Goal: Information Seeking & Learning: Compare options

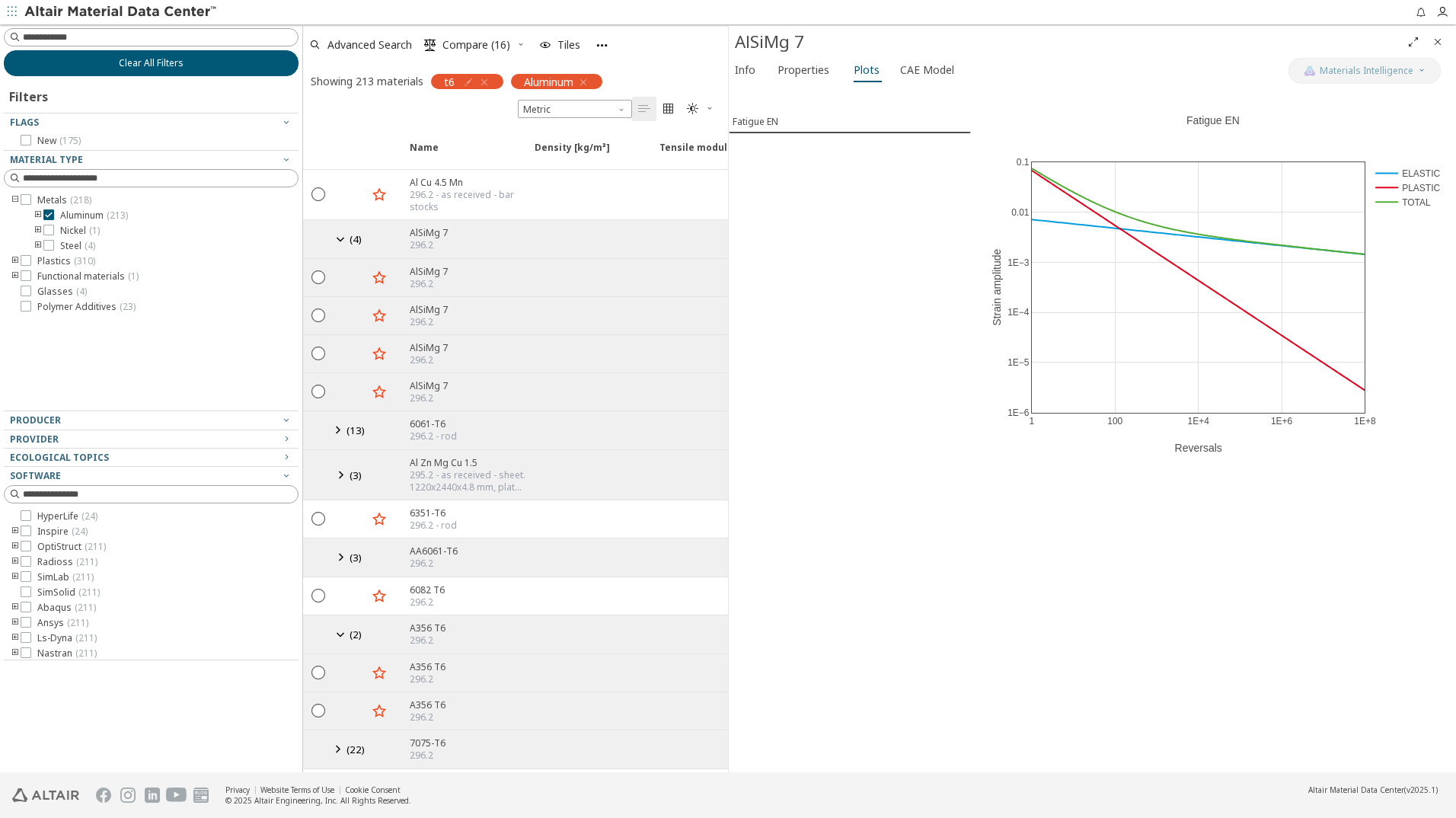
click at [153, 61] on span "Clear All Filters" at bounding box center [151, 64] width 65 height 12
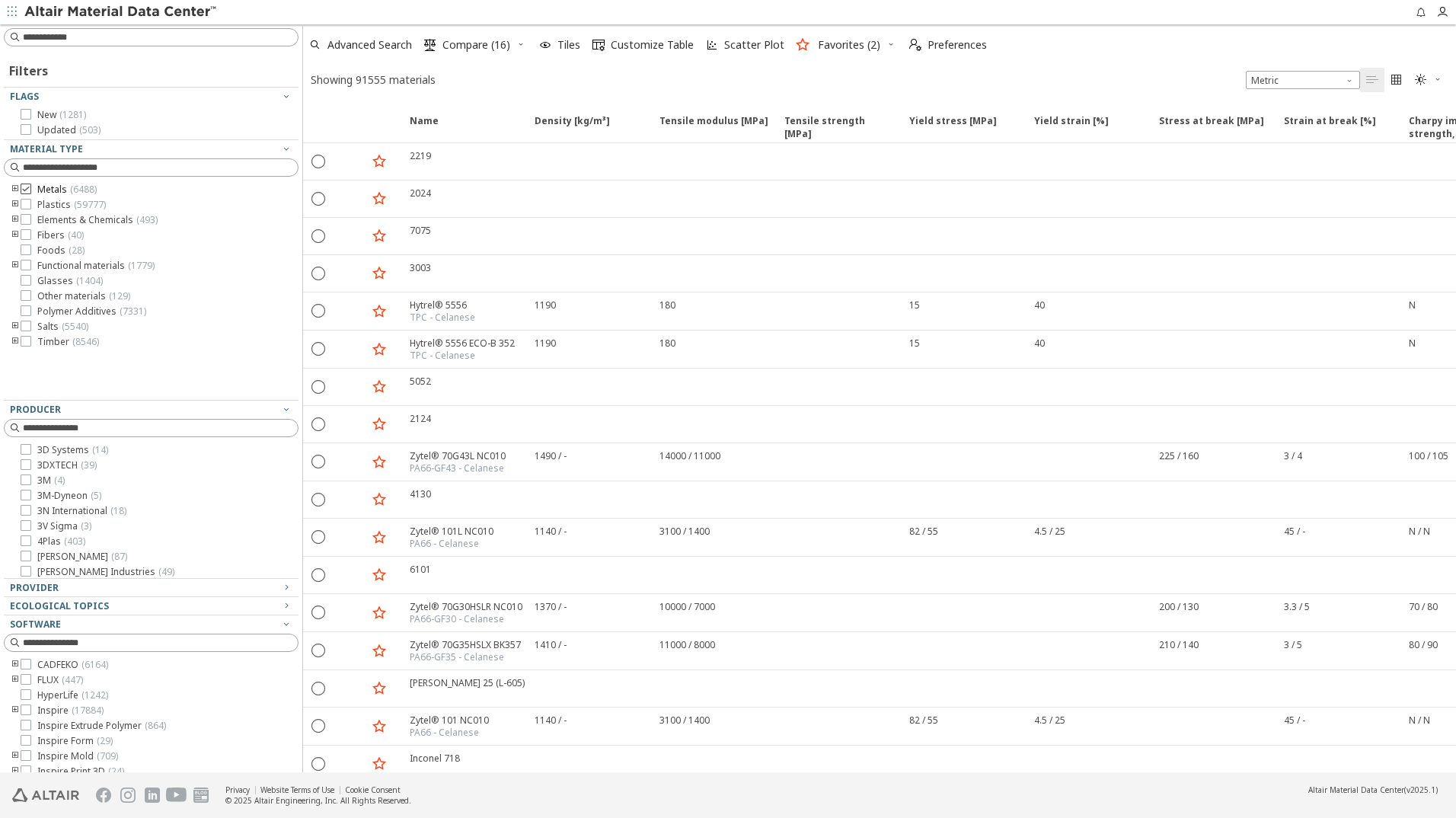
click at [24, 188] on icon at bounding box center [26, 189] width 11 height 11
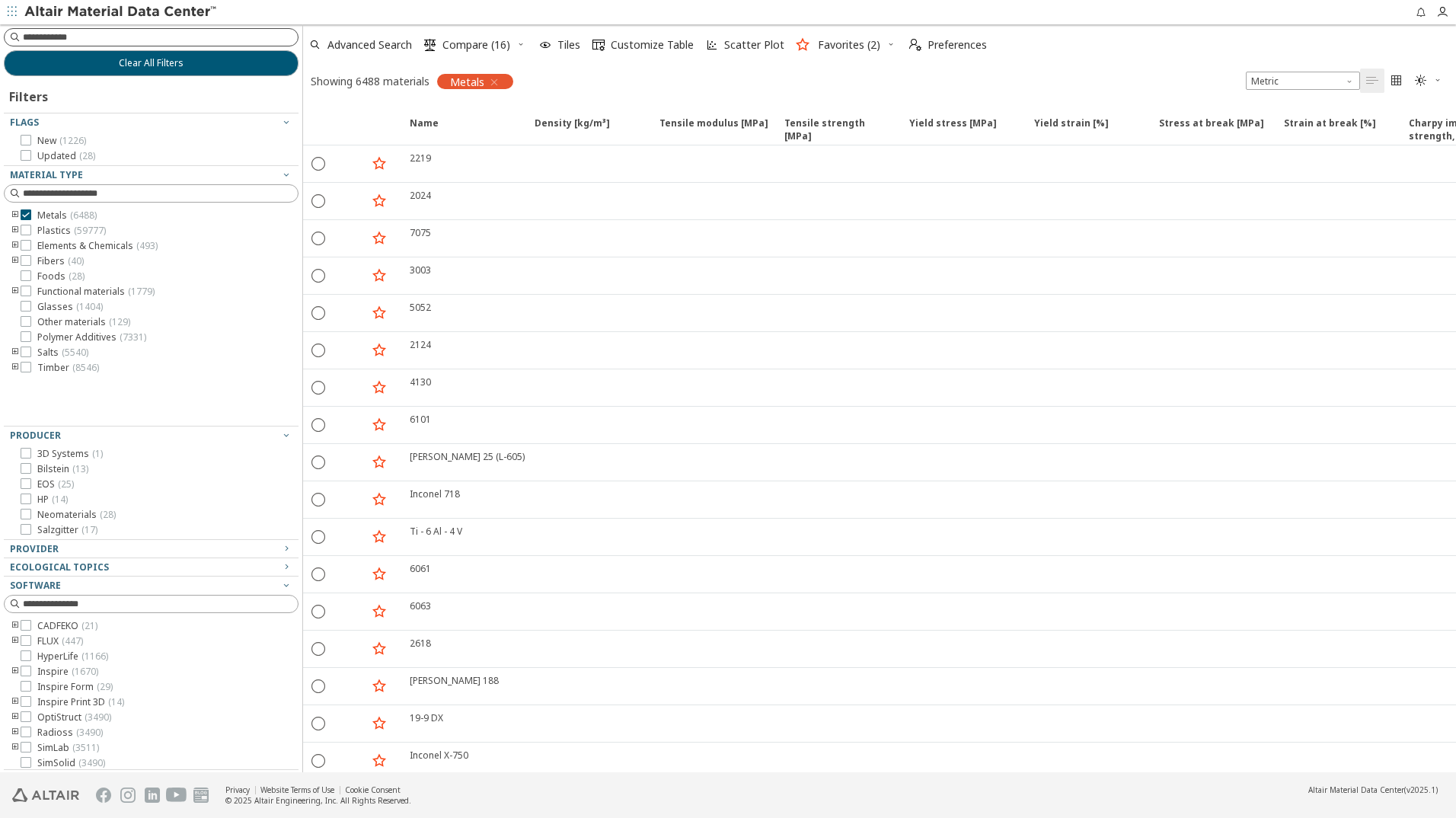
click at [43, 33] on input at bounding box center [160, 37] width 275 height 15
type input "****"
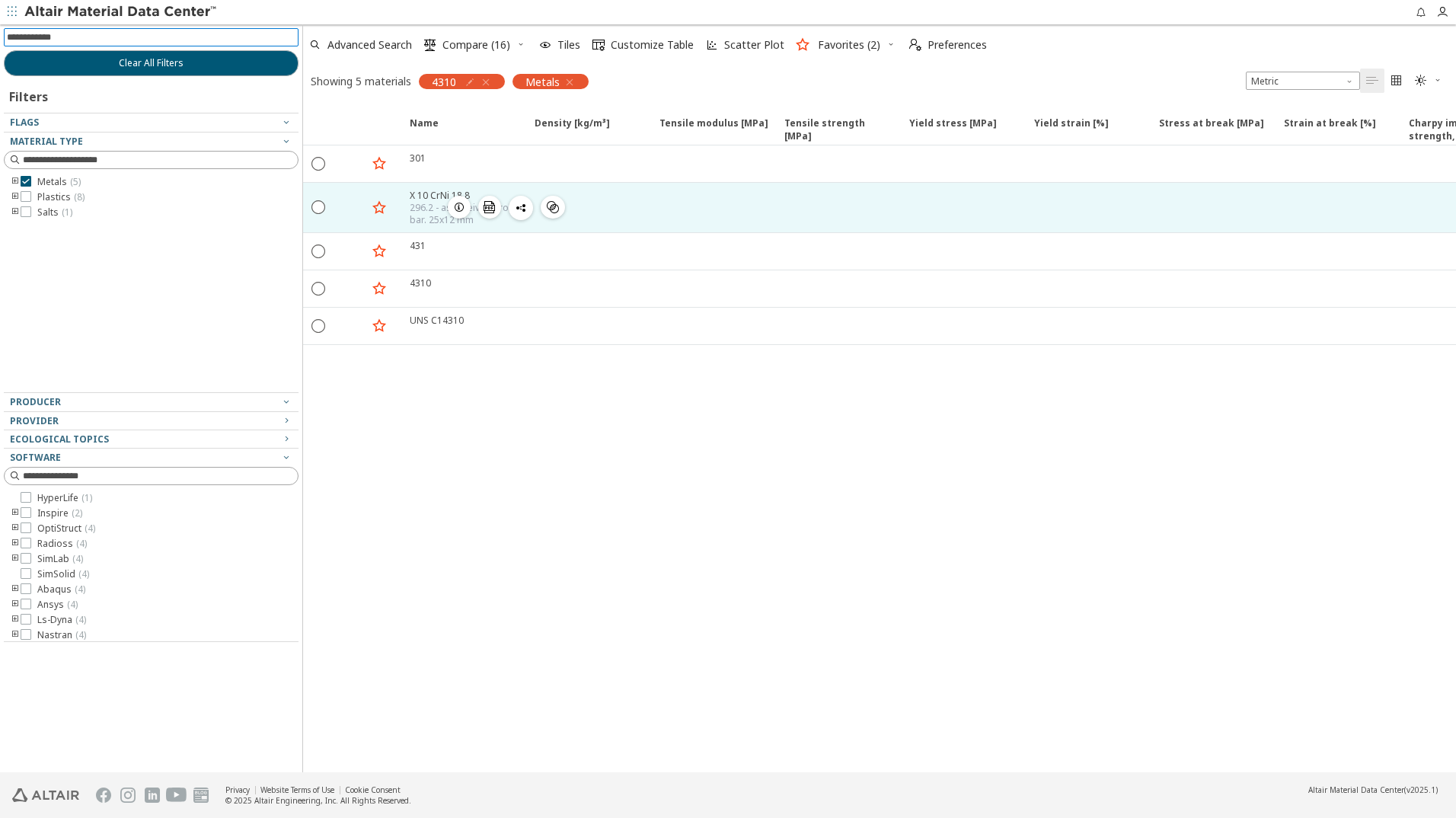
click at [455, 205] on icon "button" at bounding box center [459, 208] width 12 height 12
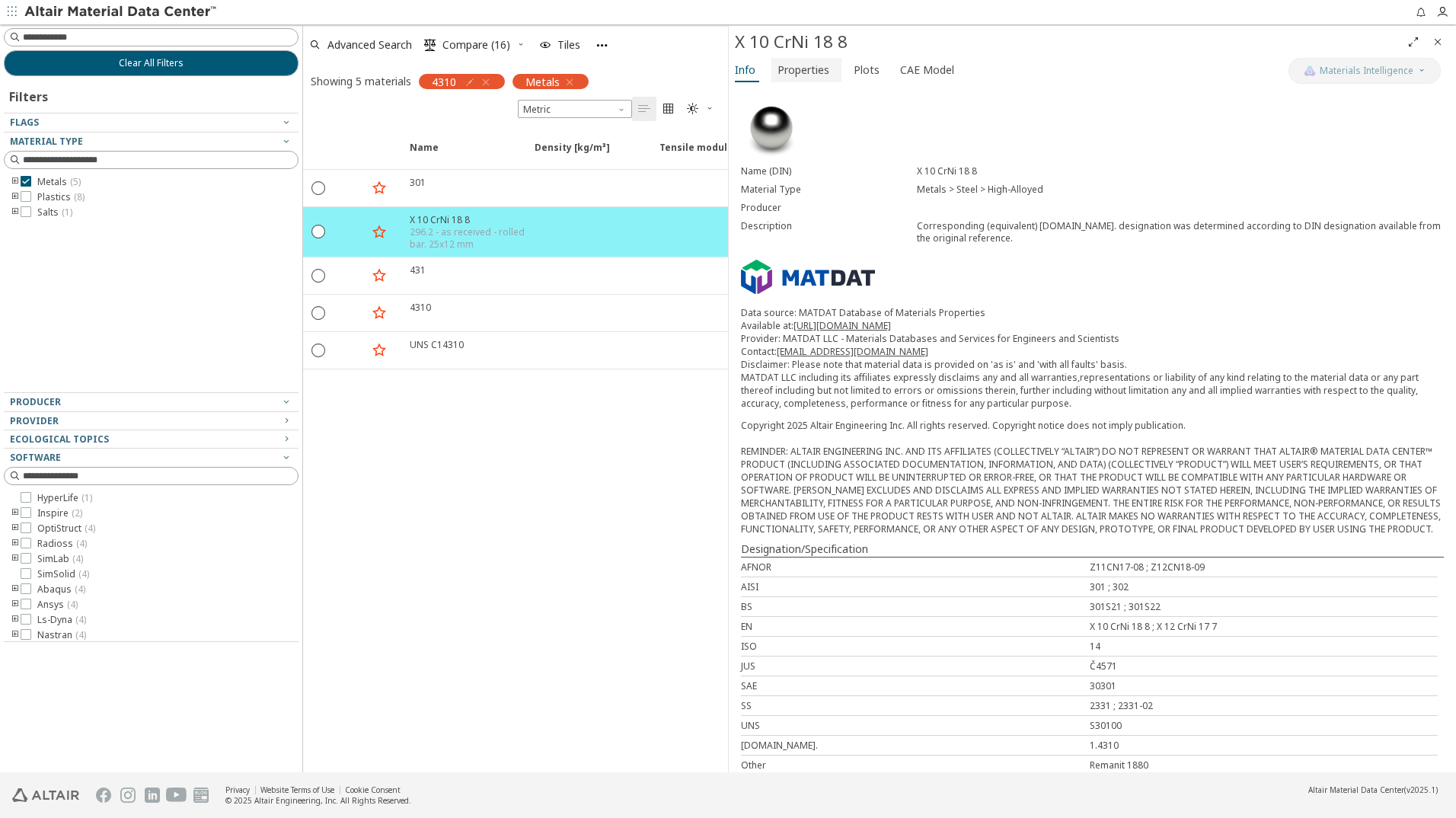
click at [798, 74] on span "Properties" at bounding box center [803, 70] width 52 height 24
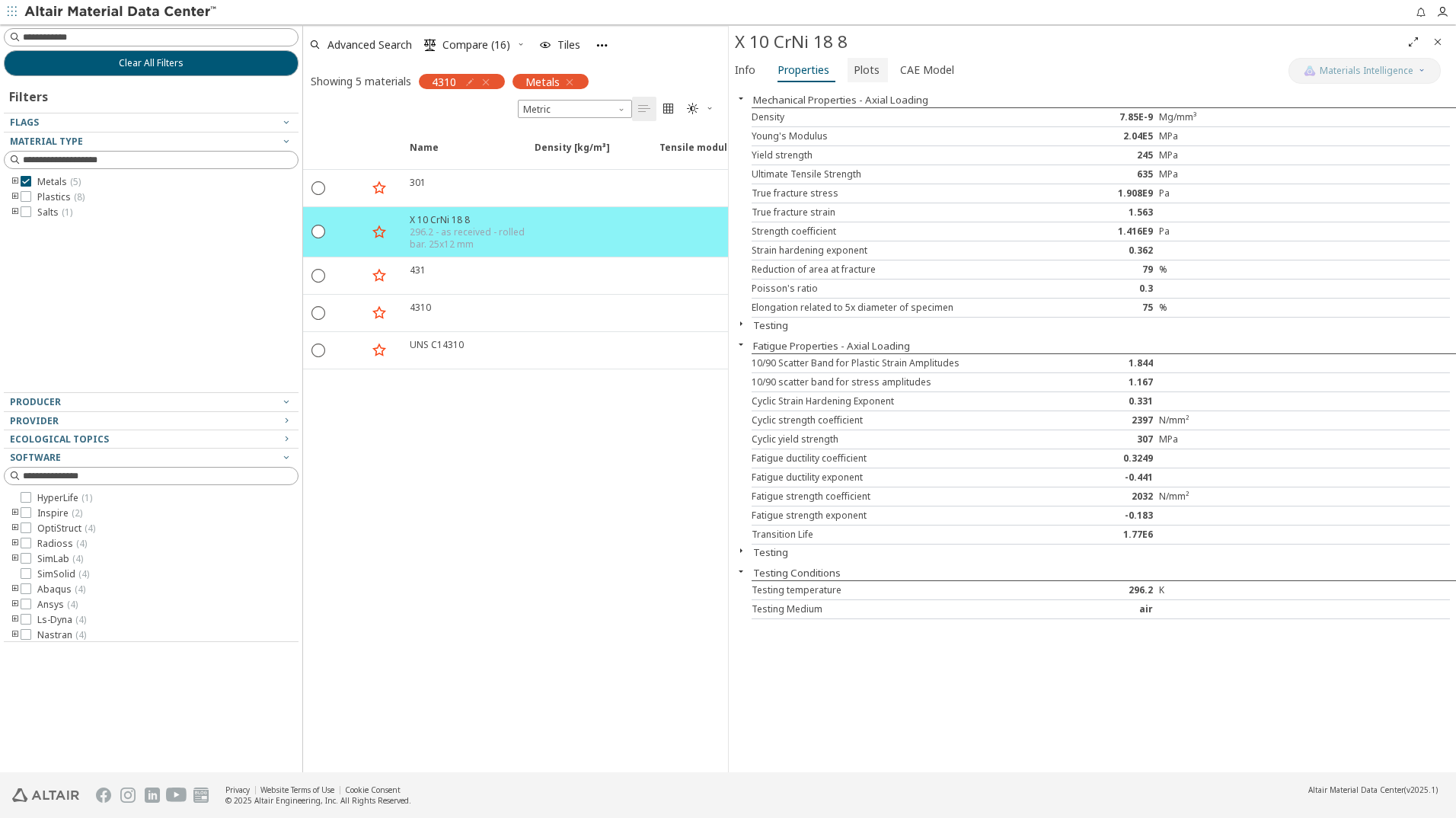
click at [860, 69] on span "Plots" at bounding box center [866, 70] width 26 height 24
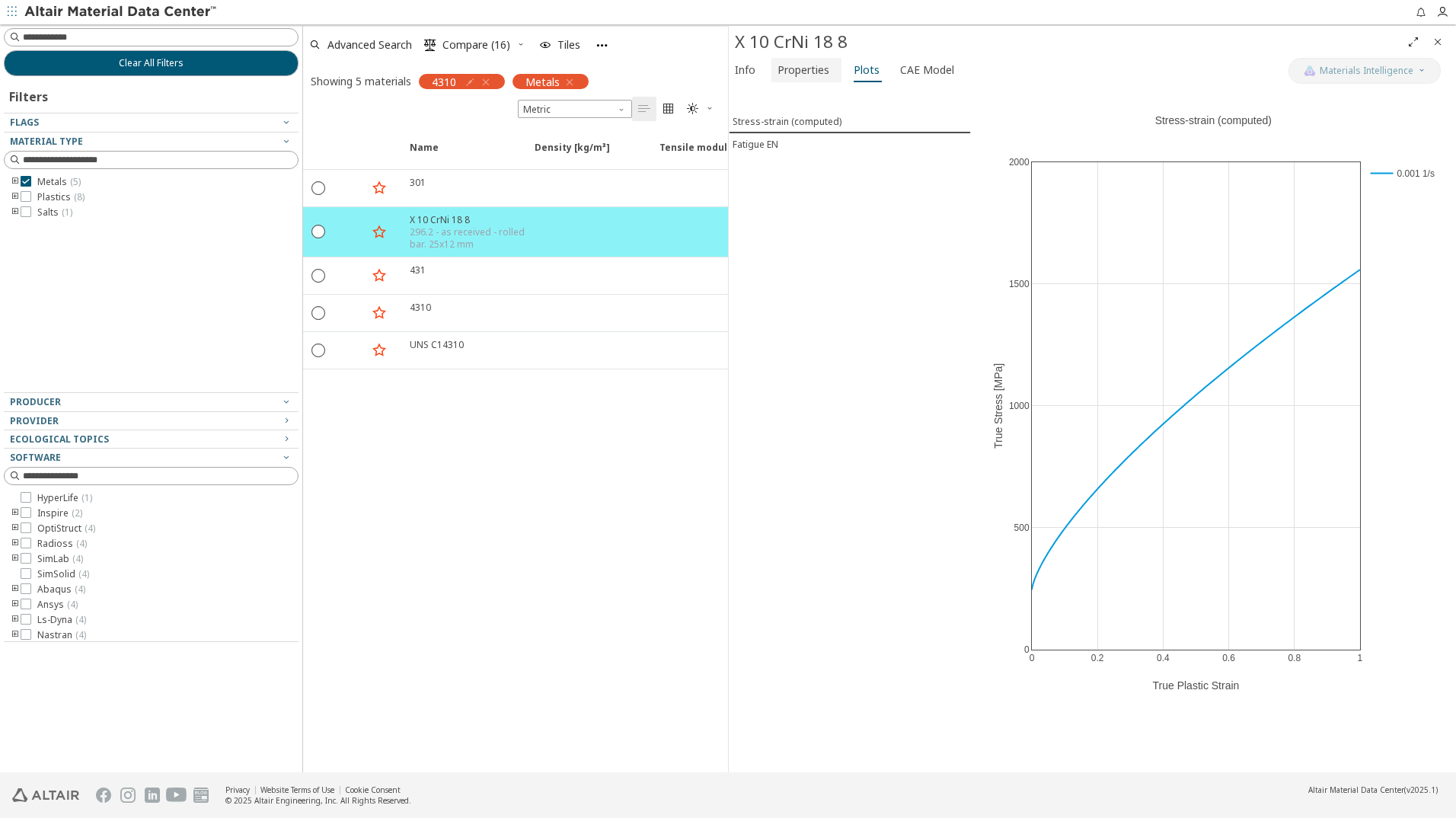
click at [810, 68] on span "Properties" at bounding box center [803, 70] width 52 height 24
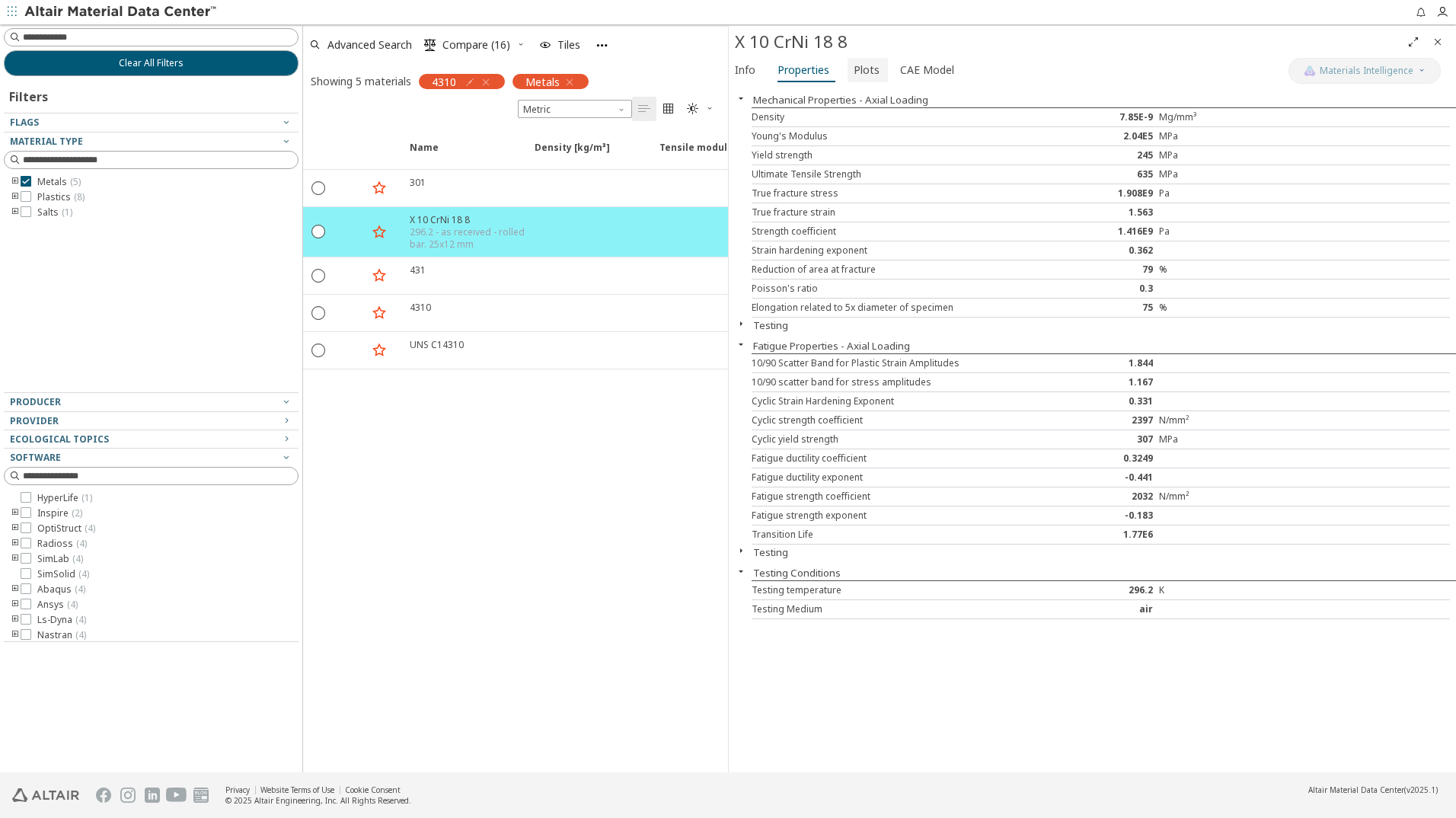
click at [859, 67] on span "Plots" at bounding box center [866, 70] width 26 height 24
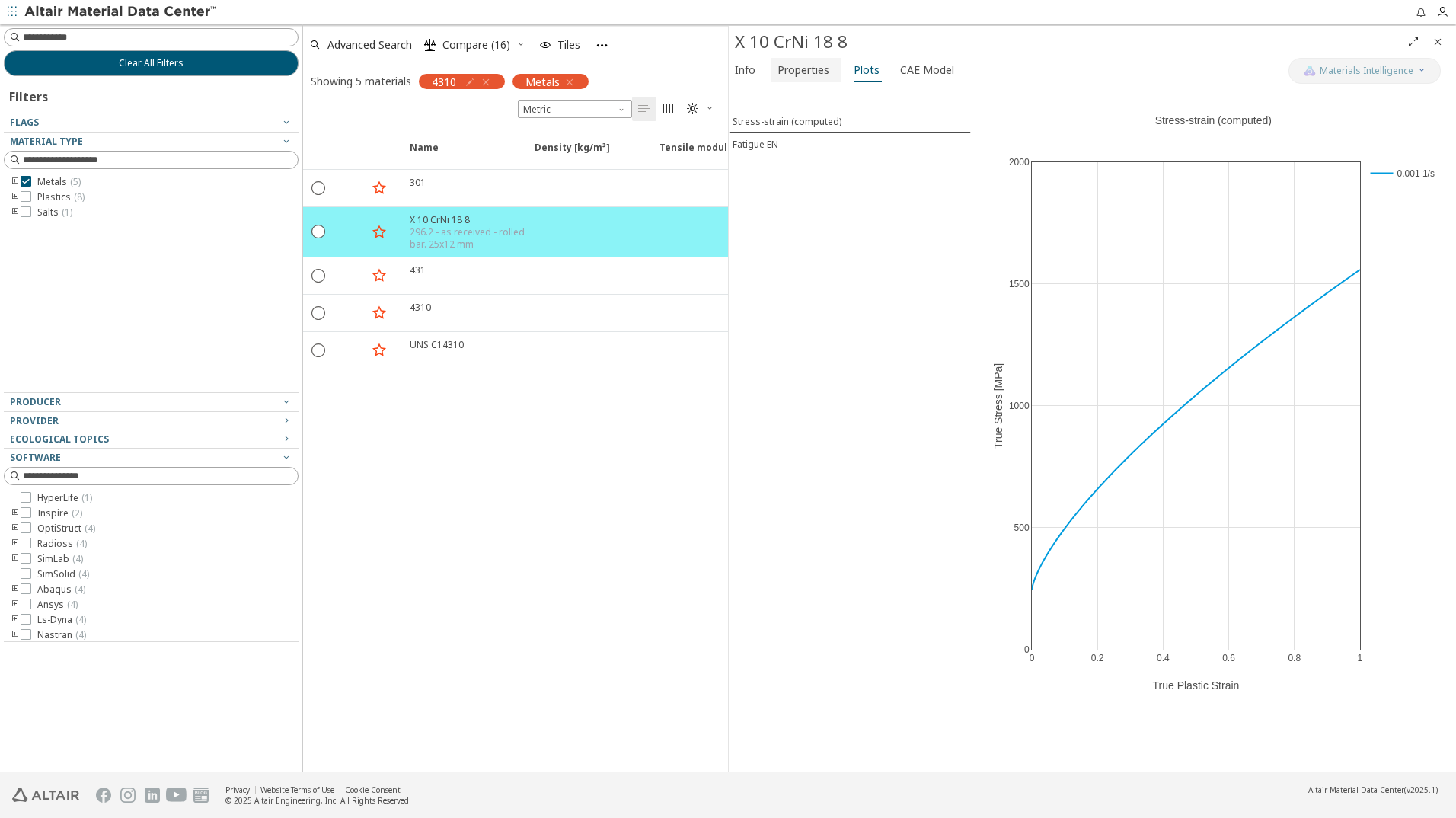
click at [796, 70] on span "Properties" at bounding box center [803, 70] width 52 height 24
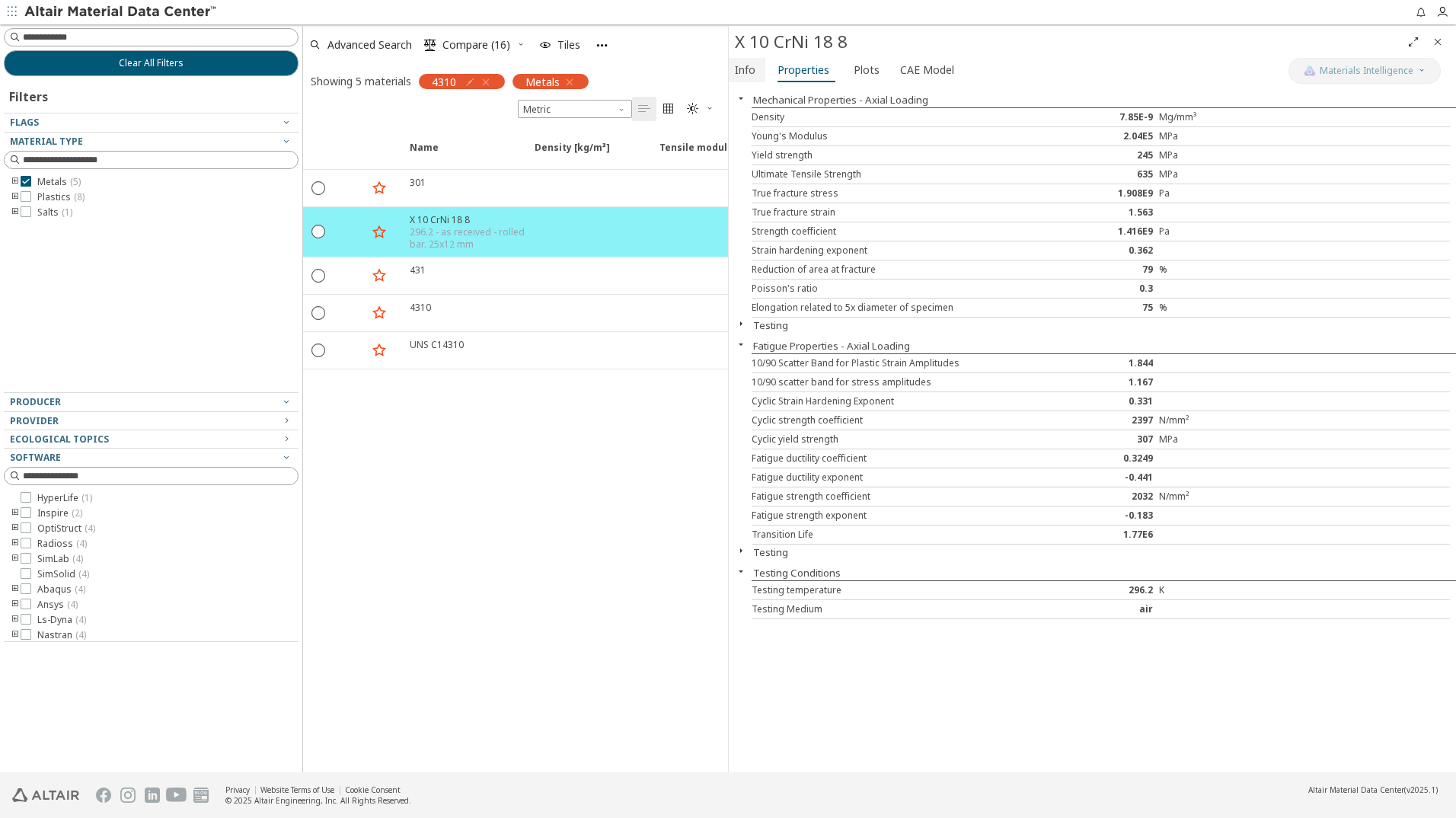
click at [745, 70] on span "Info" at bounding box center [745, 70] width 21 height 24
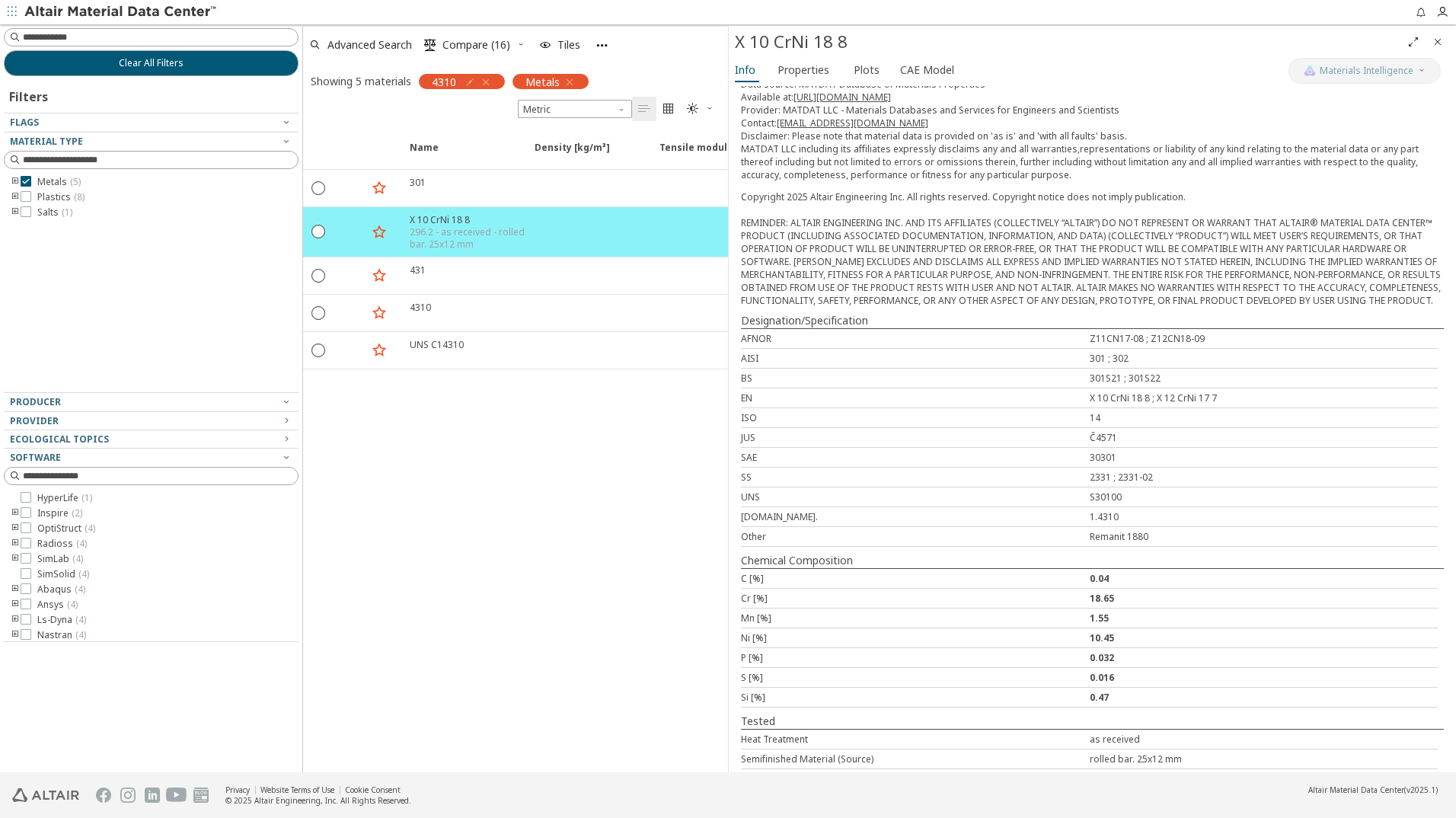
scroll to position [250, 0]
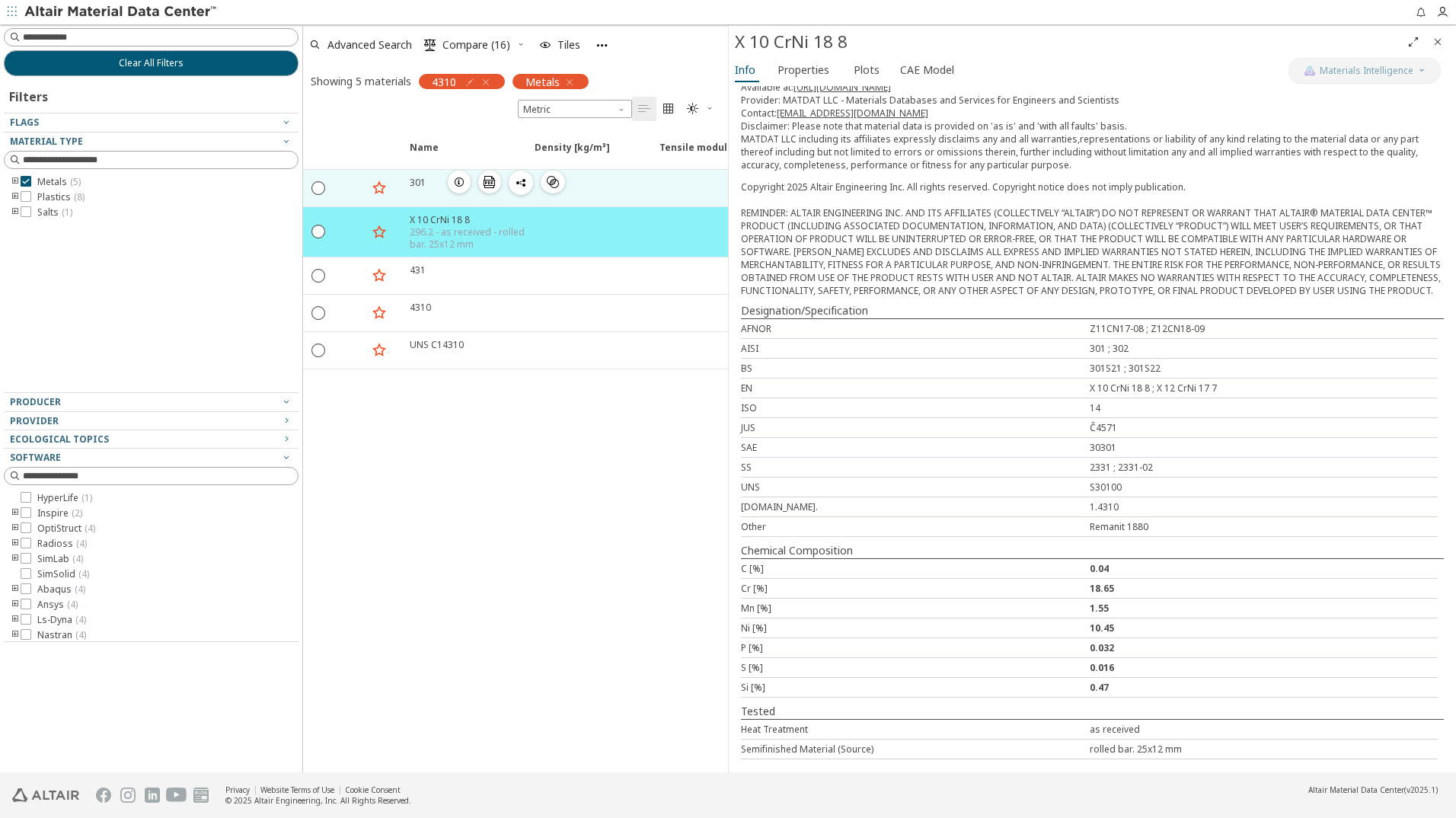
click at [458, 180] on icon "button" at bounding box center [459, 182] width 12 height 12
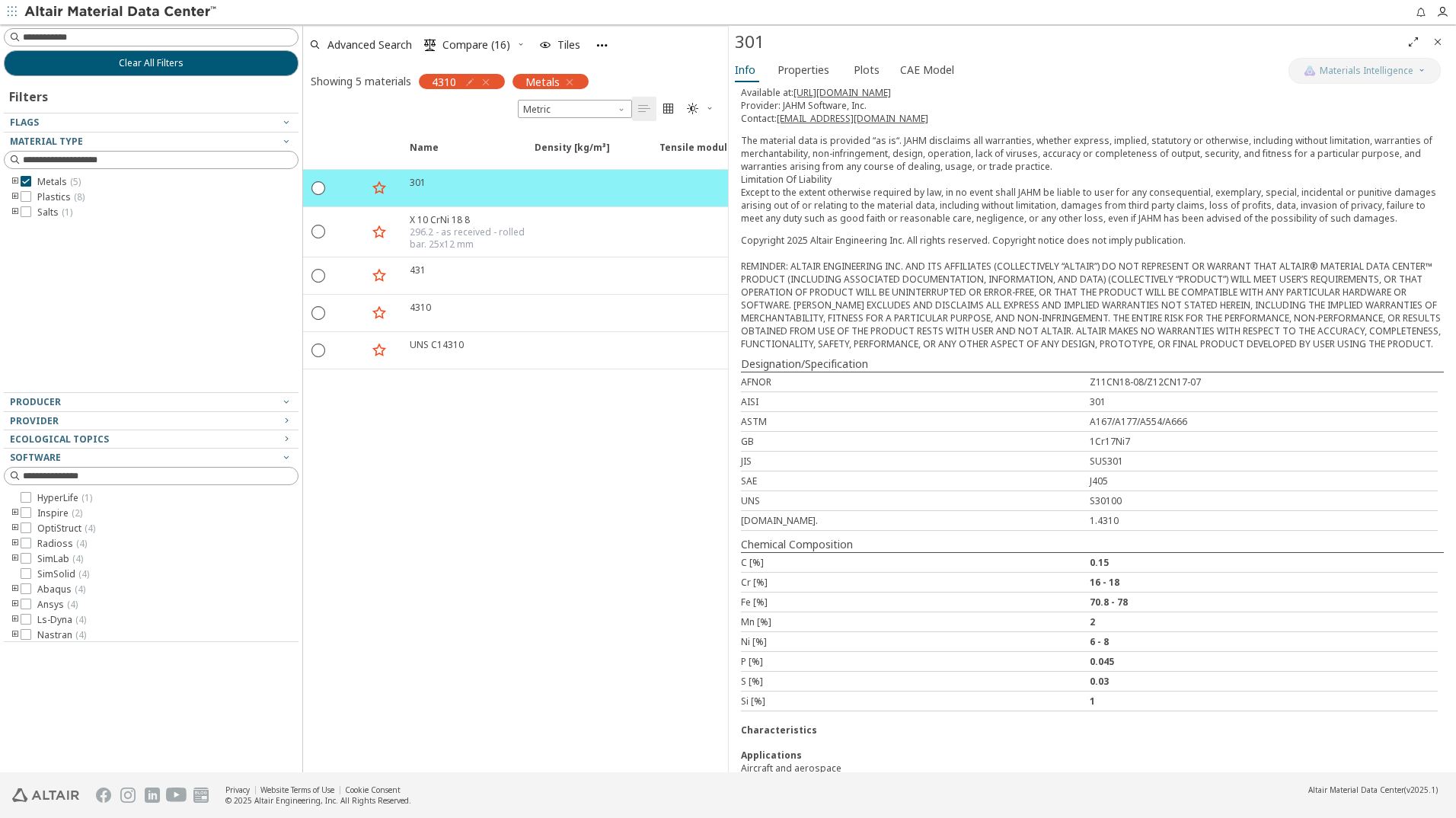
scroll to position [218, 0]
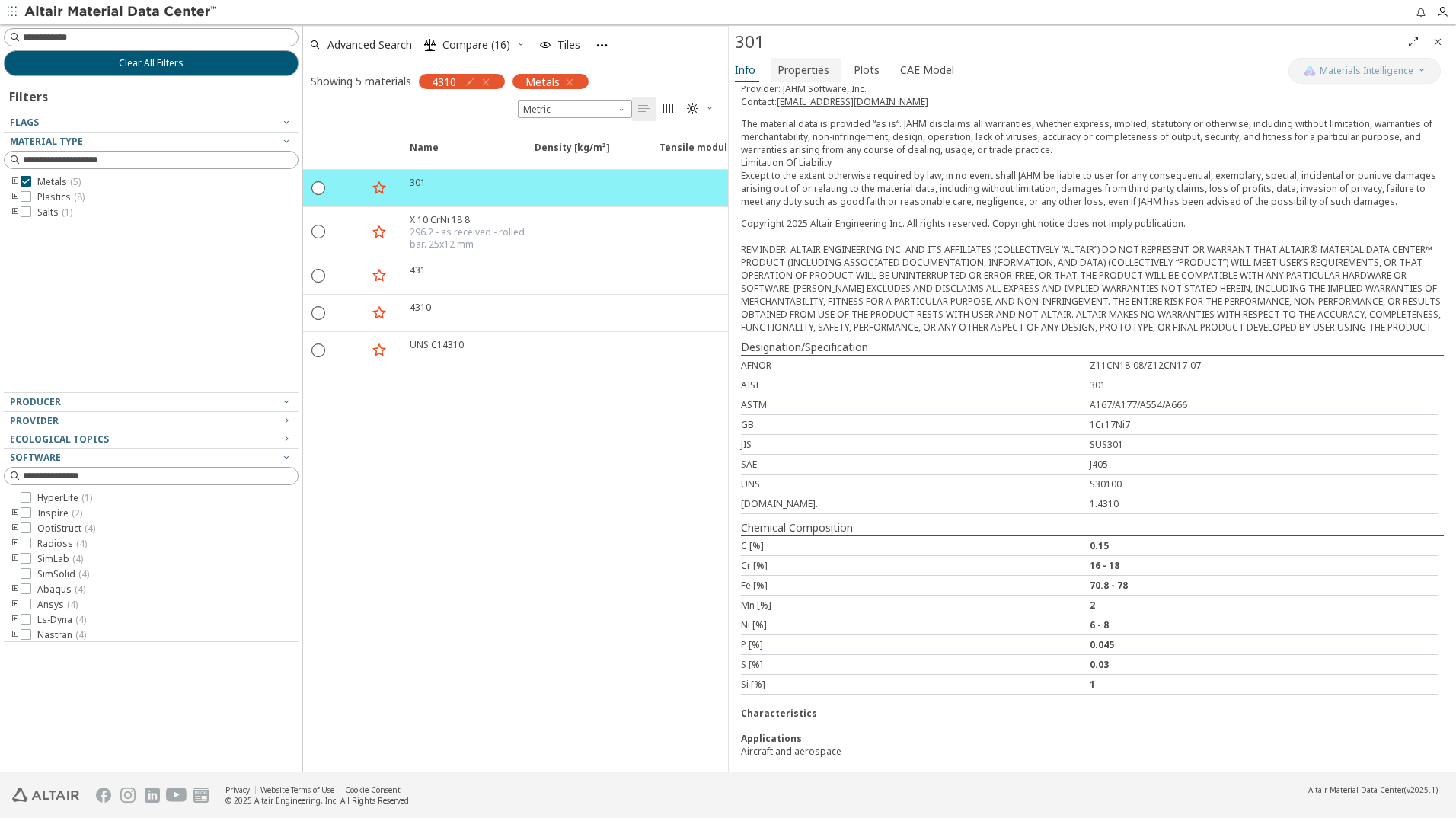
click at [805, 70] on span "Properties" at bounding box center [803, 70] width 52 height 24
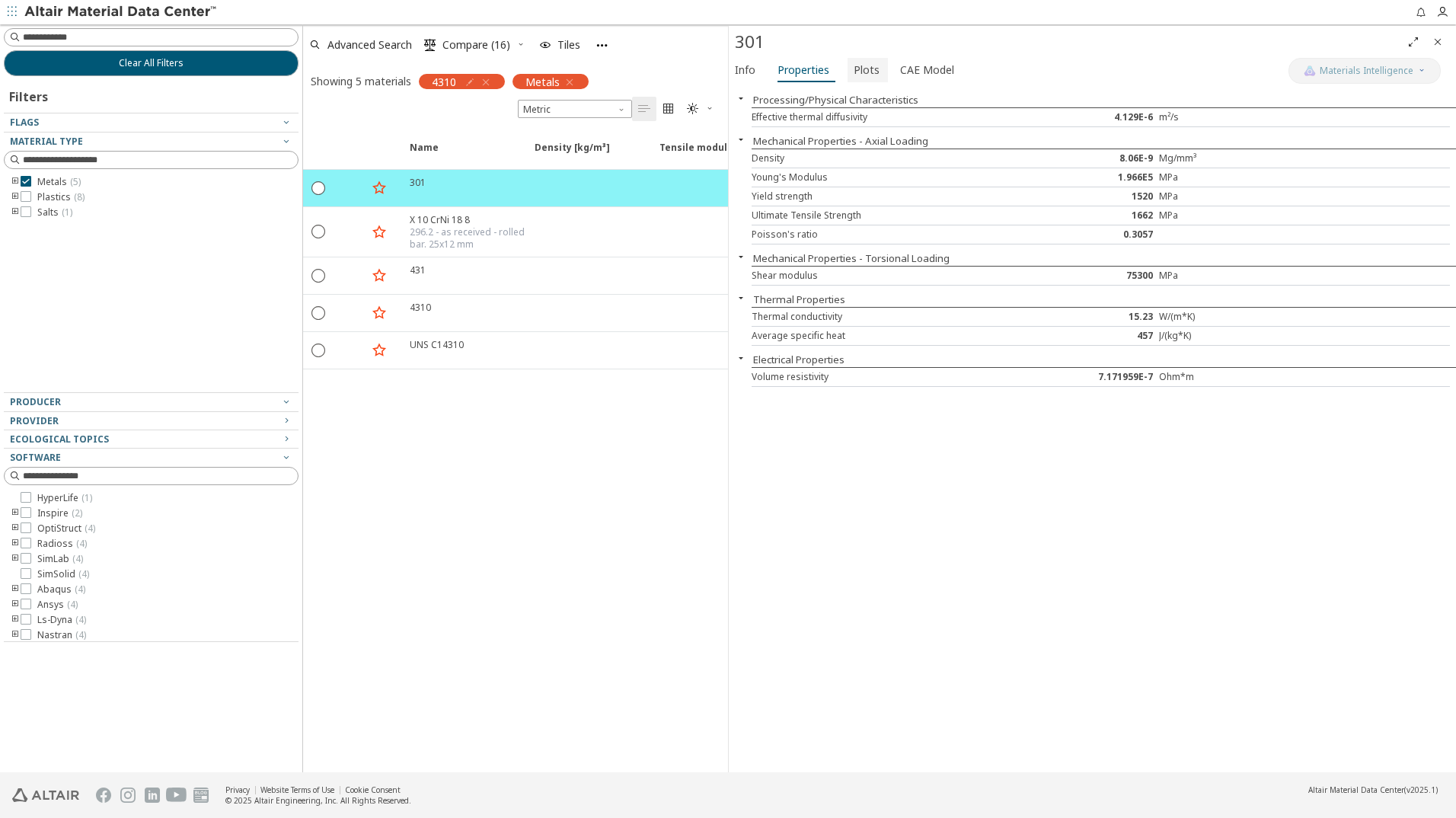
click at [860, 68] on span "Plots" at bounding box center [866, 70] width 26 height 24
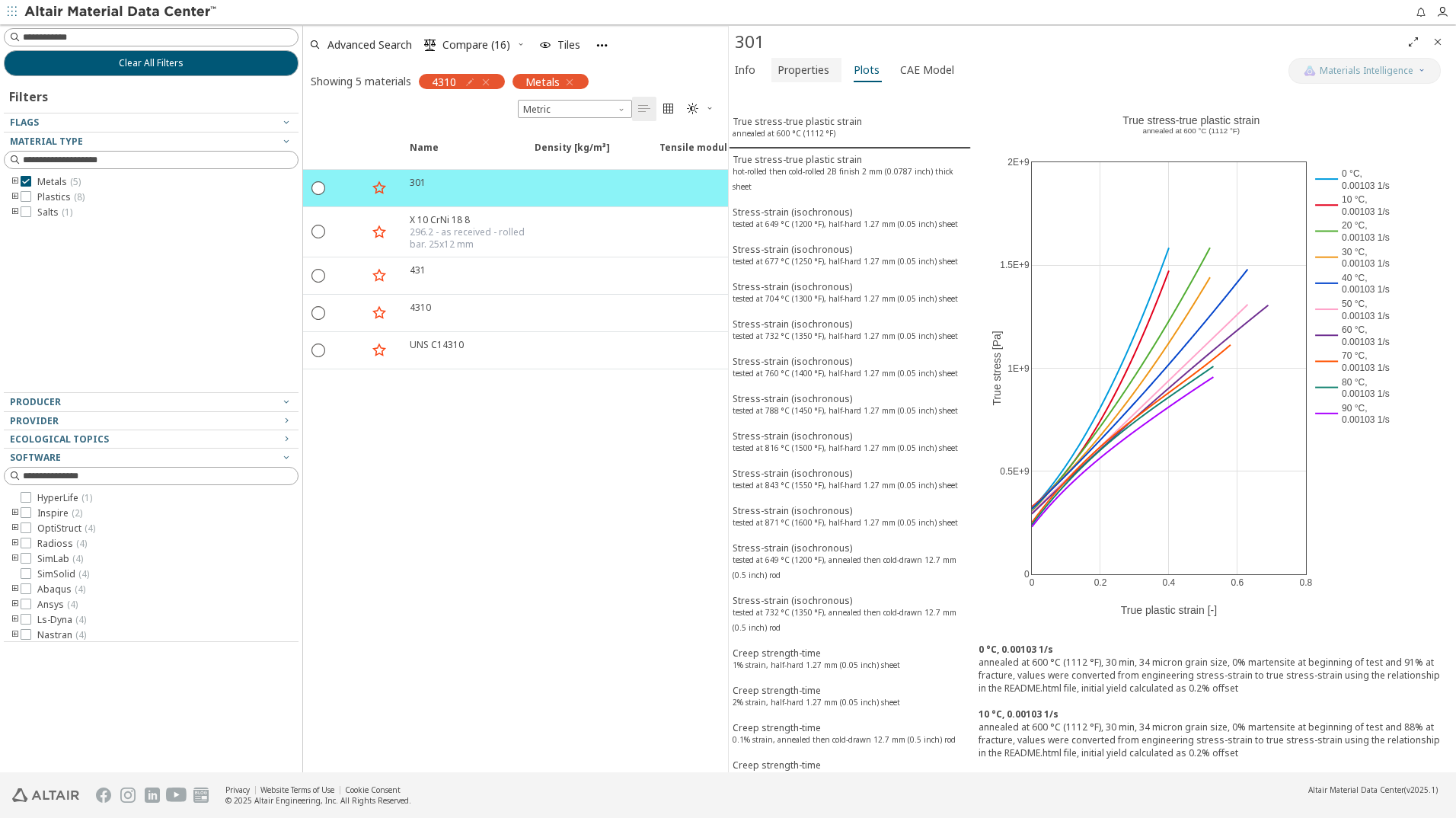
click at [802, 67] on span "Properties" at bounding box center [803, 70] width 52 height 24
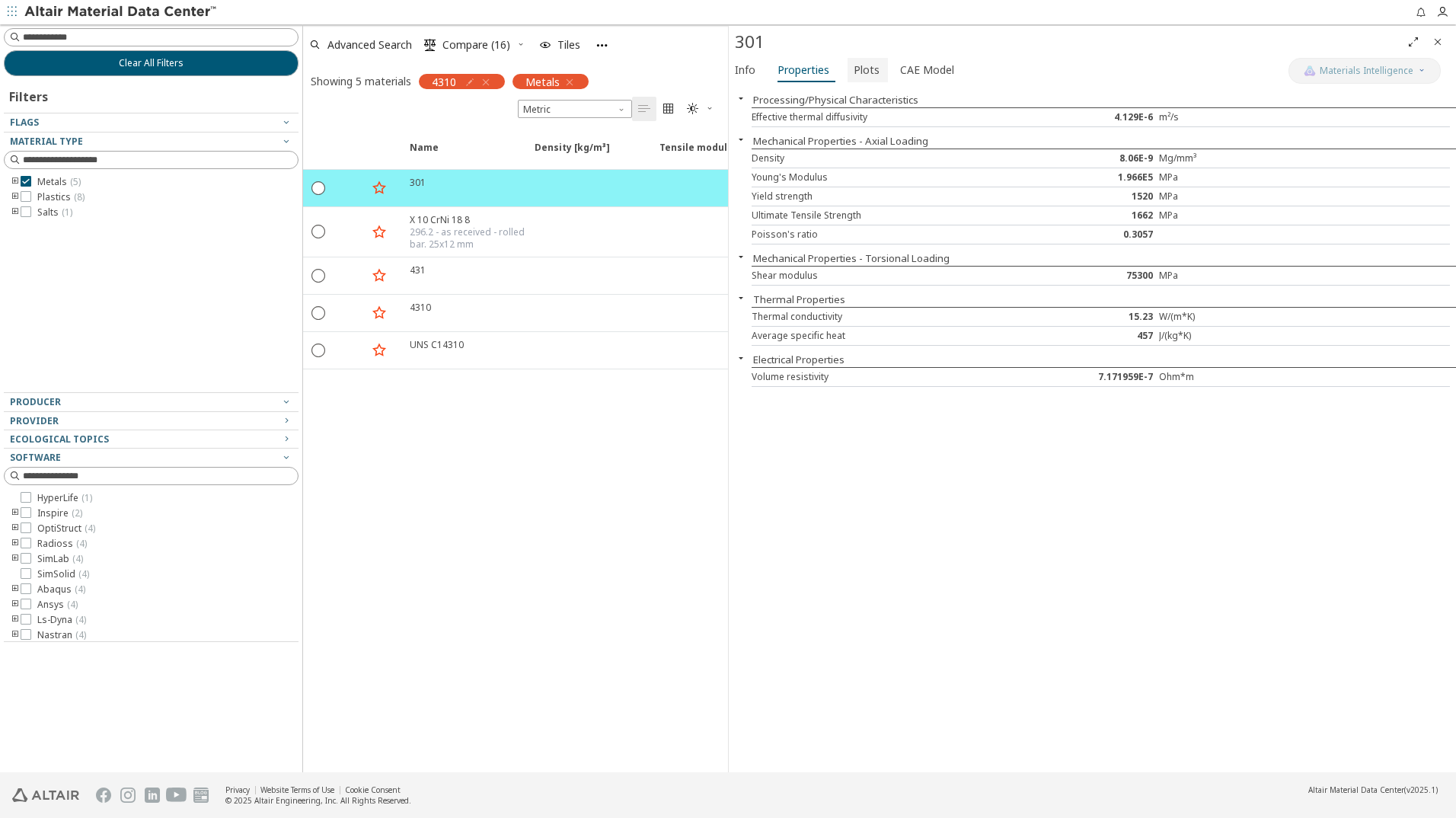
click at [870, 73] on span "Plots" at bounding box center [866, 70] width 26 height 24
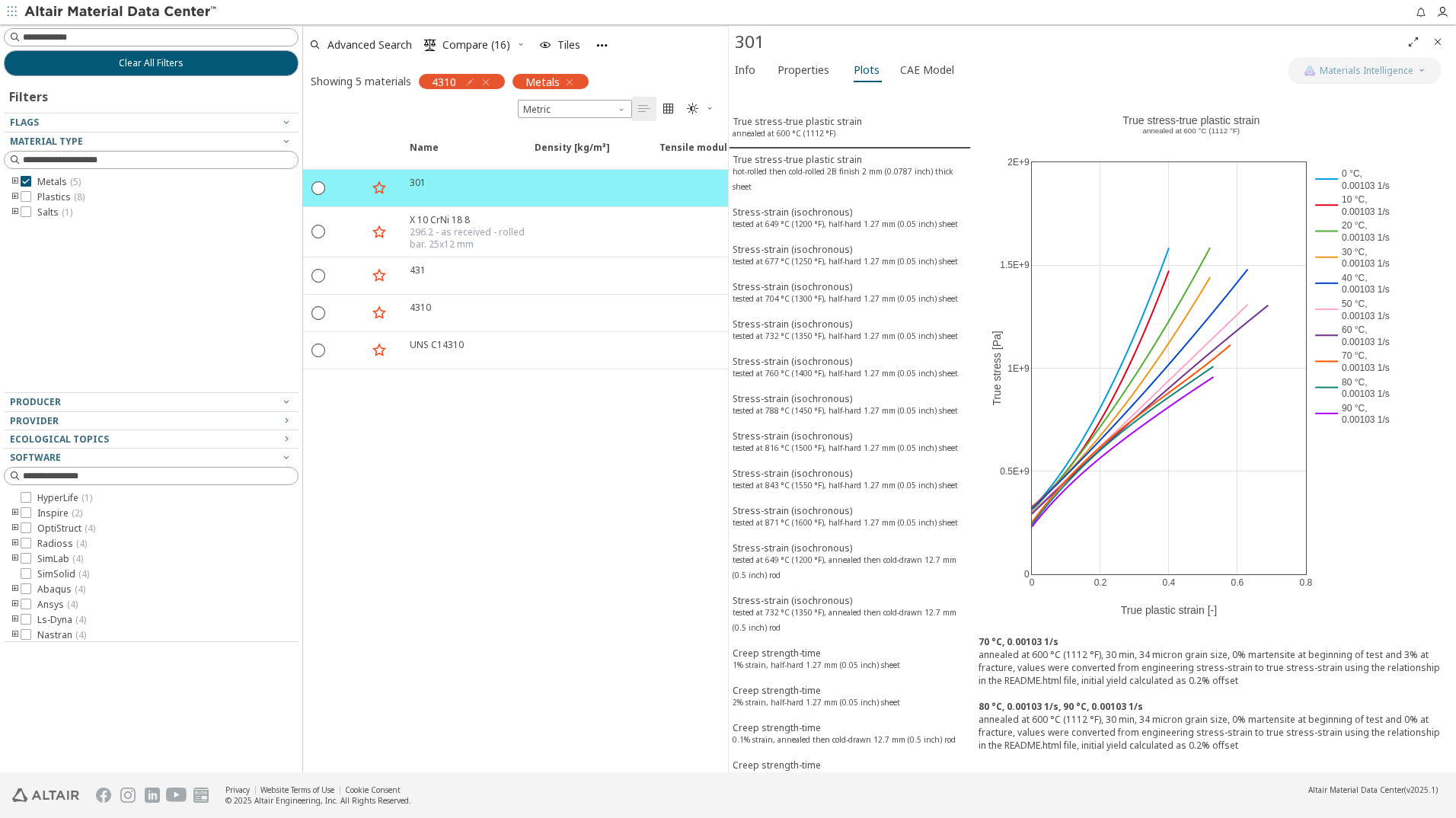
scroll to position [0, 0]
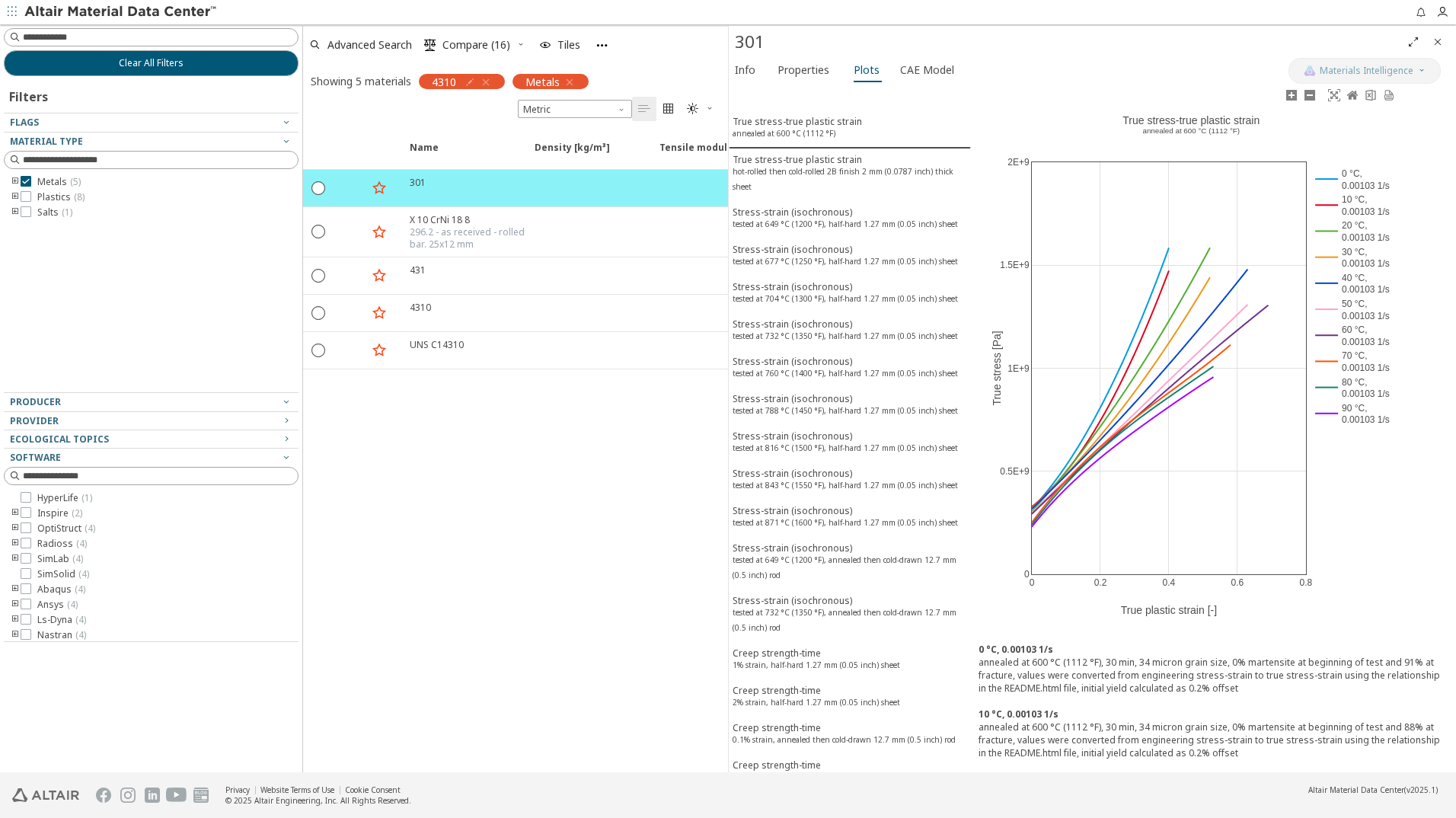
click at [1368, 180] on rect at bounding box center [1355, 178] width 87 height 26
click at [1366, 204] on rect at bounding box center [1355, 204] width 87 height 26
click at [1370, 262] on rect at bounding box center [1355, 256] width 87 height 26
click at [1368, 277] on rect at bounding box center [1355, 282] width 87 height 26
click at [1368, 309] on rect at bounding box center [1355, 308] width 87 height 26
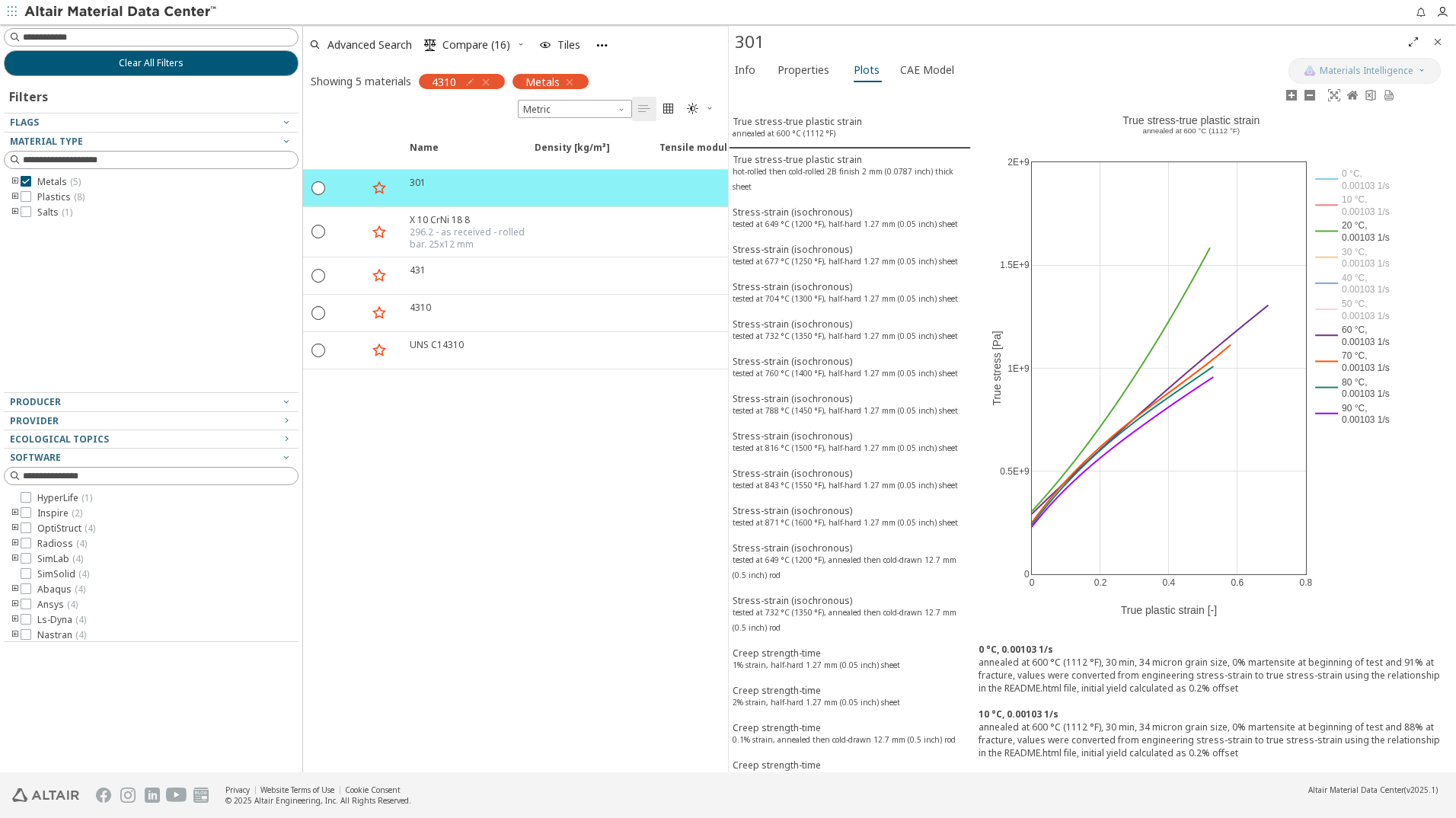
click at [1366, 332] on rect at bounding box center [1355, 335] width 87 height 26
click at [1364, 357] on rect at bounding box center [1355, 360] width 87 height 26
click at [1362, 390] on rect at bounding box center [1355, 387] width 87 height 26
click at [1361, 408] on rect at bounding box center [1355, 412] width 87 height 26
click at [796, 74] on span "Properties" at bounding box center [803, 70] width 52 height 24
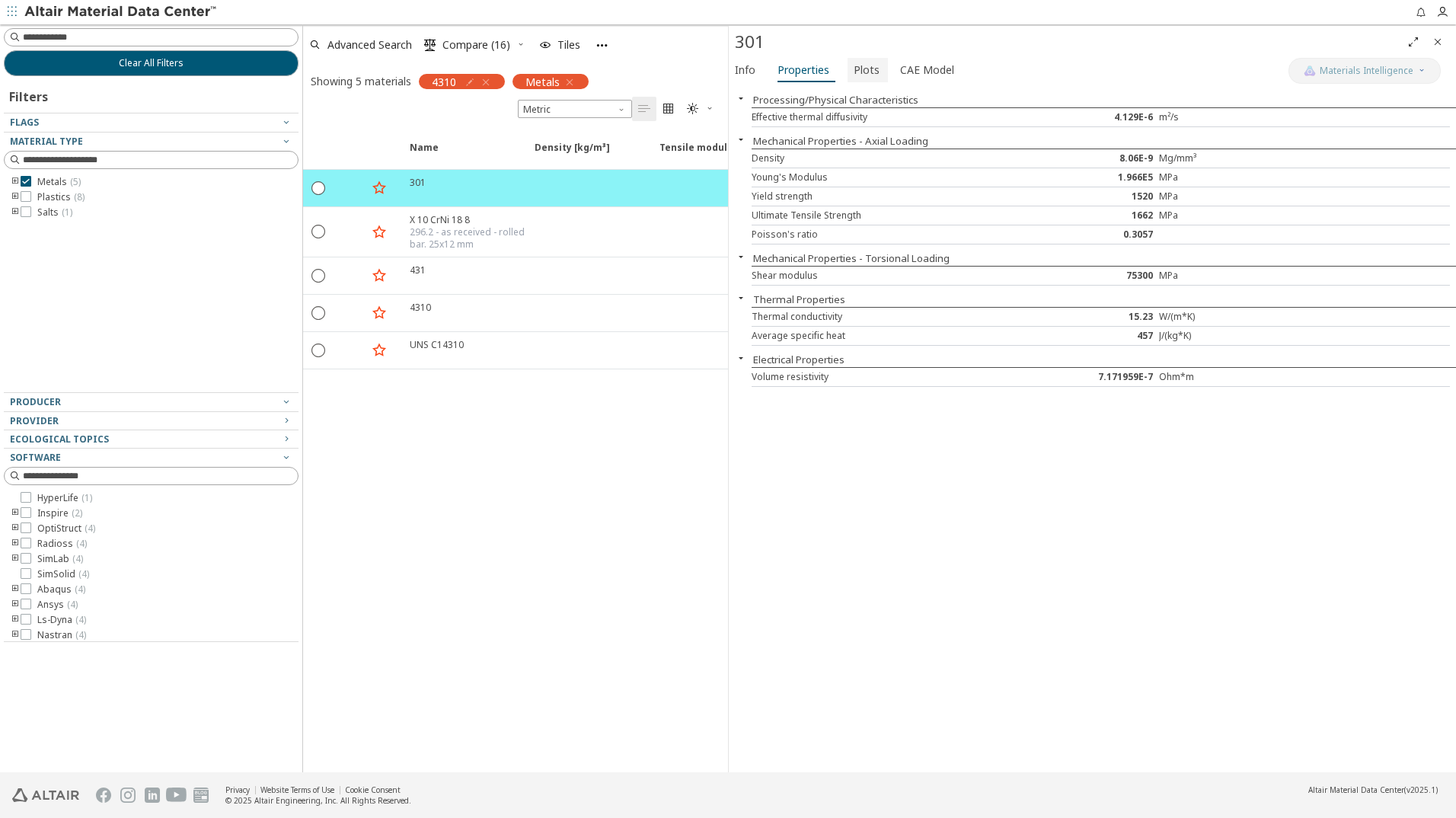
click at [857, 65] on span "Plots" at bounding box center [866, 70] width 26 height 24
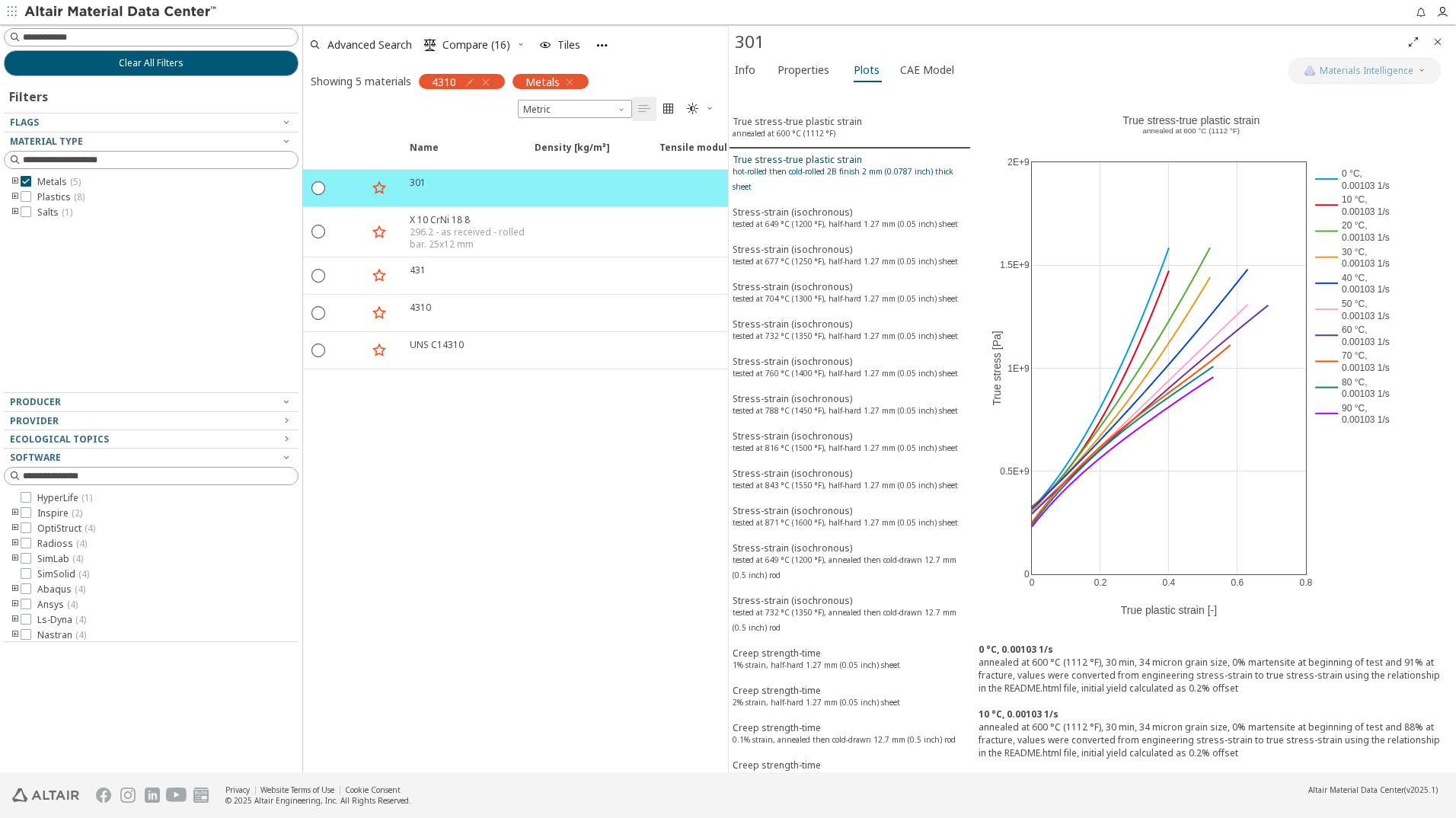
click at [827, 166] on sup "hot-rolled then cold-rolled 2B finish 2 mm (0.0787 inch) thick sheet" at bounding box center [843, 178] width 221 height 26
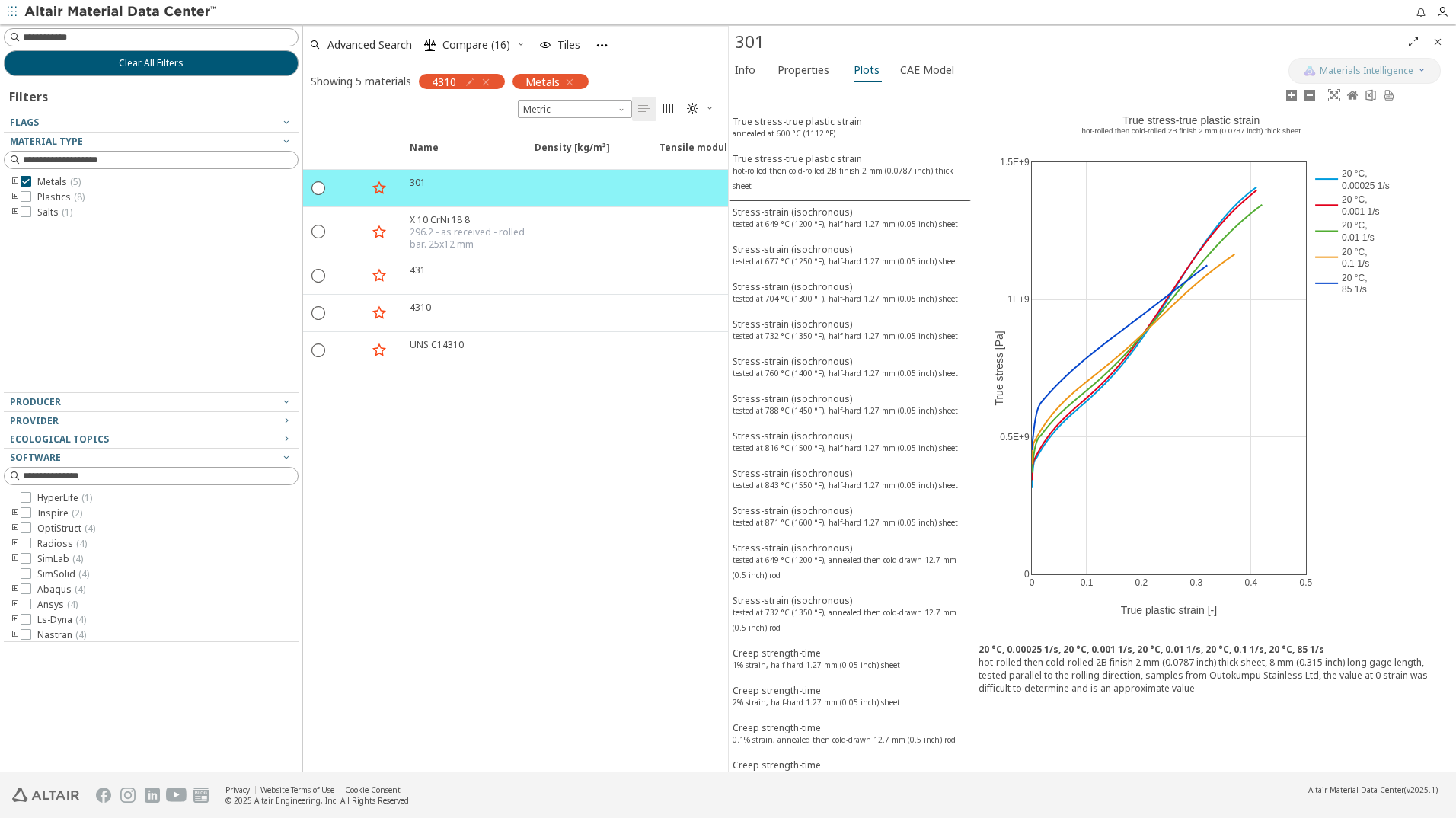
click at [1359, 228] on rect at bounding box center [1355, 230] width 87 height 26
click at [1355, 256] on rect at bounding box center [1355, 256] width 87 height 26
click at [1357, 286] on rect at bounding box center [1355, 282] width 87 height 26
click at [871, 223] on sup "tested at 649 °C (1200 °F), half-hard 1.27 mm (0.05 inch) sheet" at bounding box center [845, 224] width 225 height 11
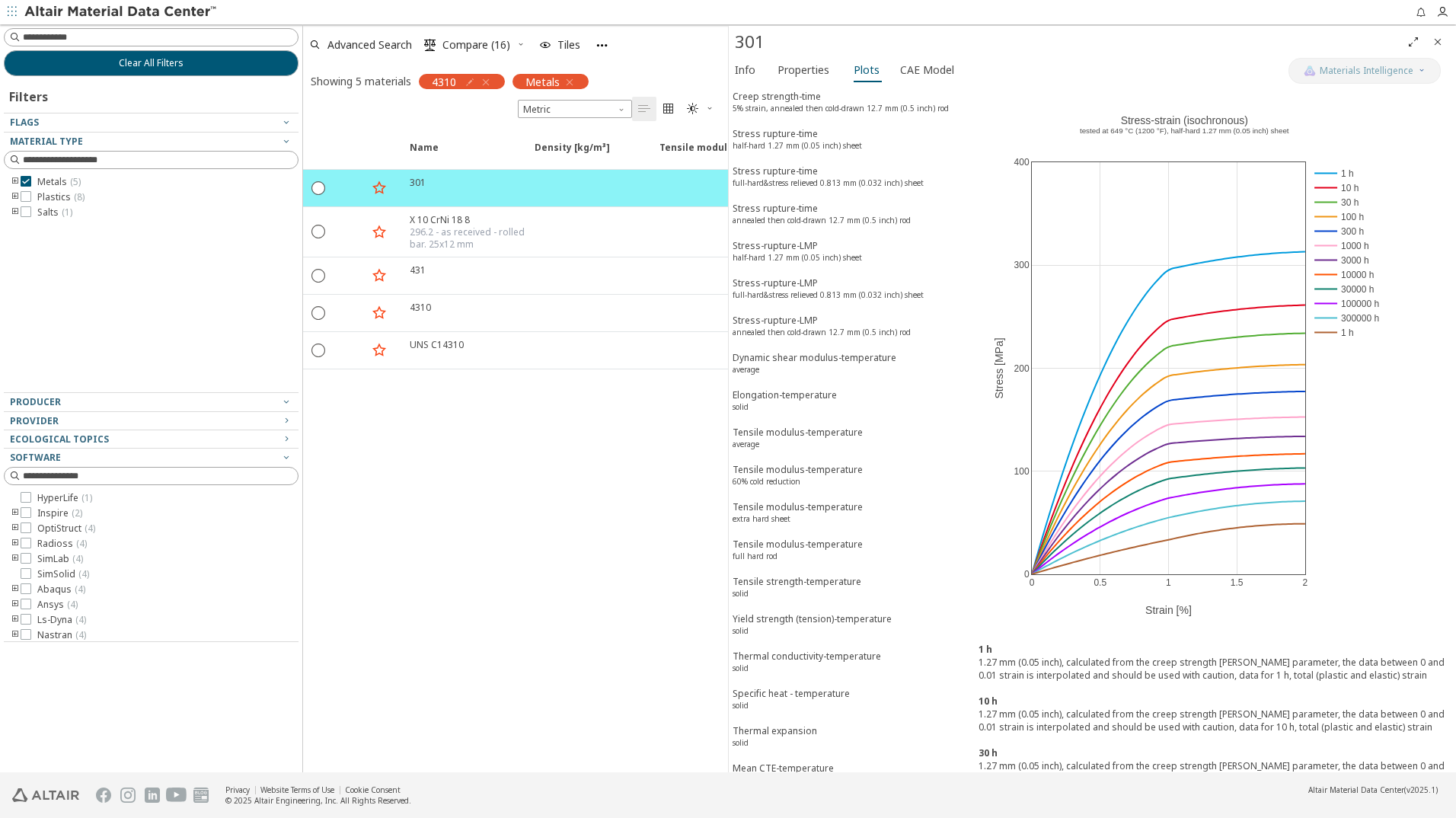
scroll to position [1000, 0]
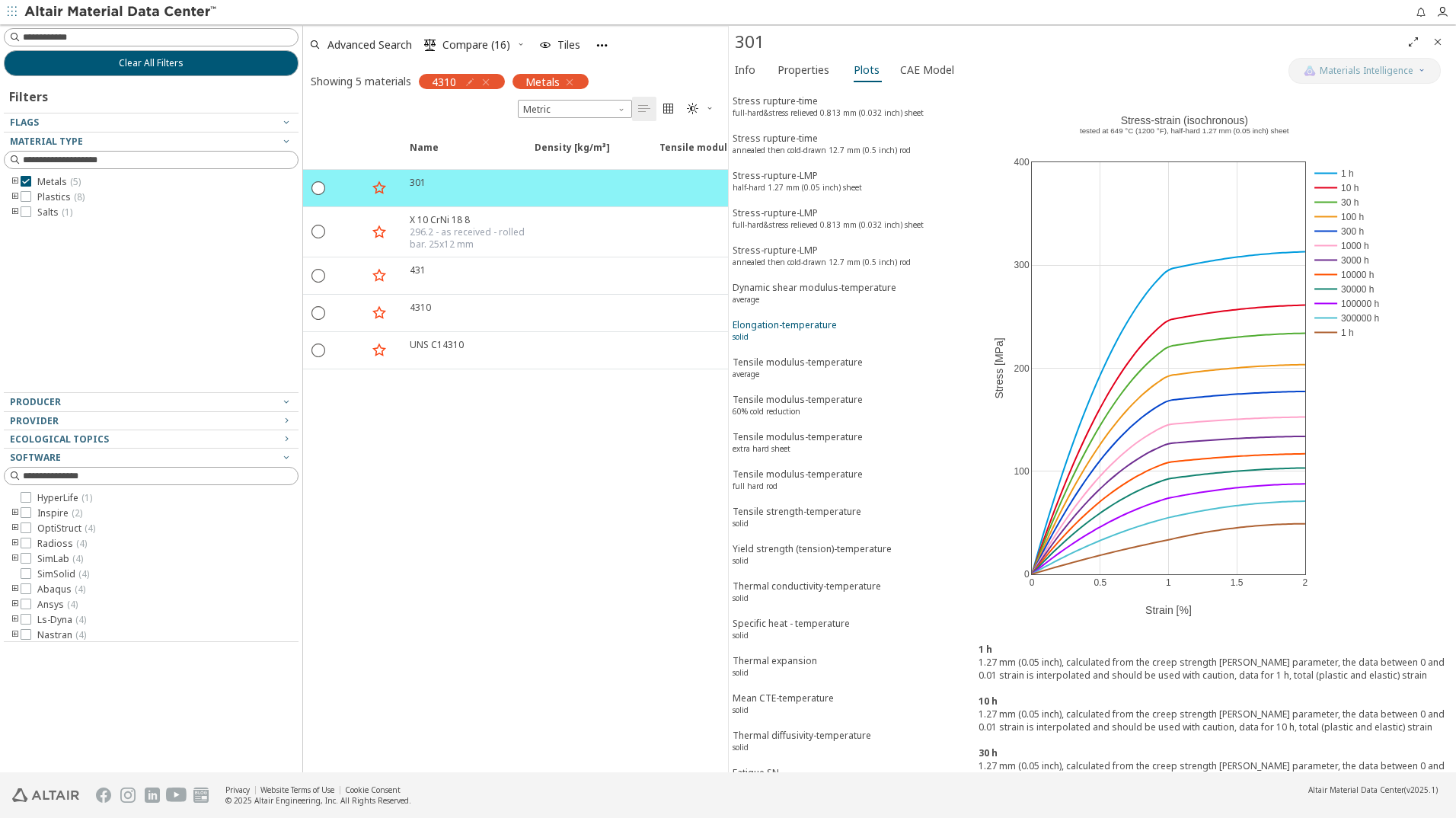
click at [816, 330] on div "Elongation-temperature solid" at bounding box center [785, 332] width 105 height 28
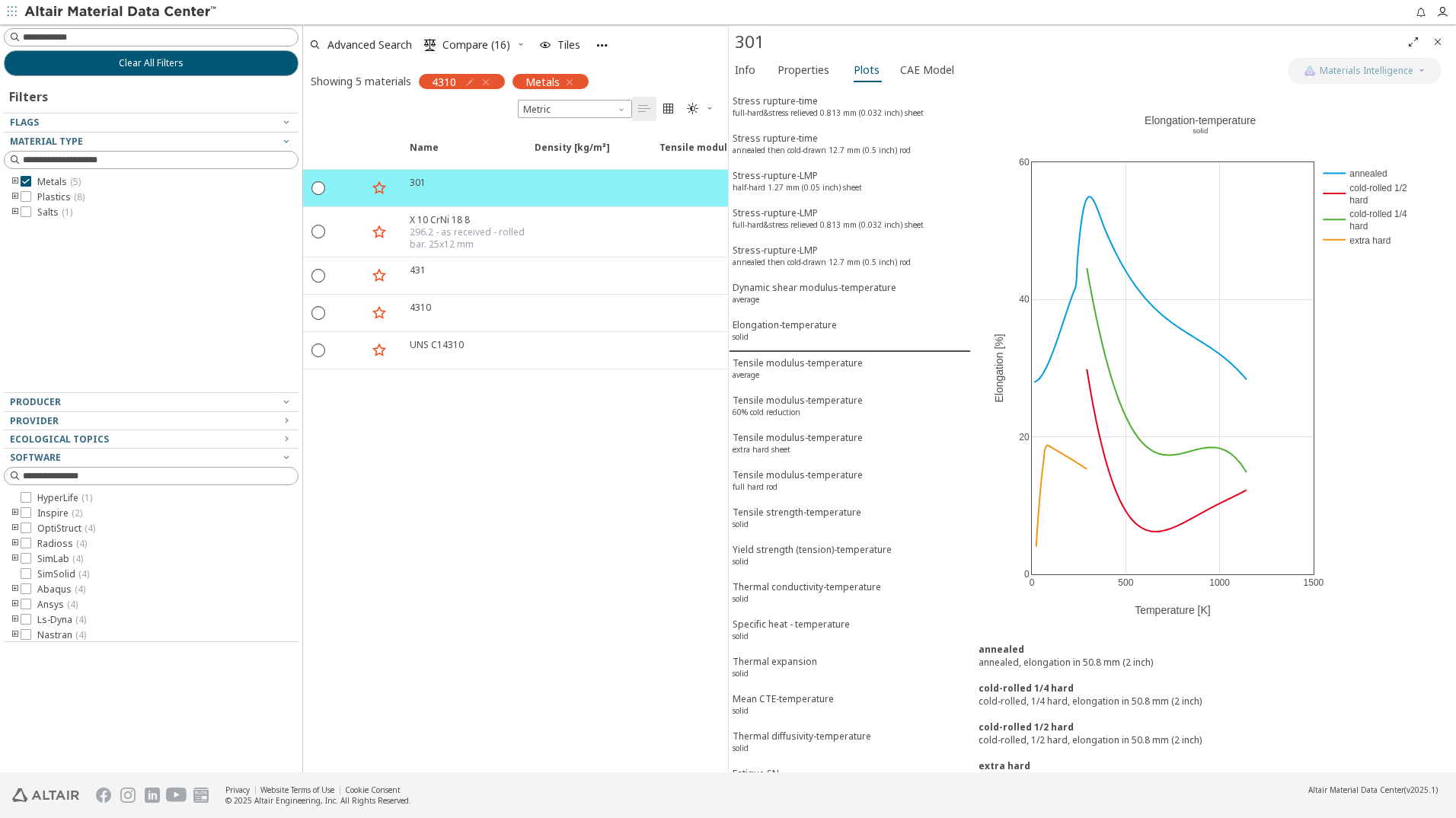
scroll to position [1325, 0]
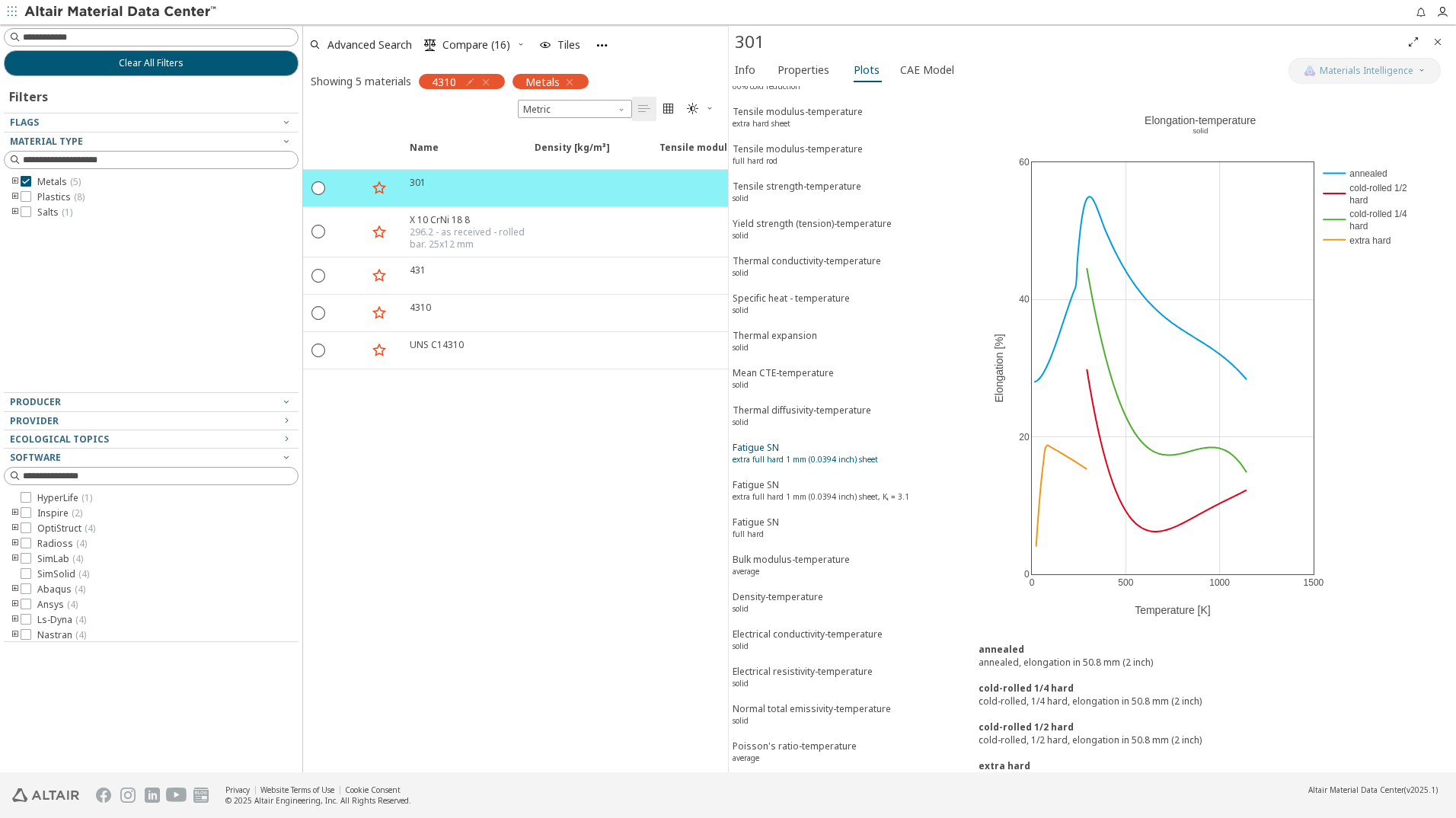
click at [819, 455] on sup "extra full hard 1 mm (0.0394 inch) sheet" at bounding box center [805, 459] width 146 height 11
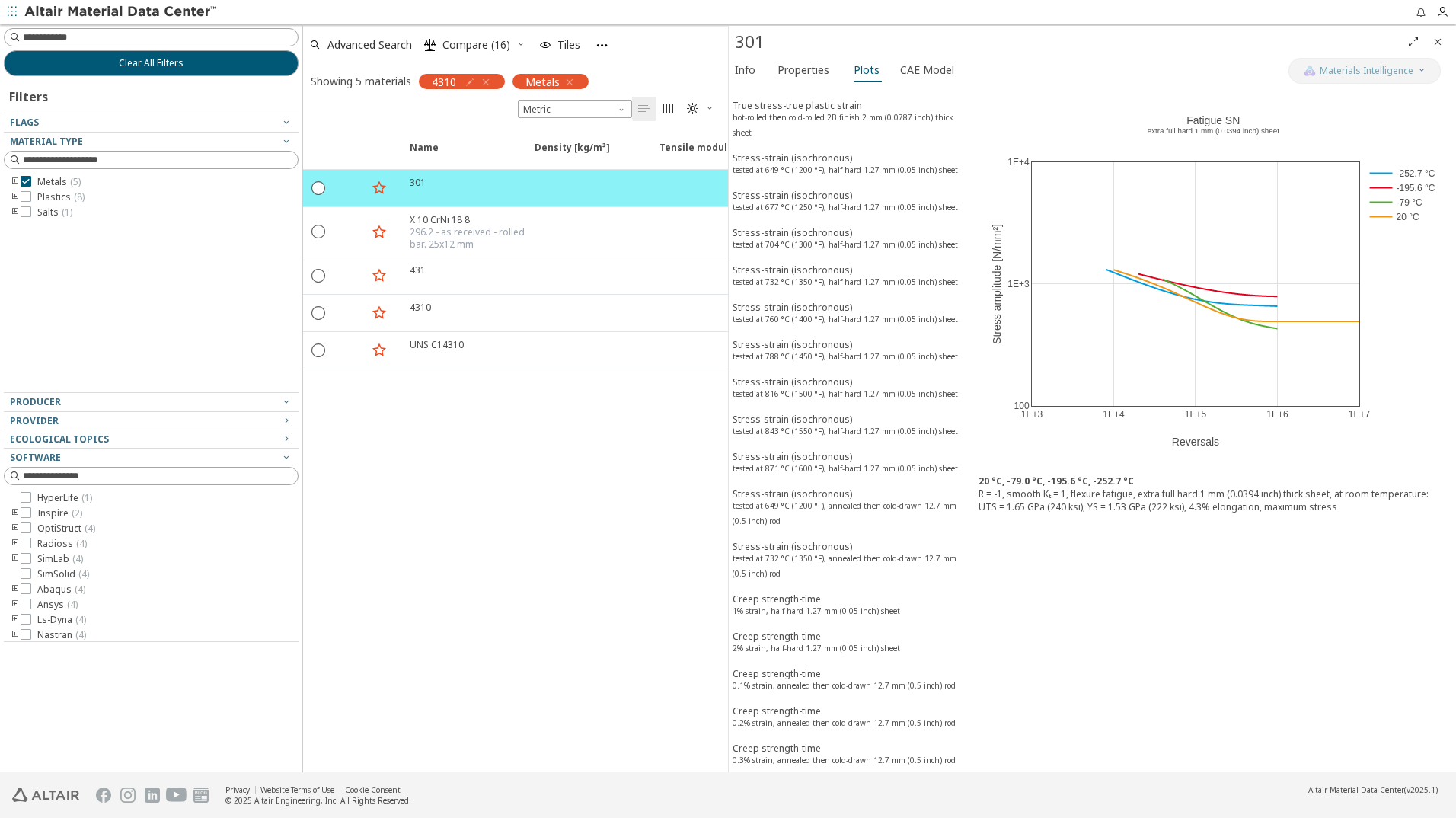
scroll to position [0, 0]
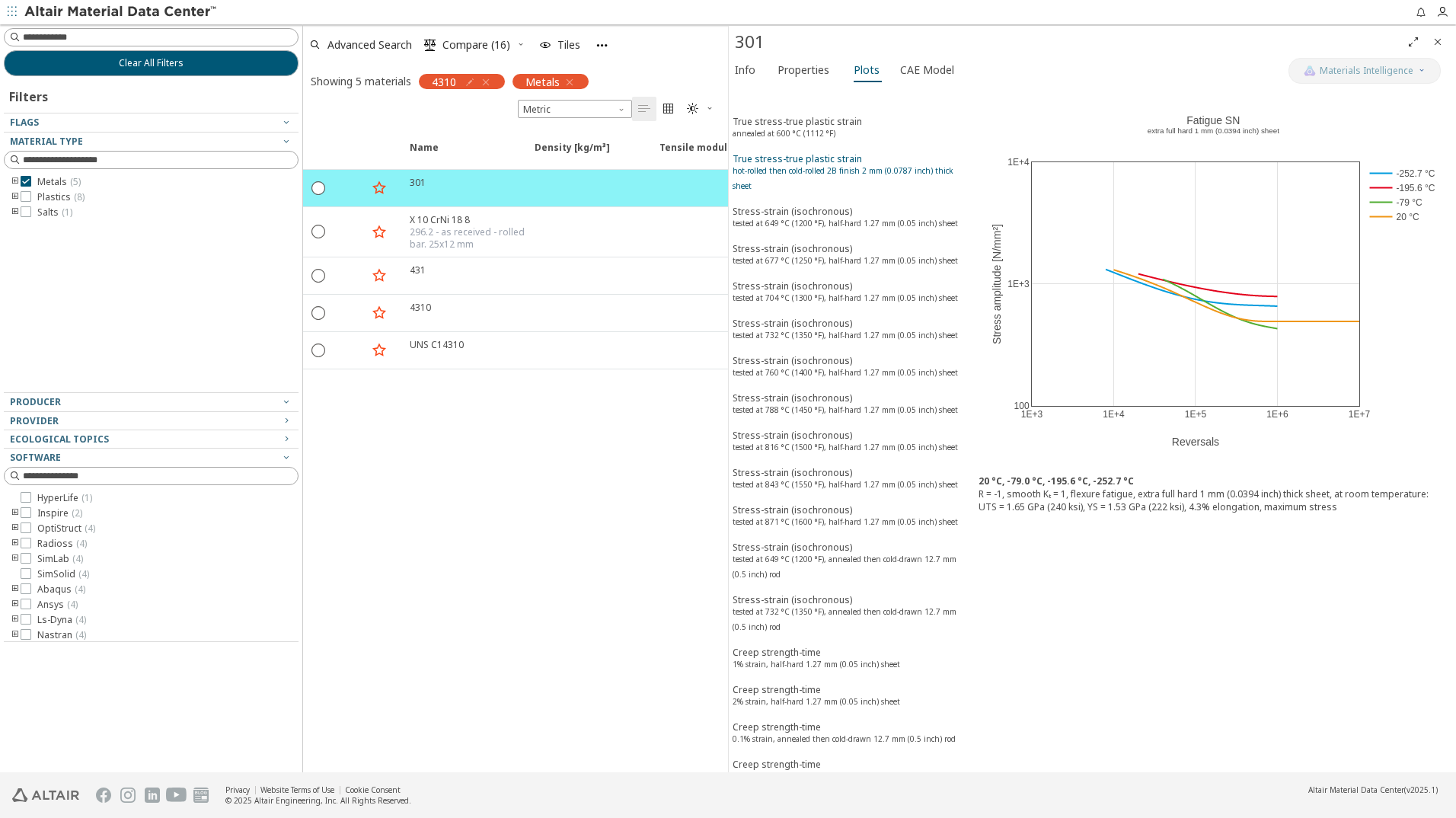
click at [824, 173] on sup "hot-rolled then cold-rolled 2B finish 2 mm (0.0787 inch) thick sheet" at bounding box center [843, 177] width 221 height 26
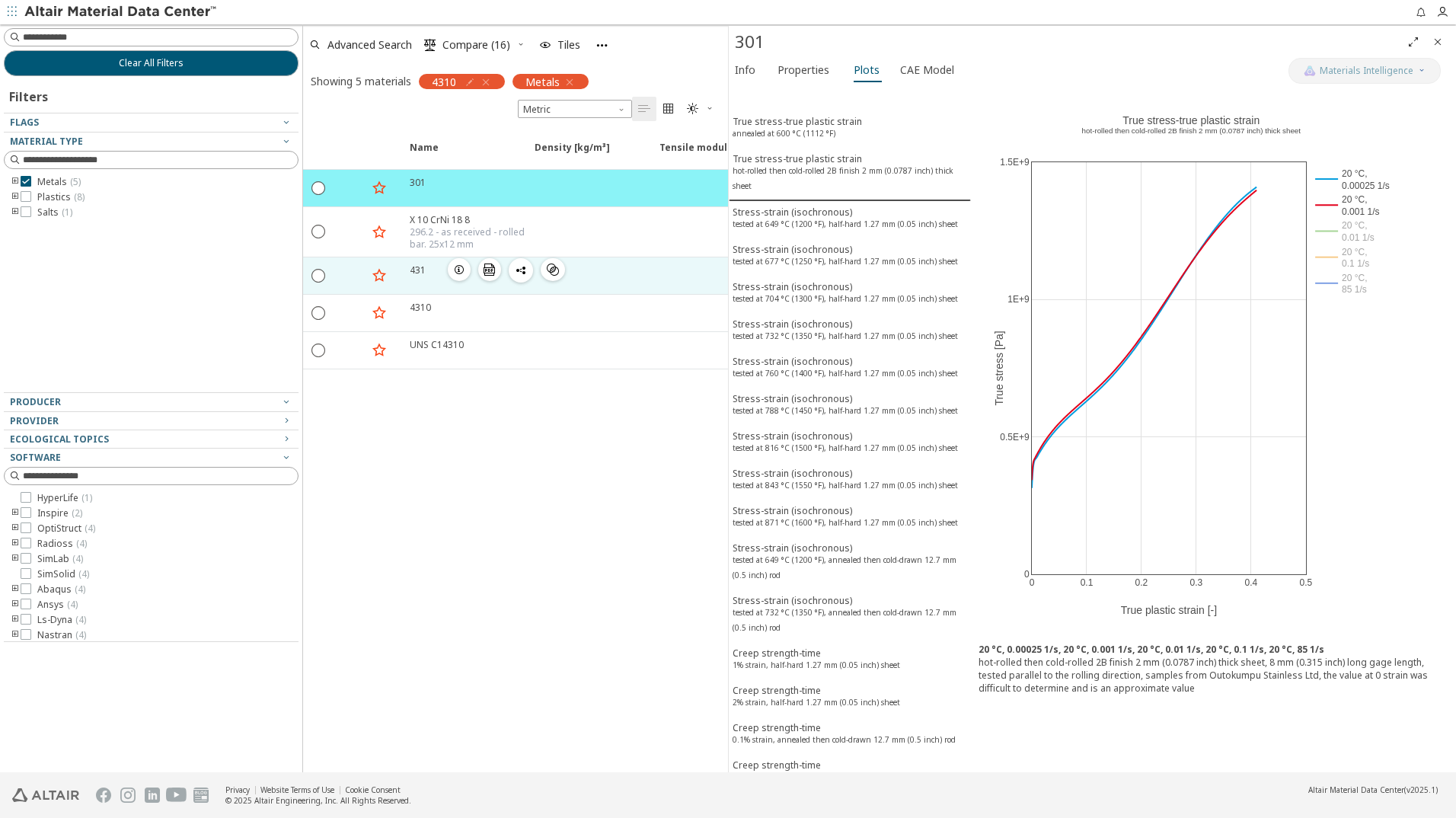
click at [460, 271] on icon "button" at bounding box center [459, 270] width 12 height 12
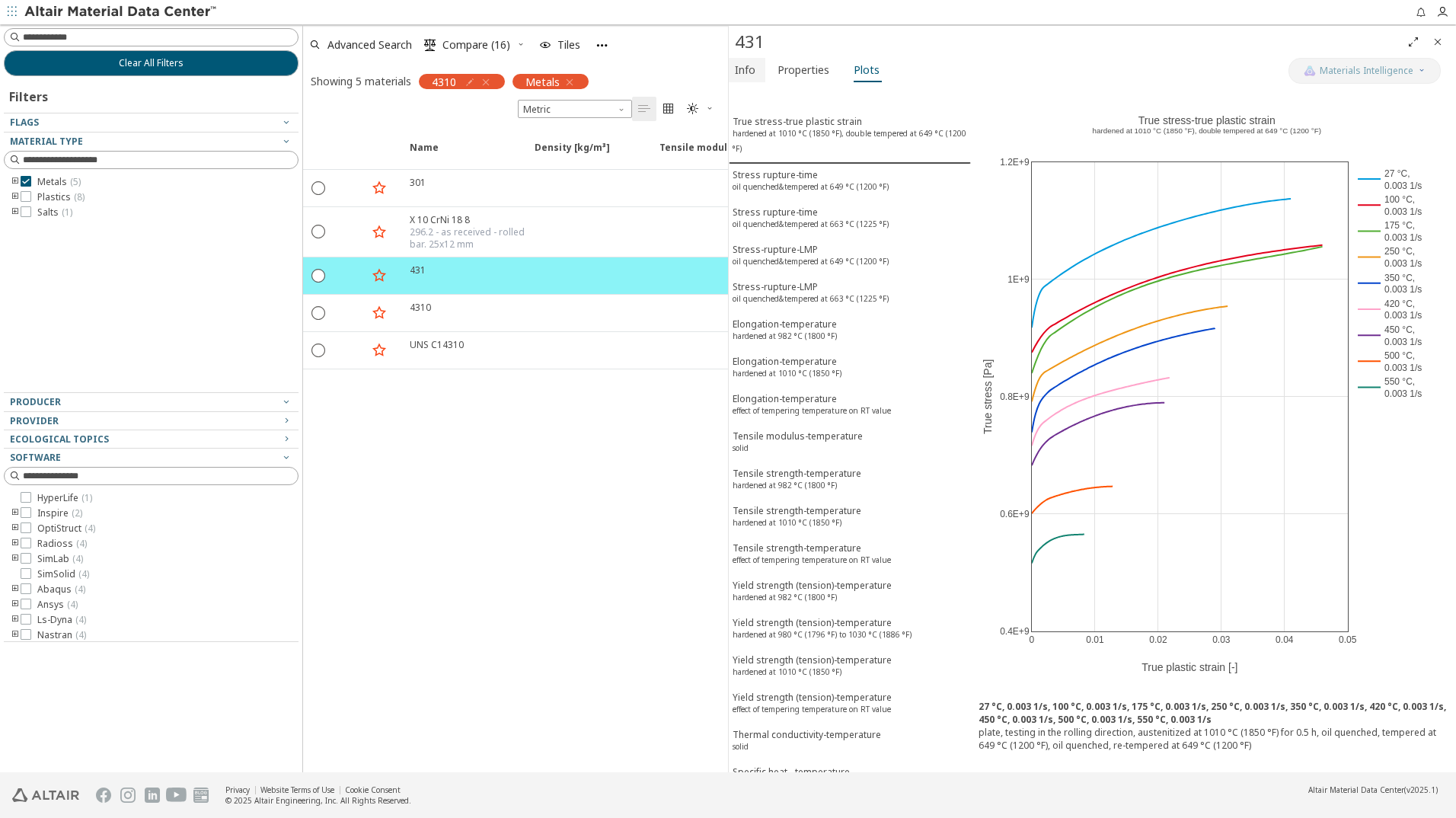
click at [742, 70] on span "Info" at bounding box center [745, 70] width 21 height 24
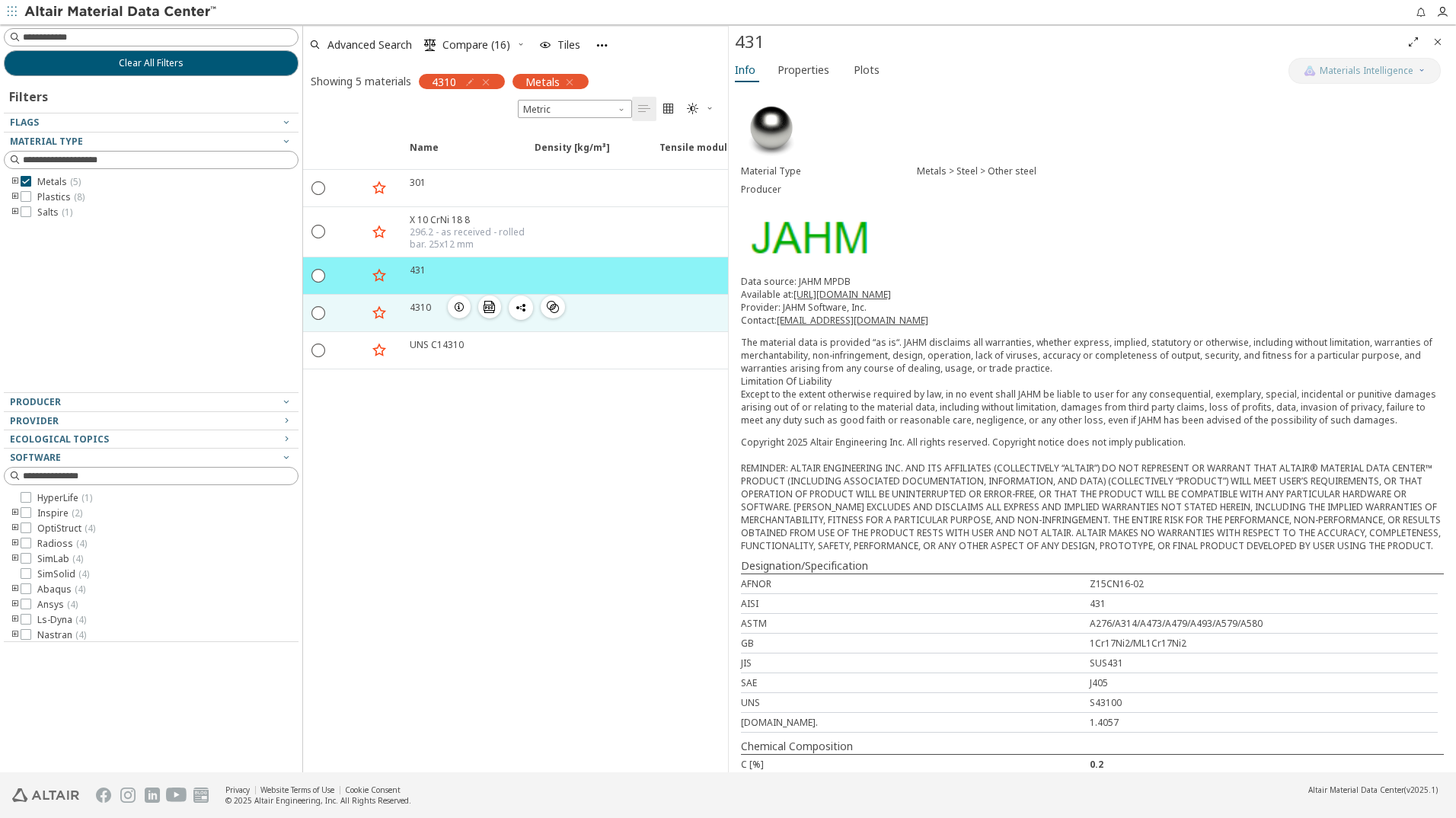
click at [458, 308] on icon "button" at bounding box center [459, 307] width 12 height 12
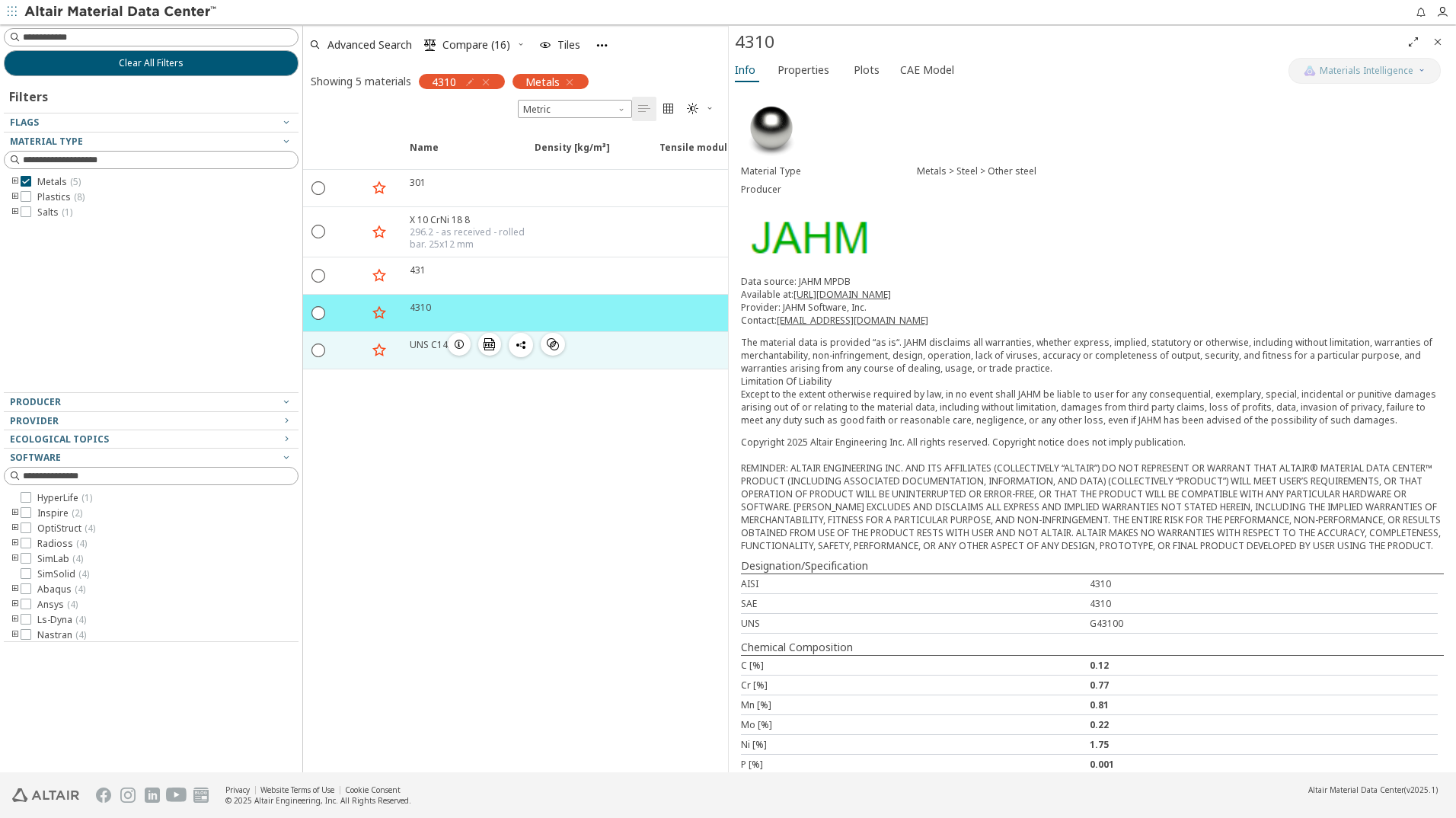
click at [456, 345] on icon "button" at bounding box center [459, 345] width 12 height 12
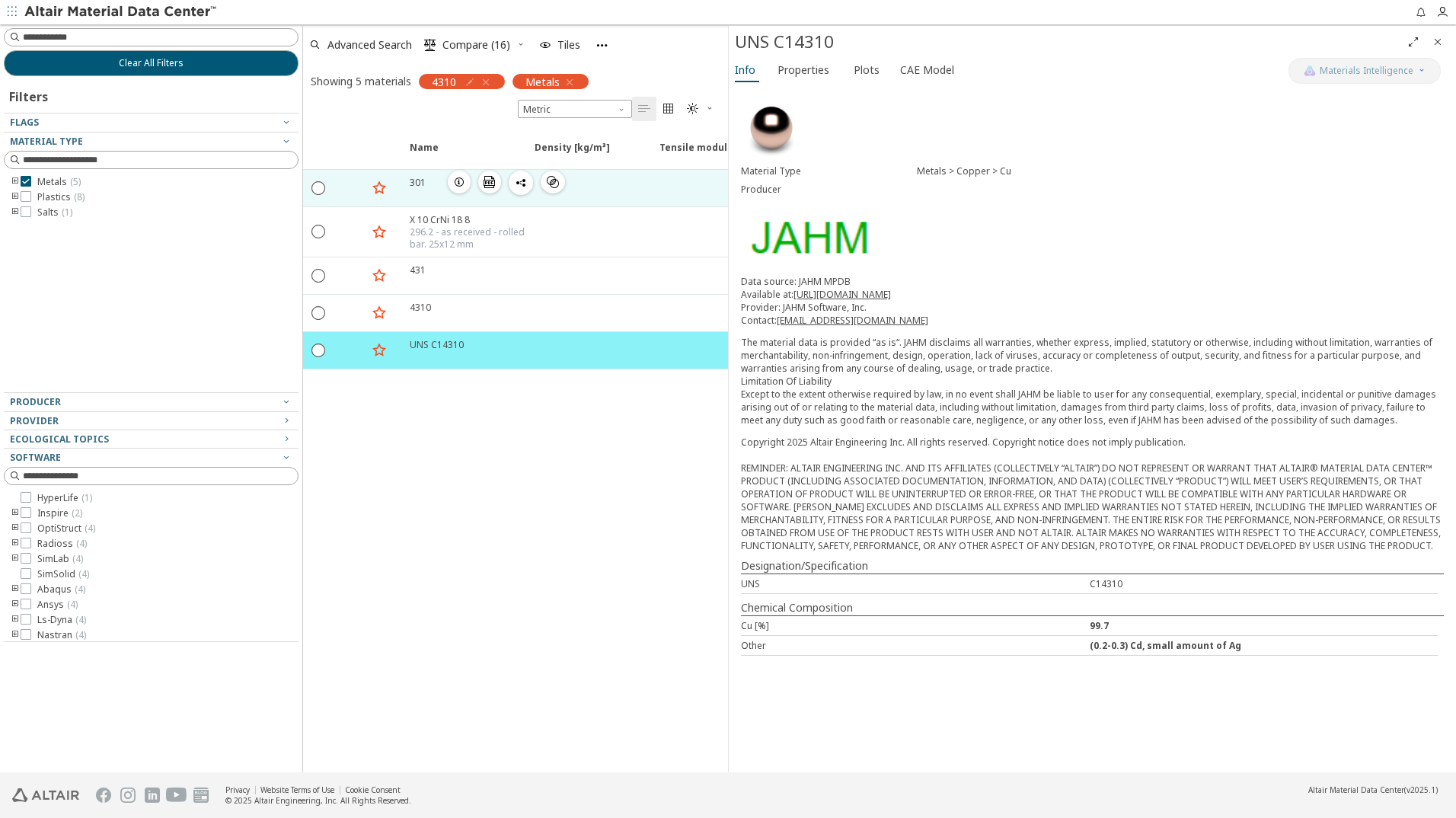
click at [457, 184] on icon "button" at bounding box center [459, 182] width 12 height 12
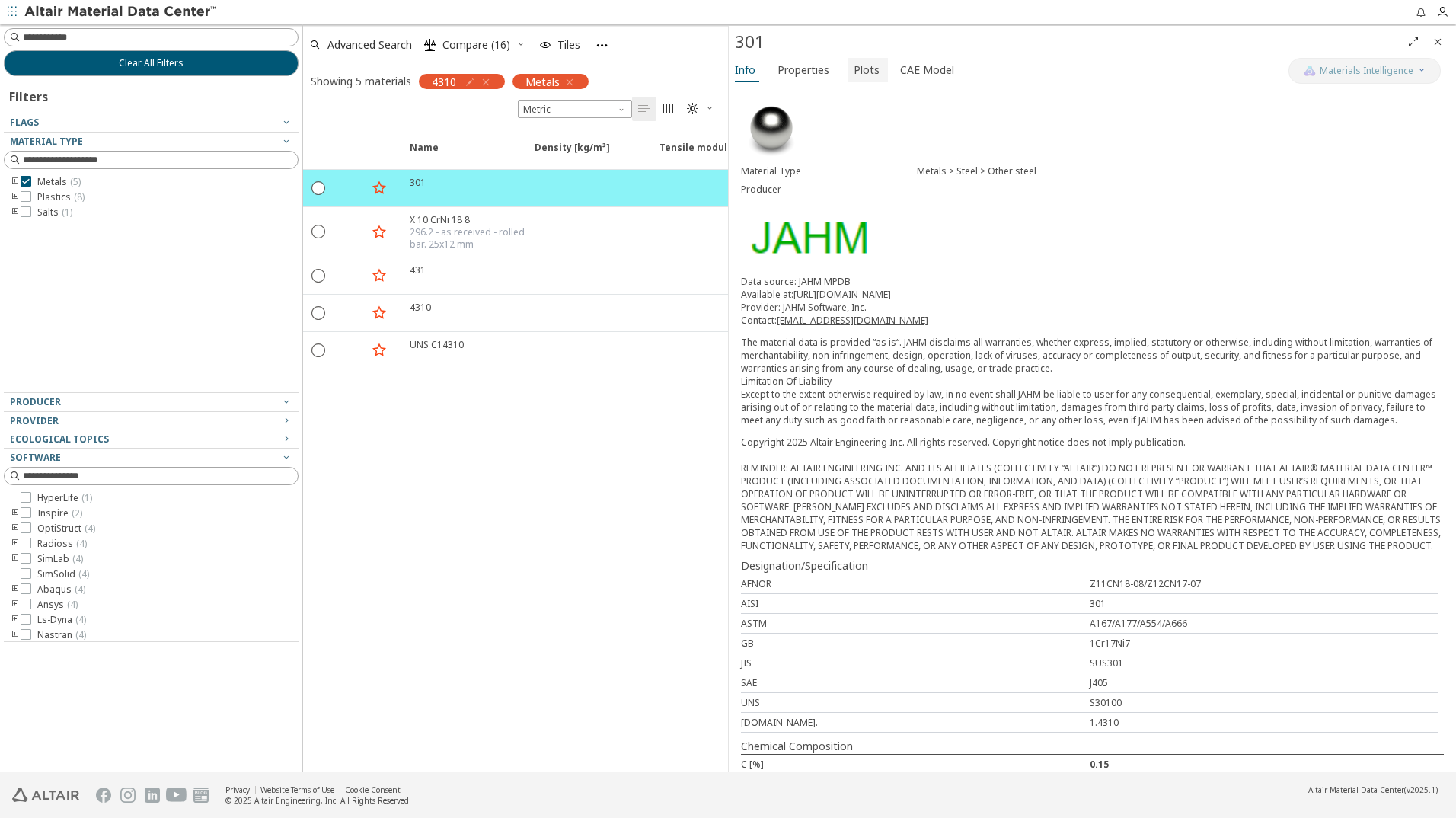
click at [855, 66] on span "Plots" at bounding box center [866, 70] width 26 height 24
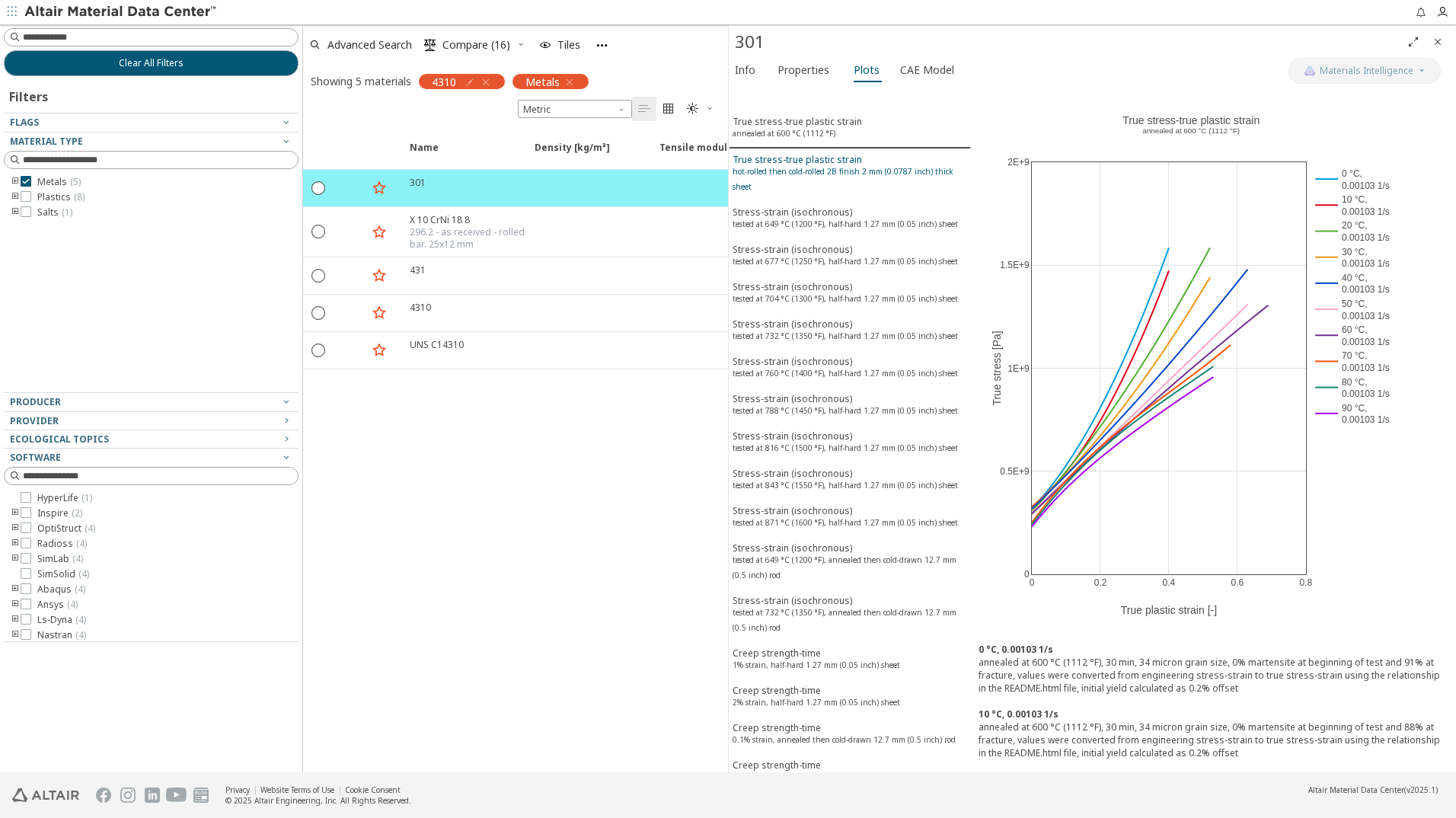
click at [811, 170] on sup "hot-rolled then cold-rolled 2B finish 2 mm (0.0787 inch) thick sheet" at bounding box center [843, 178] width 221 height 26
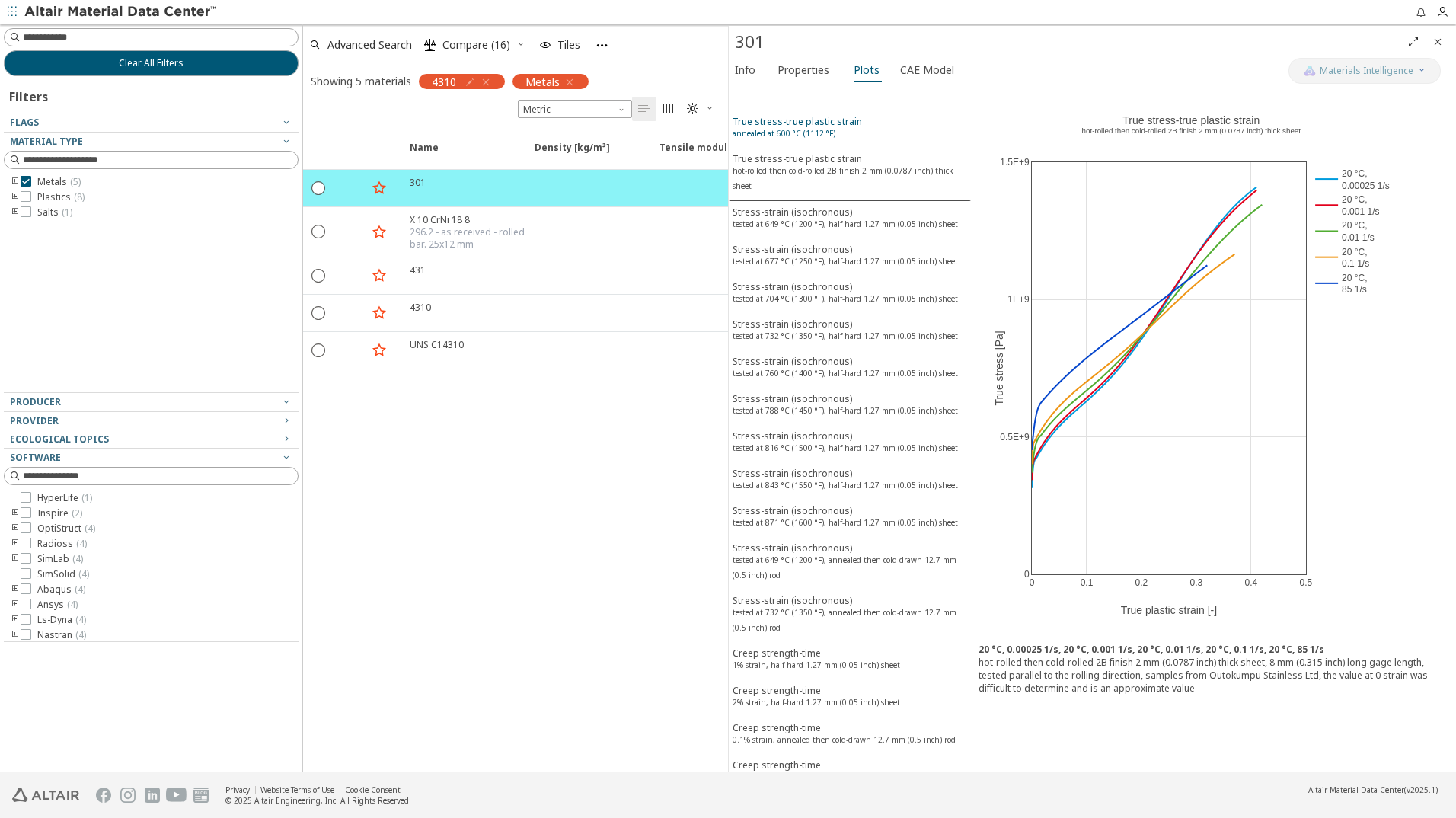
click at [792, 125] on div "True stress-true plastic strain annealed at 600 °C (1112 °F)" at bounding box center [797, 129] width 129 height 28
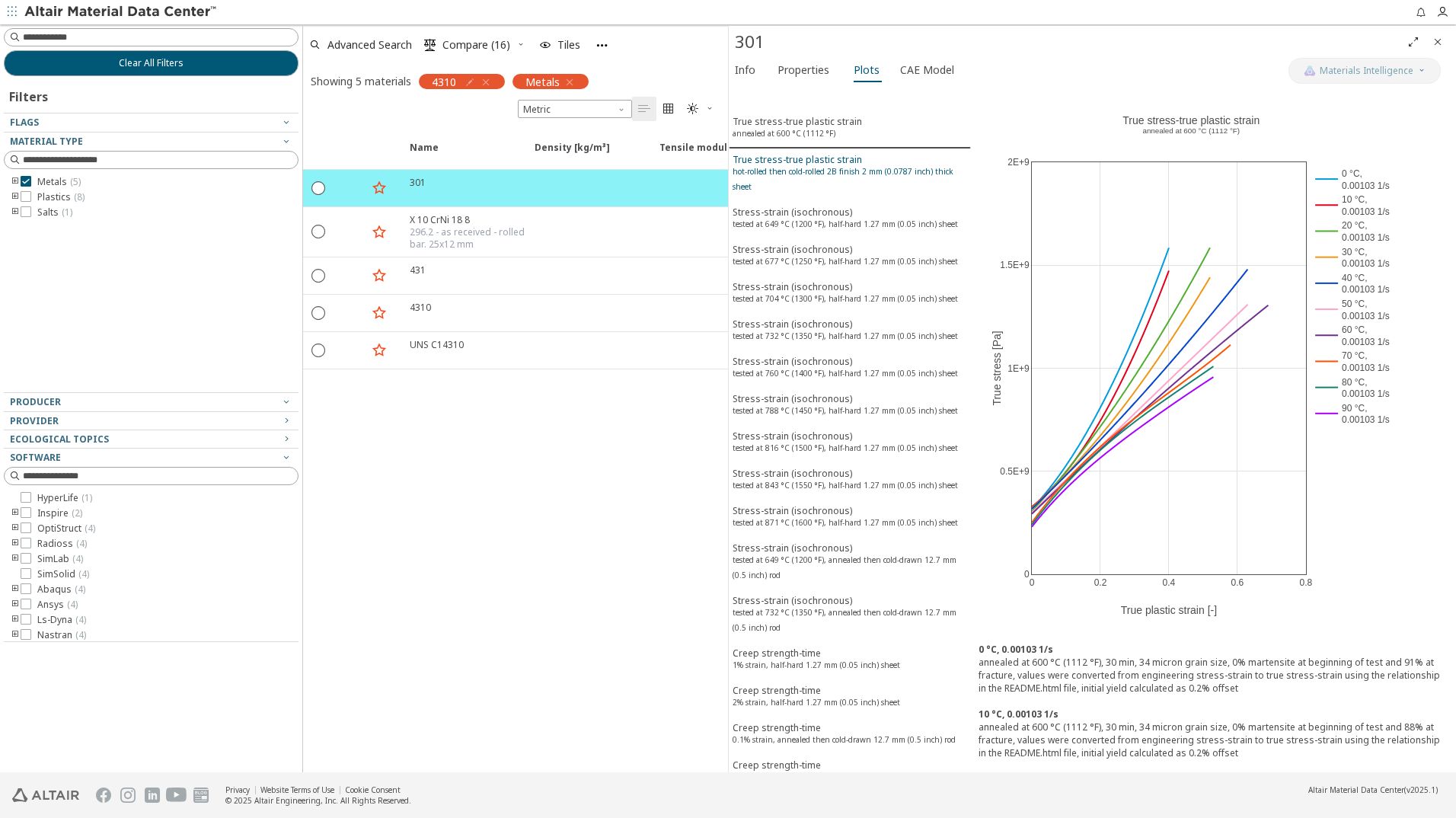
click at [790, 163] on div "True stress-true plastic strain hot-rolled then cold-rolled 2B finish 2 mm (0.0…" at bounding box center [850, 175] width 235 height 43
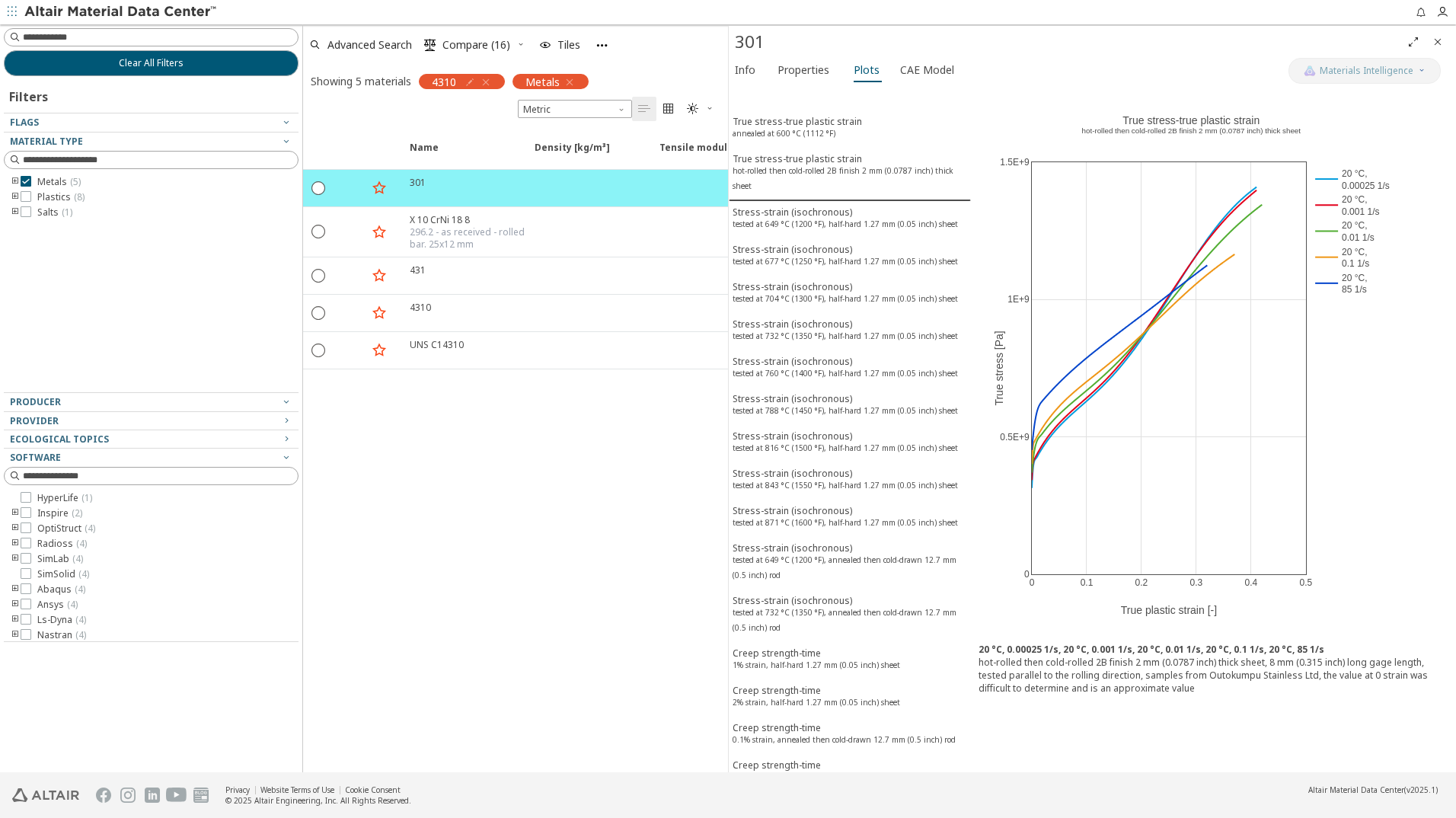
click at [488, 81] on icon "button" at bounding box center [486, 82] width 12 height 12
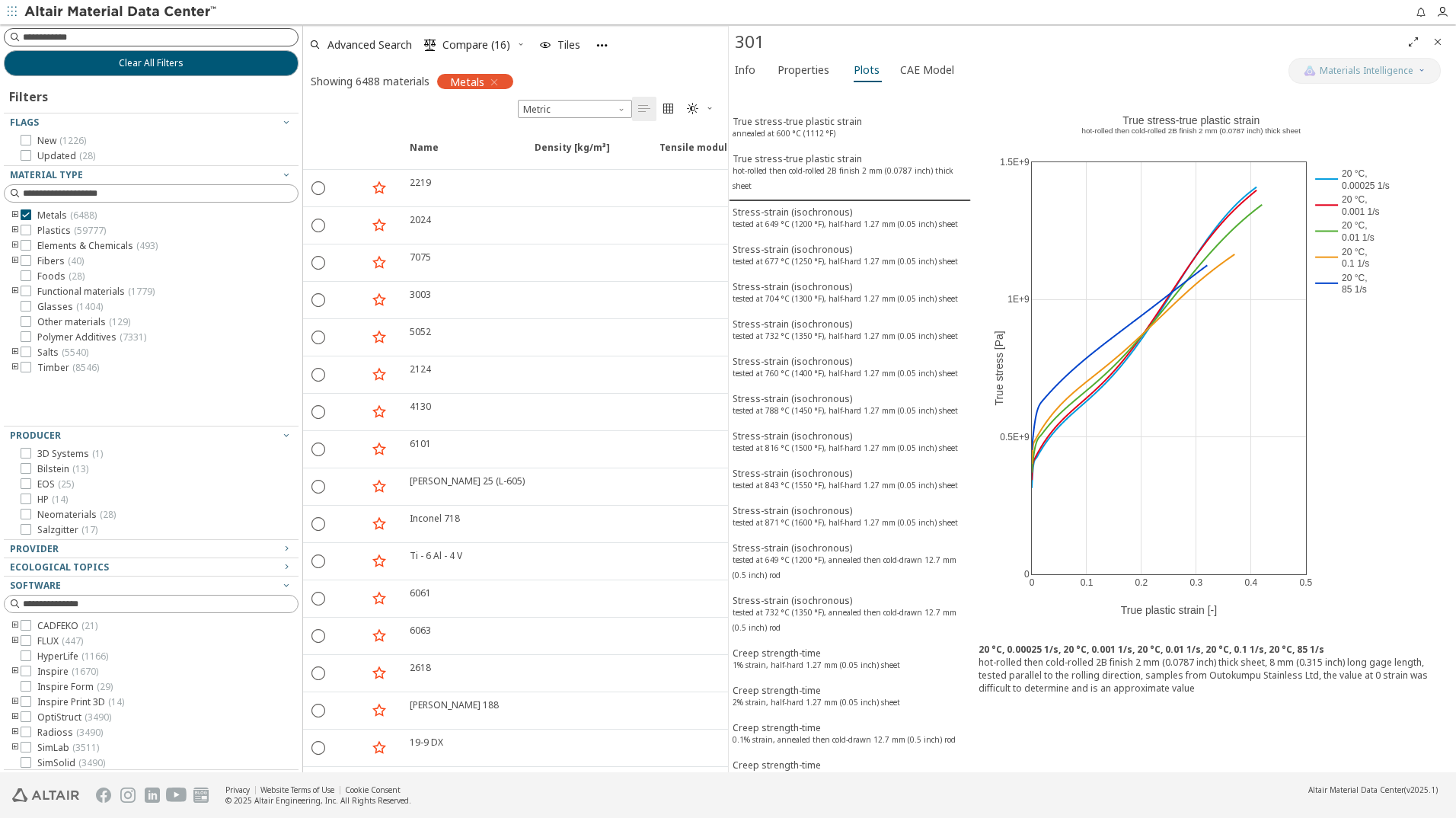
click at [43, 37] on input at bounding box center [160, 37] width 275 height 15
type input "******"
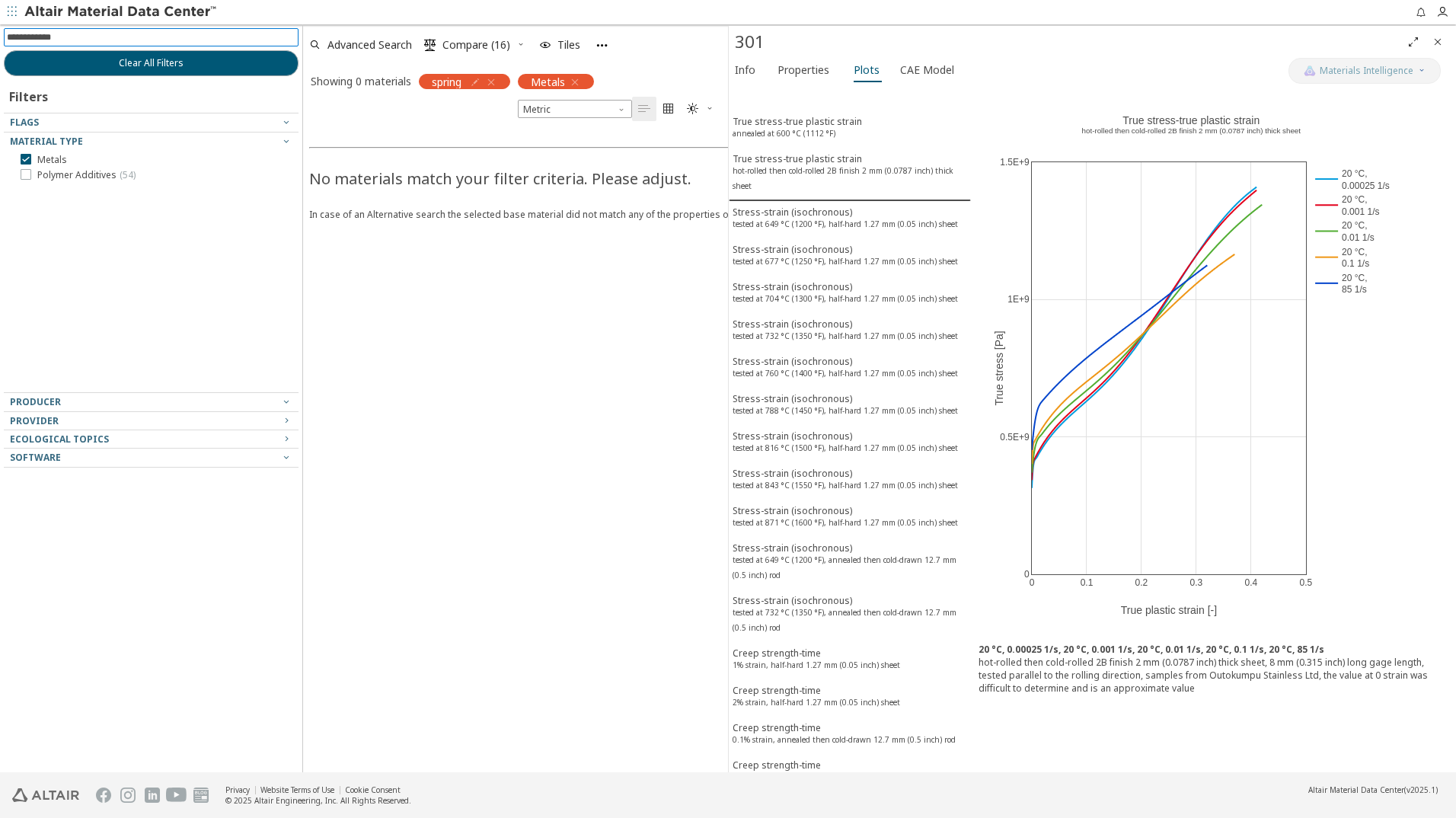
click at [495, 82] on icon "button" at bounding box center [491, 82] width 12 height 12
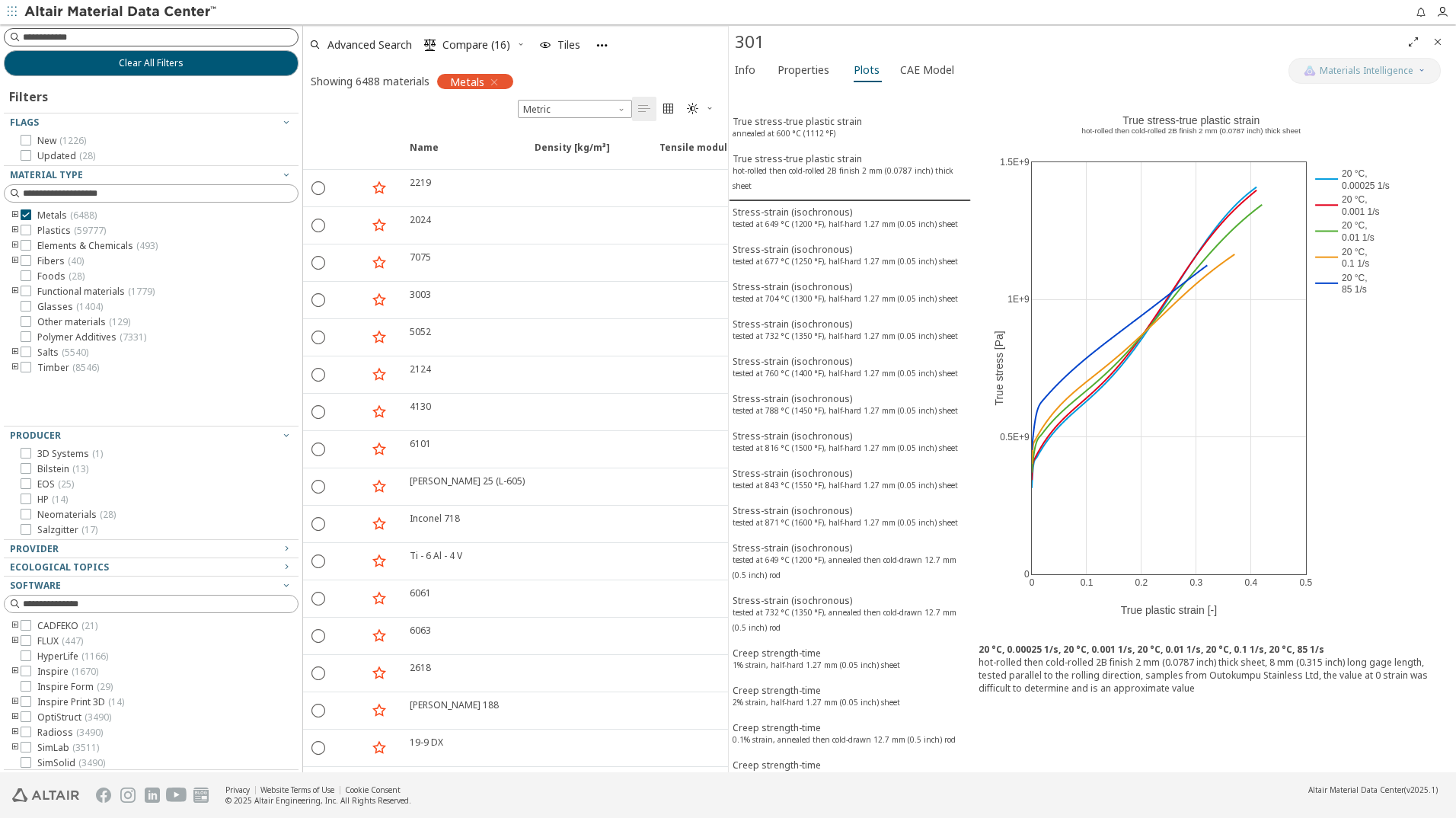
click at [37, 37] on input at bounding box center [160, 37] width 275 height 15
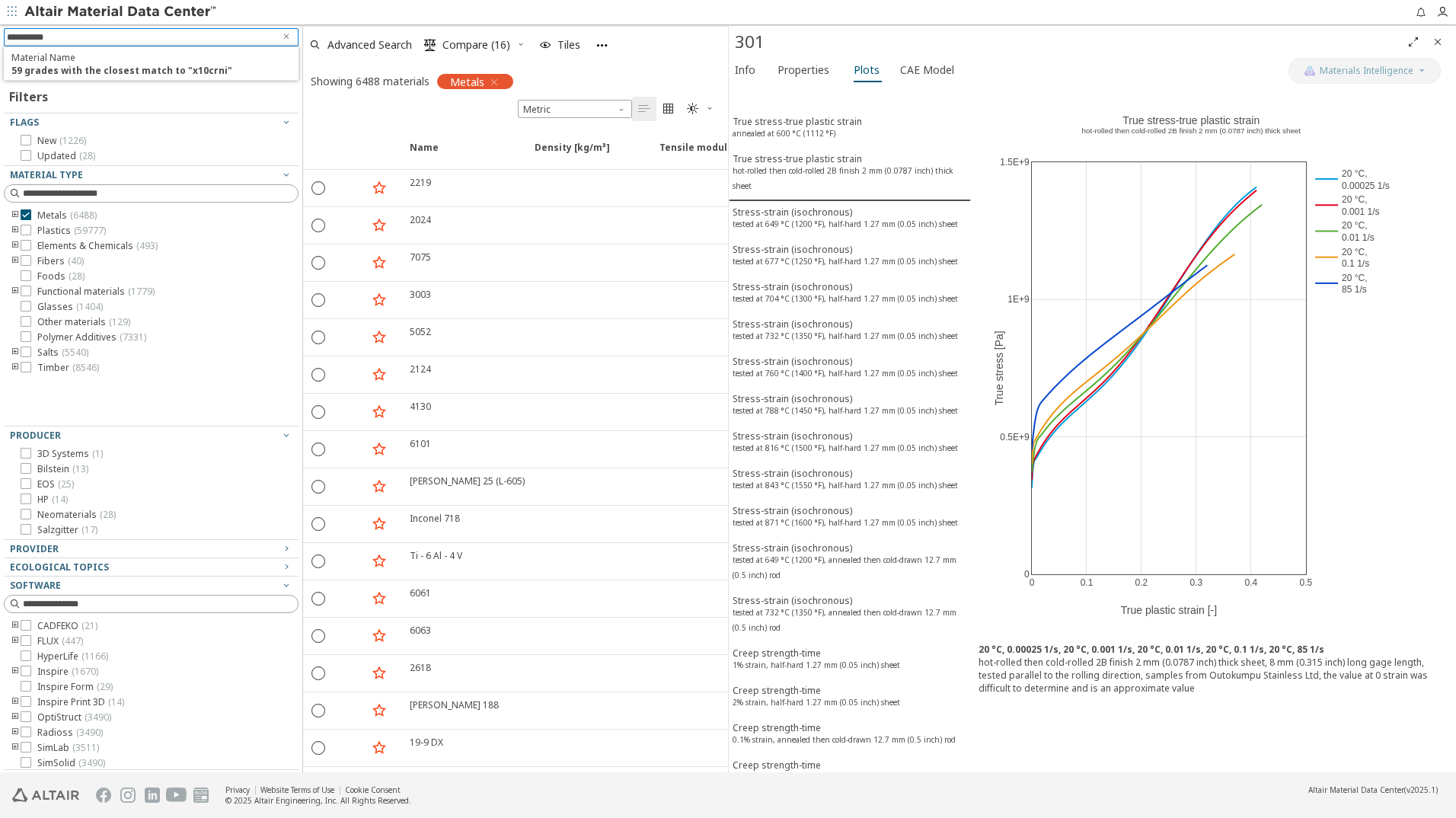
type input "**********"
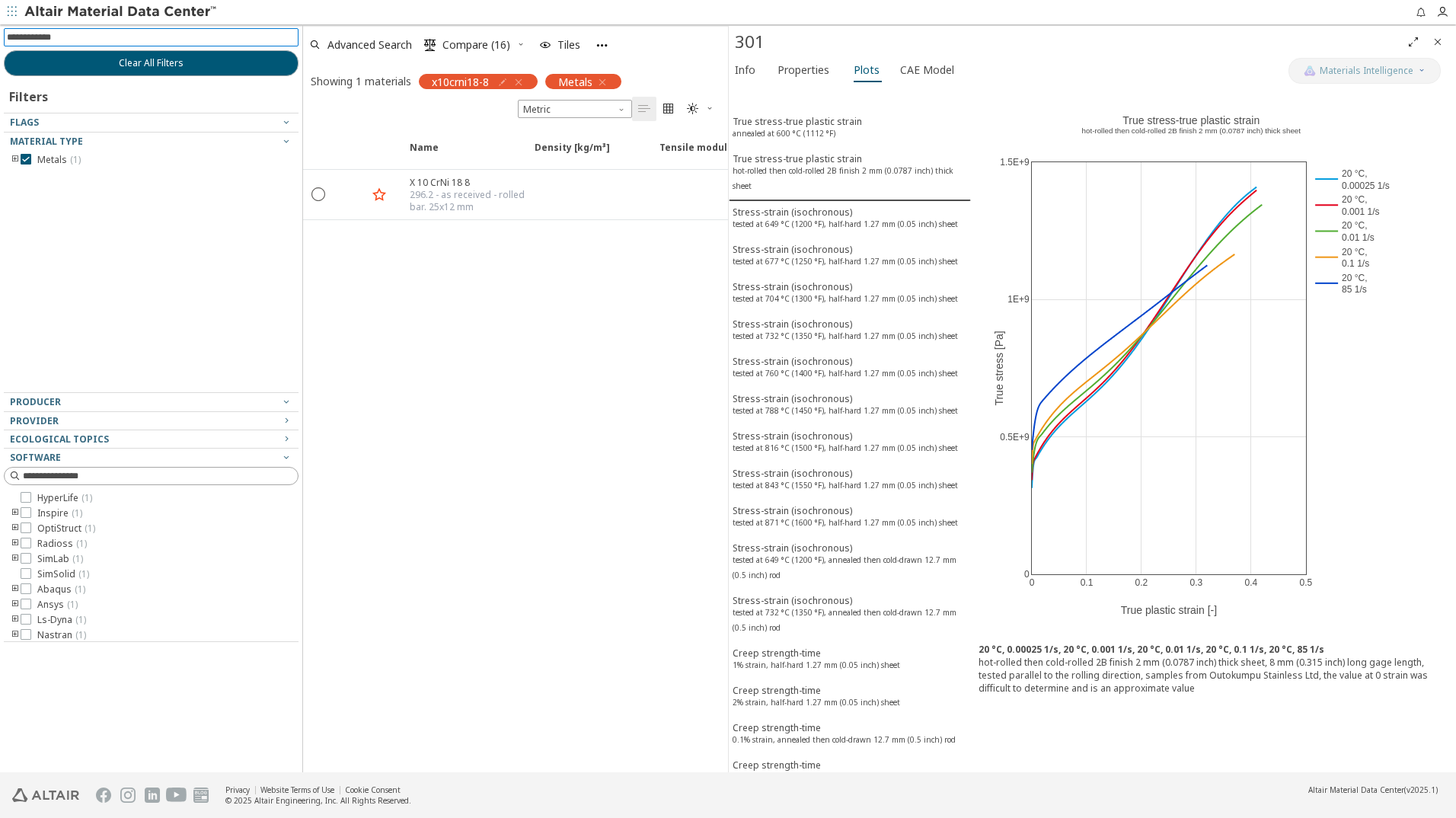
click at [524, 82] on icon "button" at bounding box center [519, 82] width 12 height 12
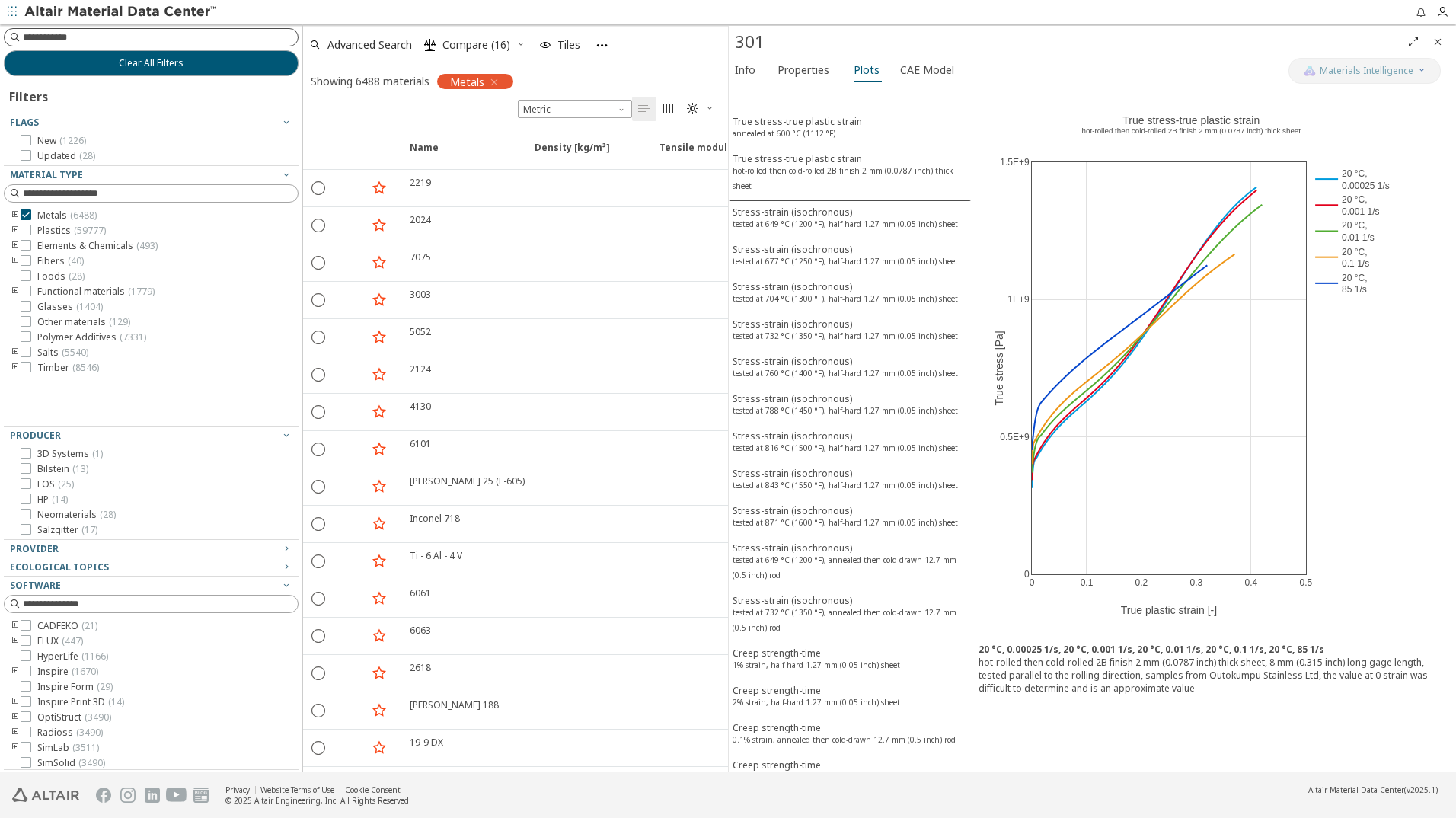
click at [64, 37] on input at bounding box center [160, 37] width 275 height 15
type input "***"
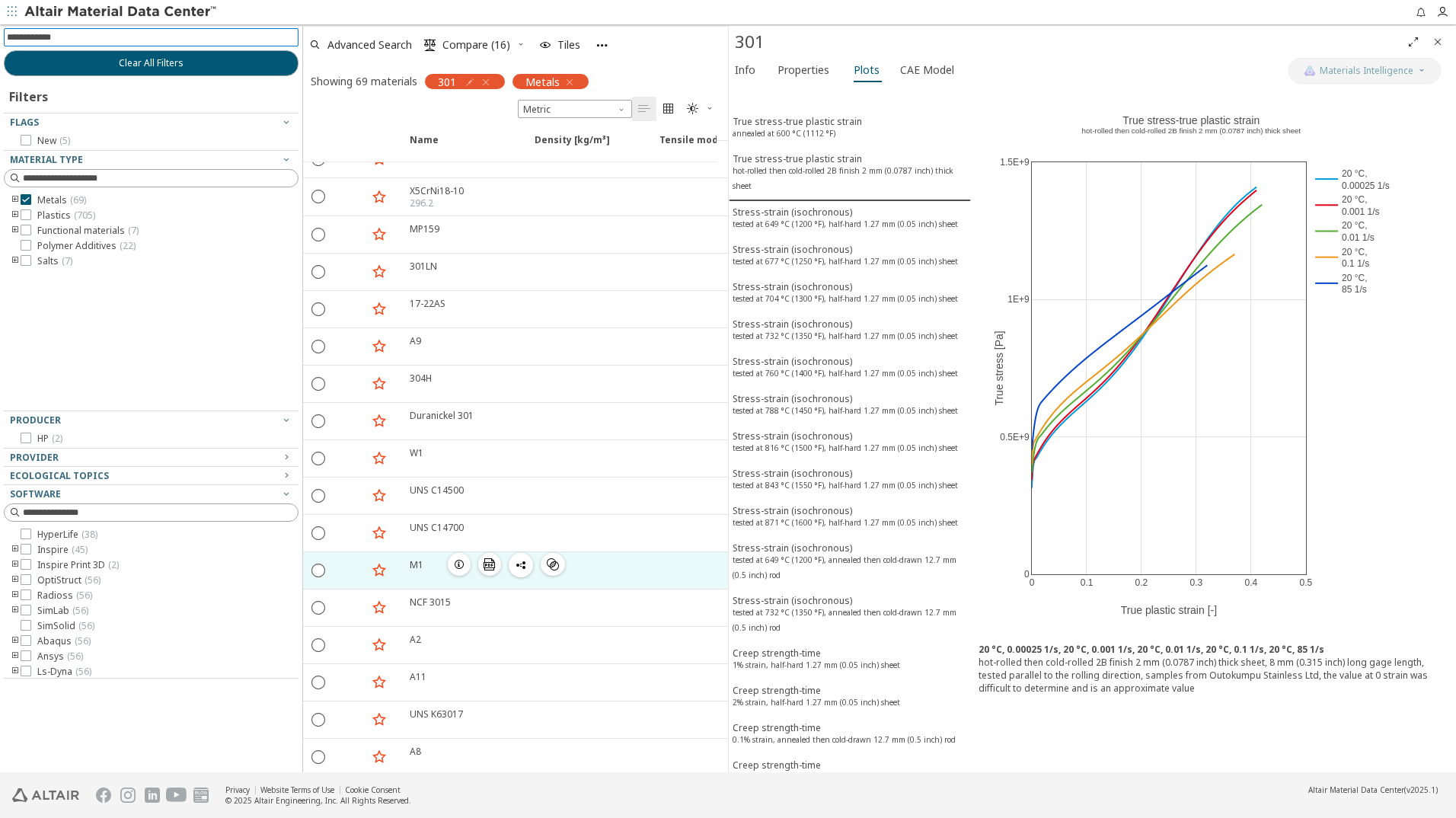
scroll to position [670, 0]
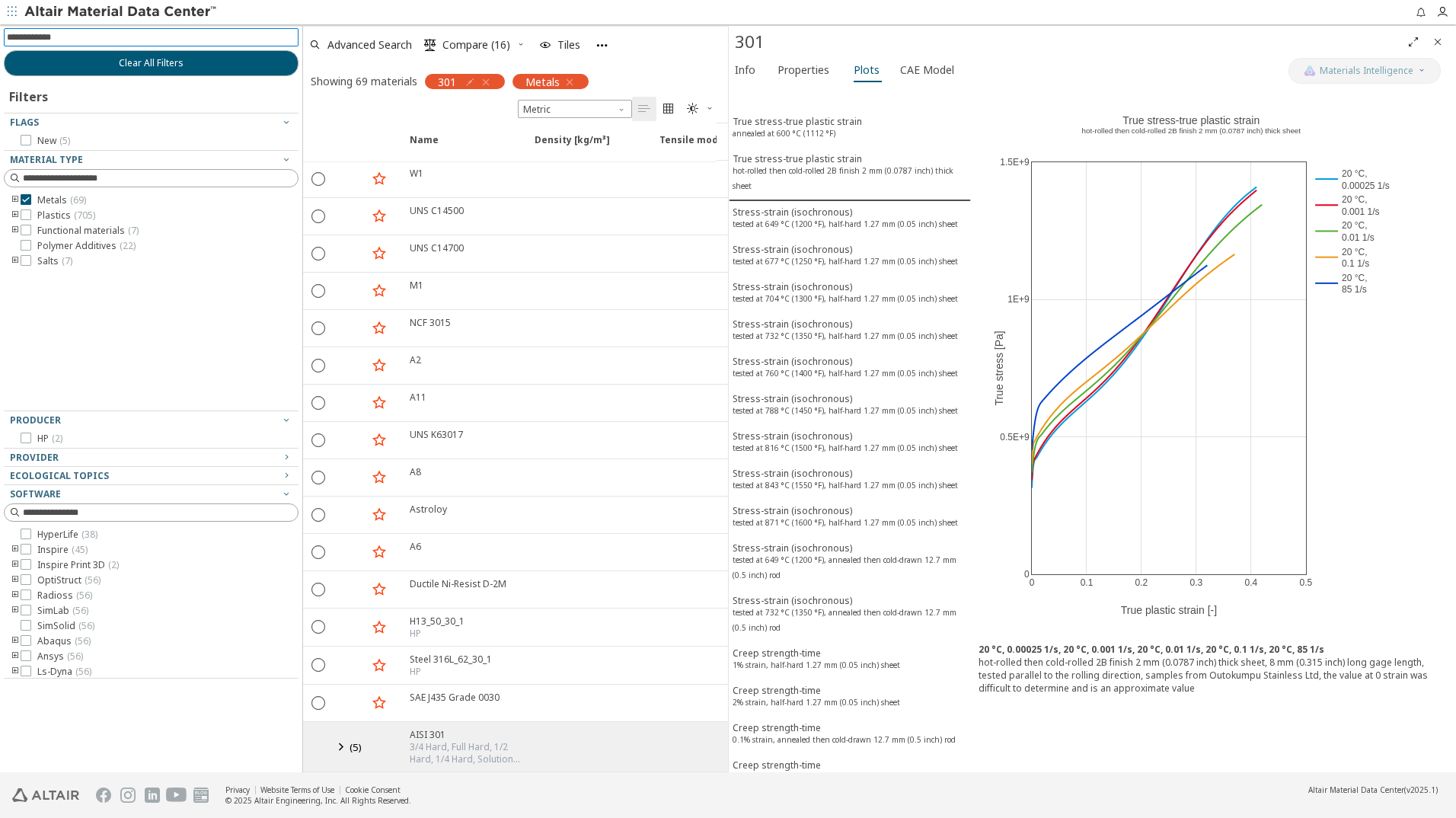
click at [339, 737] on icon at bounding box center [341, 747] width 19 height 19
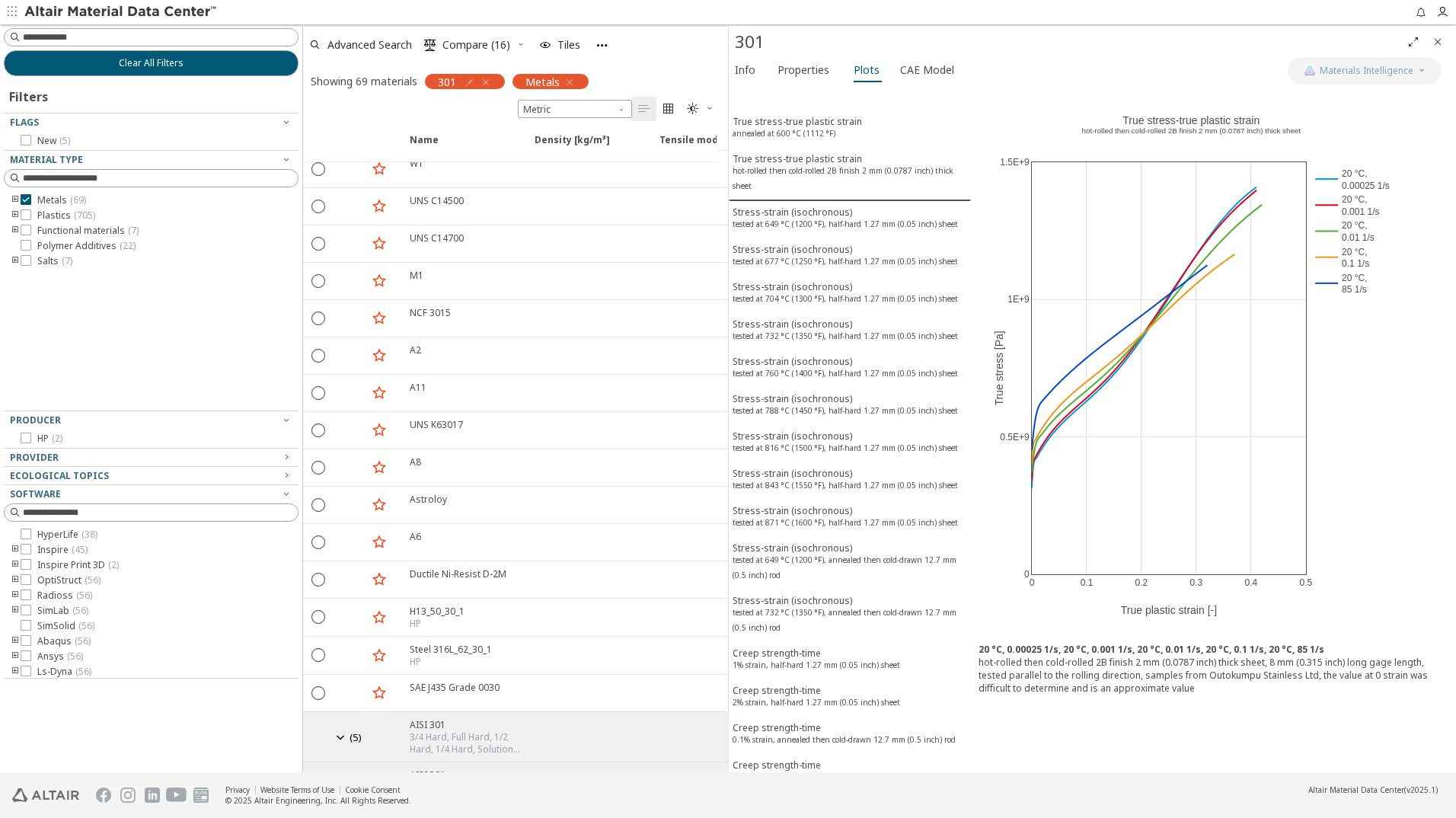
scroll to position [922, 0]
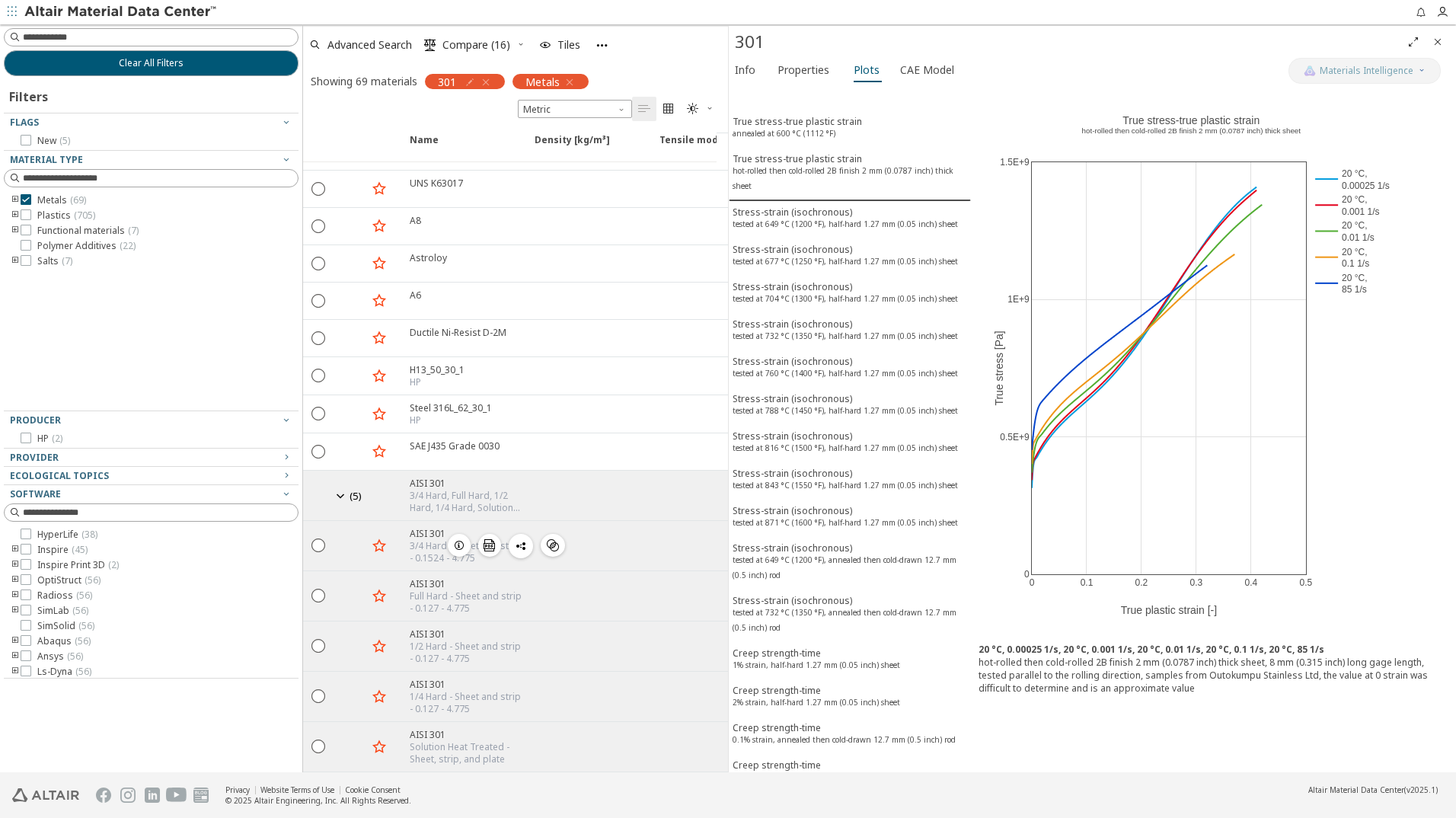
click at [458, 539] on icon "button" at bounding box center [459, 545] width 12 height 12
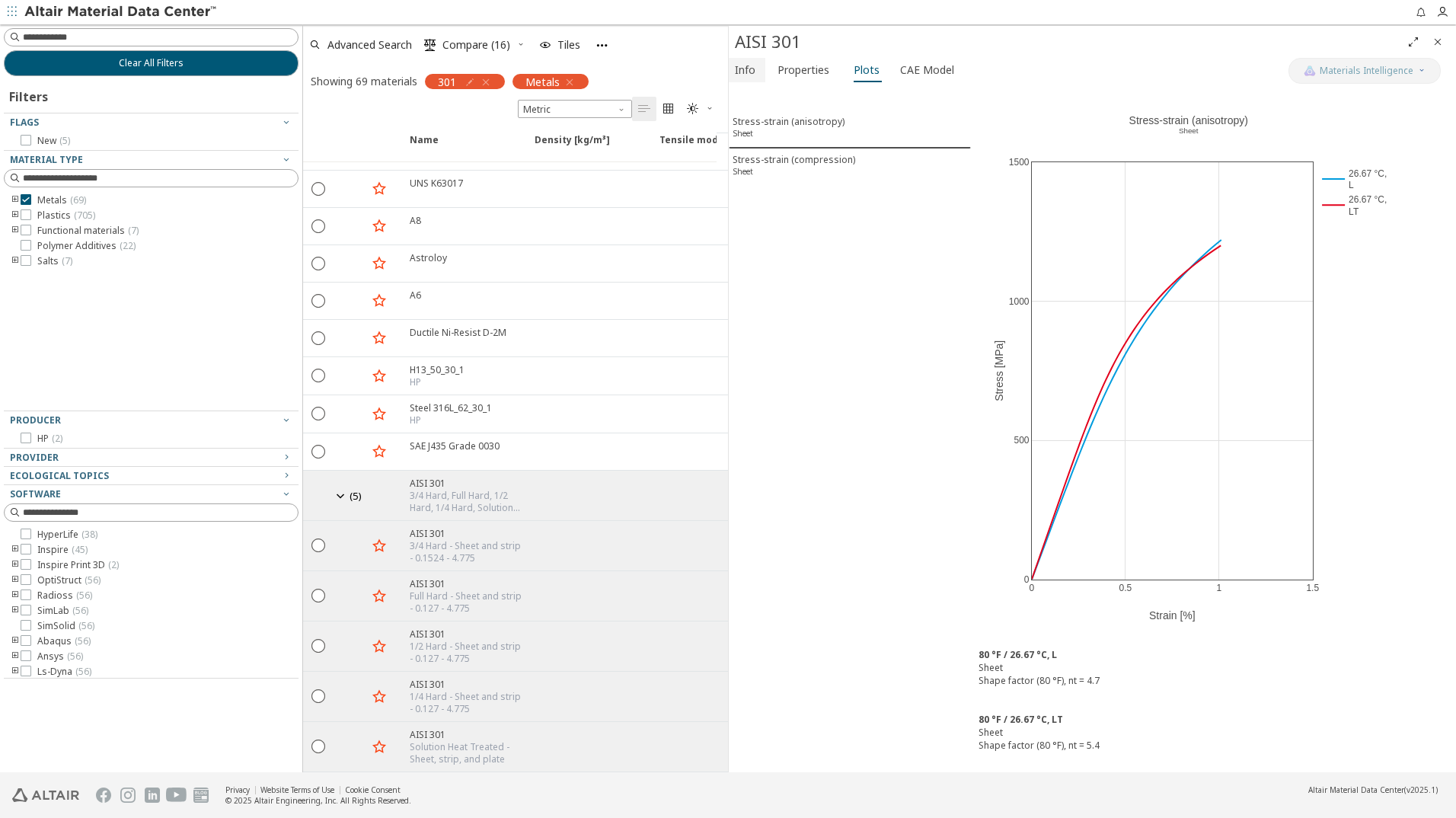
click at [746, 68] on span "Info" at bounding box center [745, 70] width 21 height 24
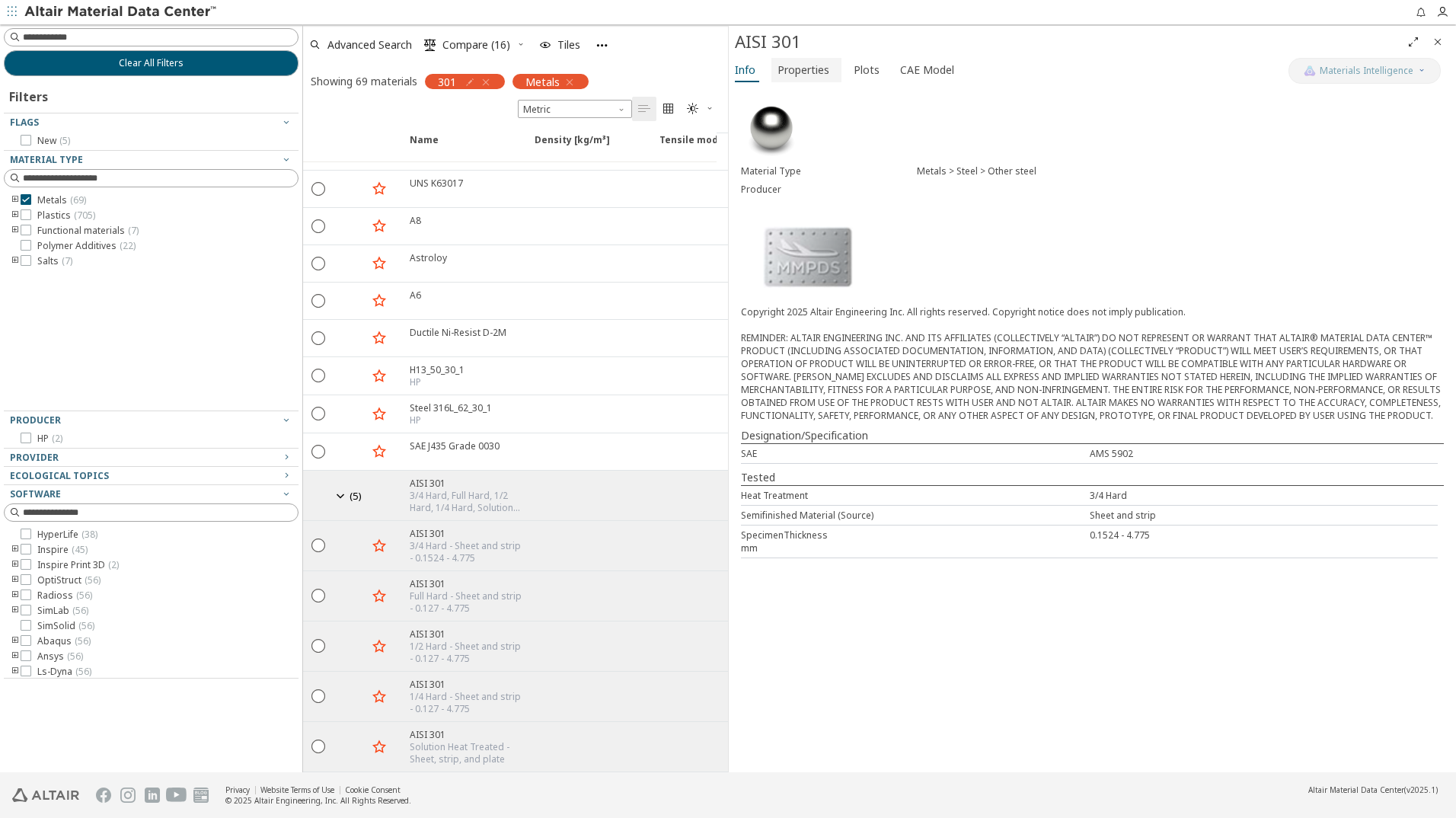
click at [799, 66] on span "Properties" at bounding box center [803, 70] width 52 height 24
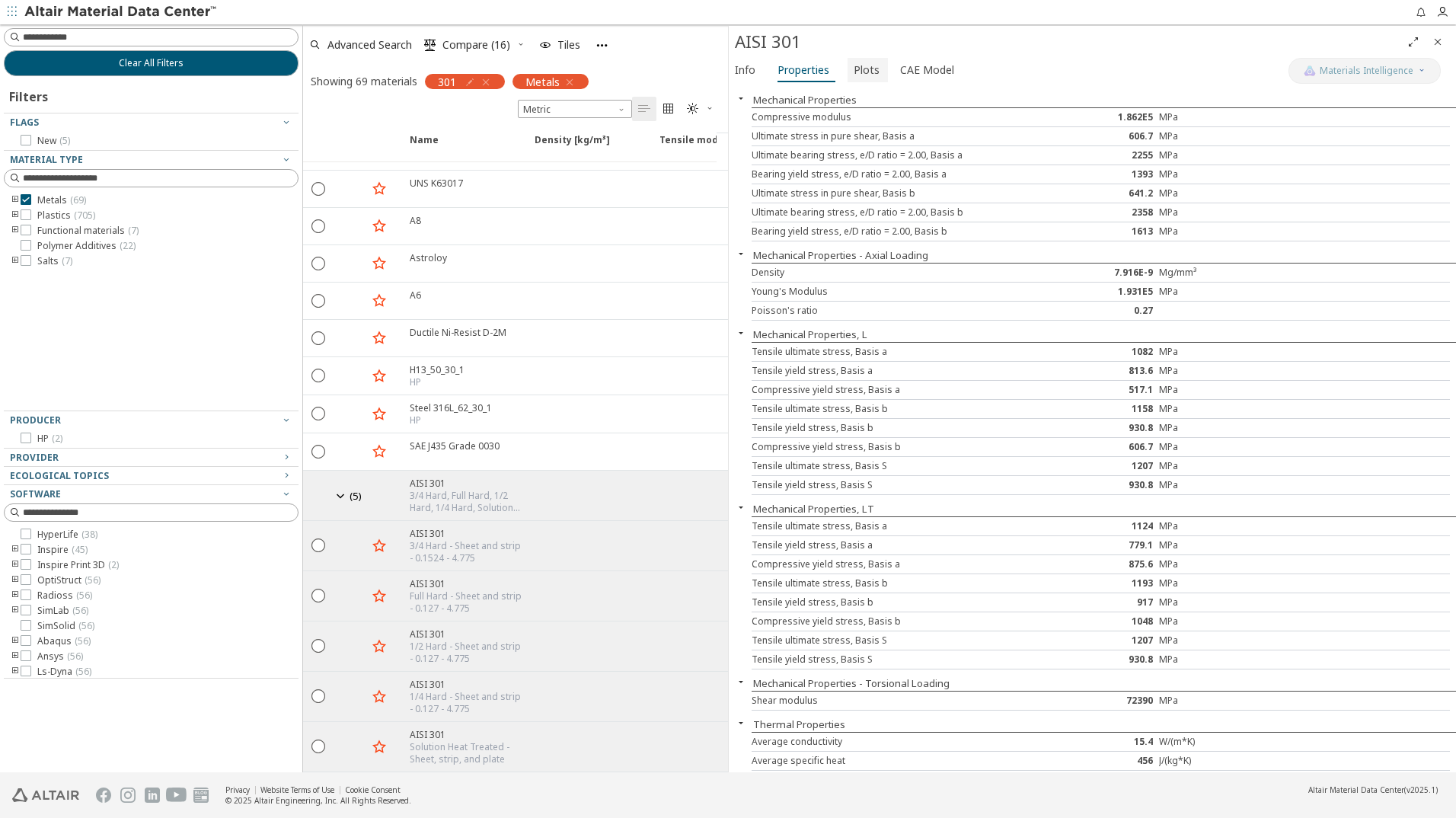
click at [854, 68] on span "Plots" at bounding box center [866, 70] width 26 height 24
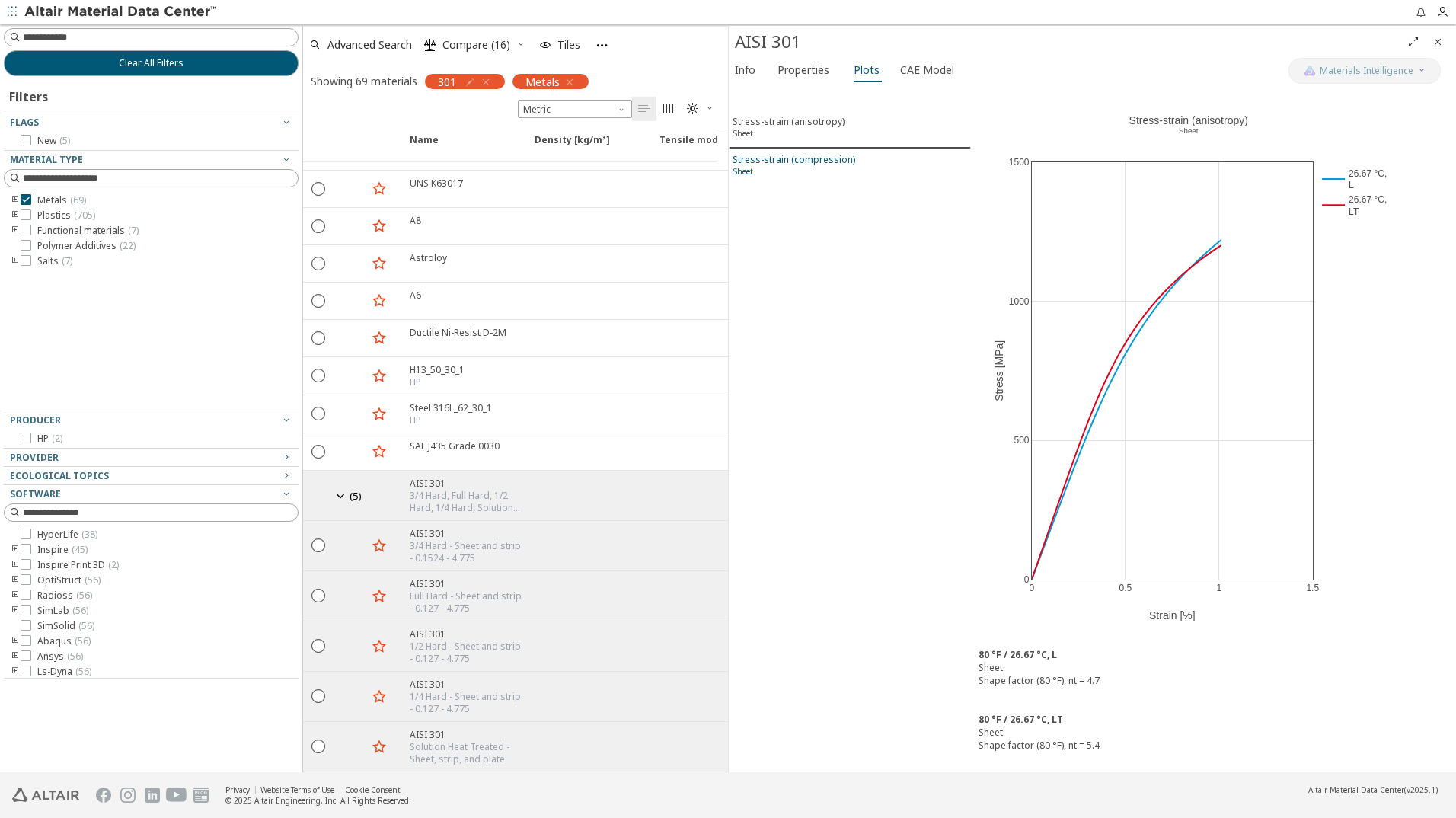
click at [771, 165] on div "Stress-strain (compression) Sheet" at bounding box center [794, 167] width 122 height 28
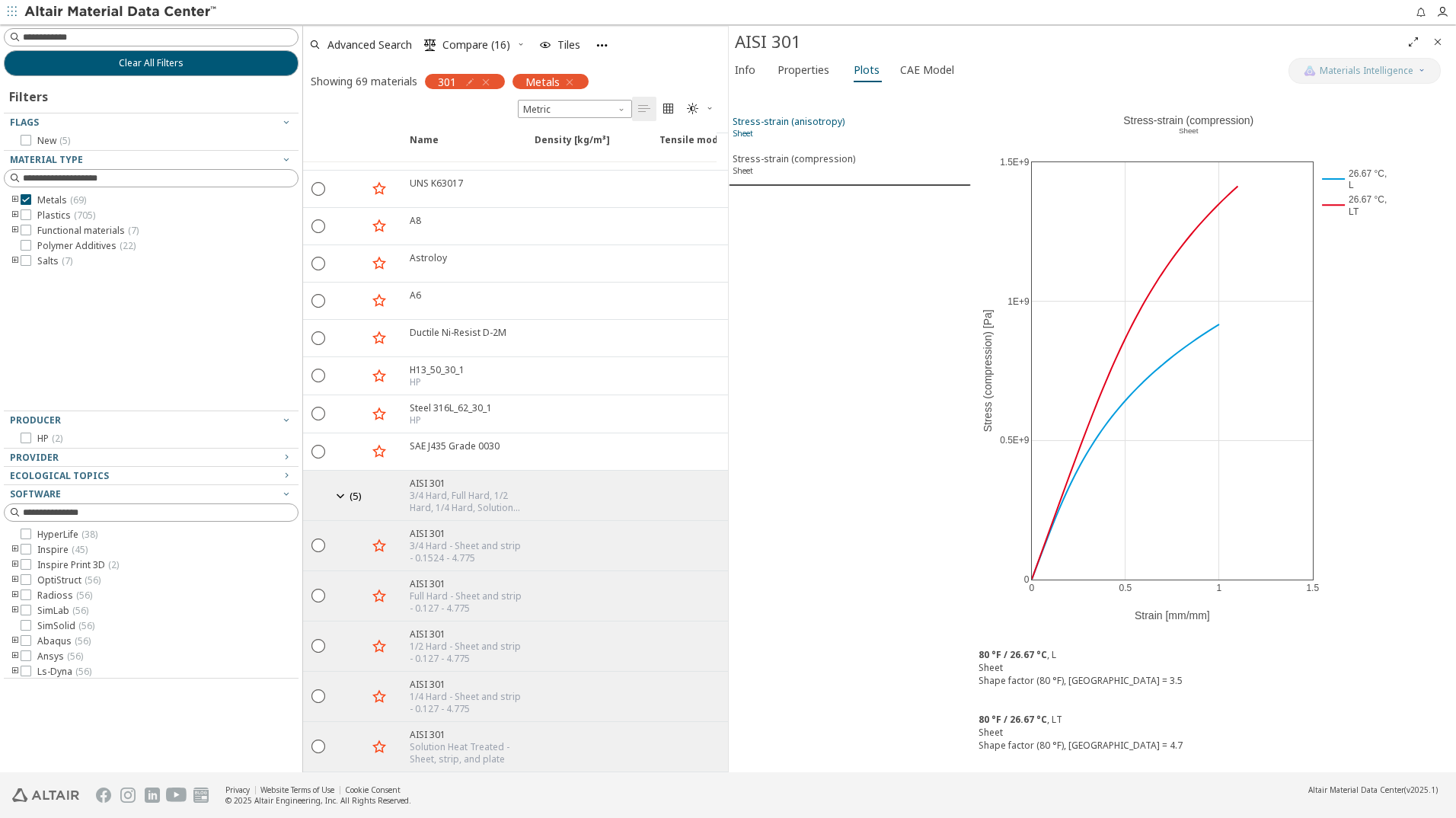
click at [798, 121] on div "Stress-strain (anisotropy) Sheet" at bounding box center [788, 129] width 112 height 28
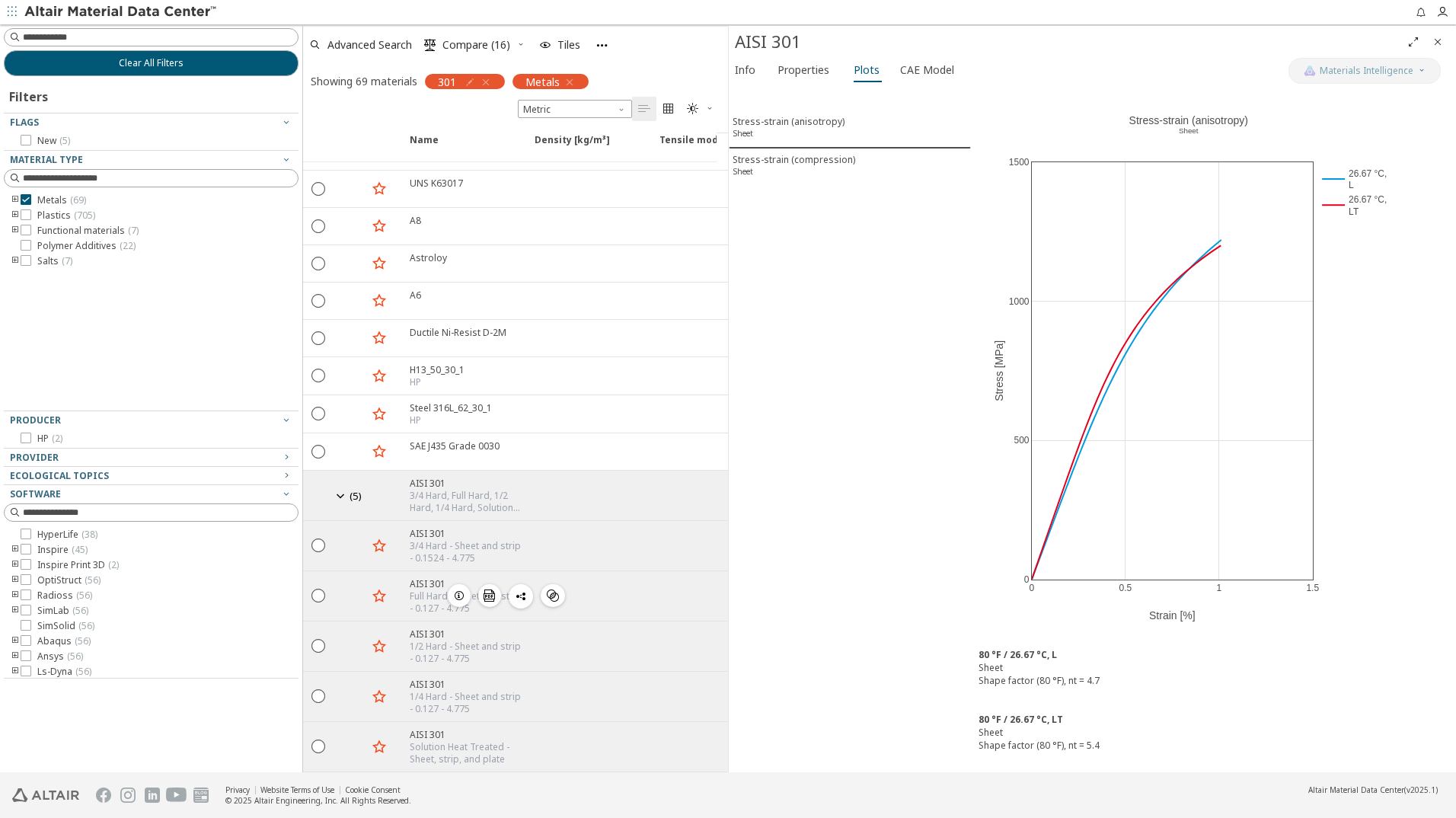
click at [455, 589] on icon "button" at bounding box center [459, 596] width 12 height 12
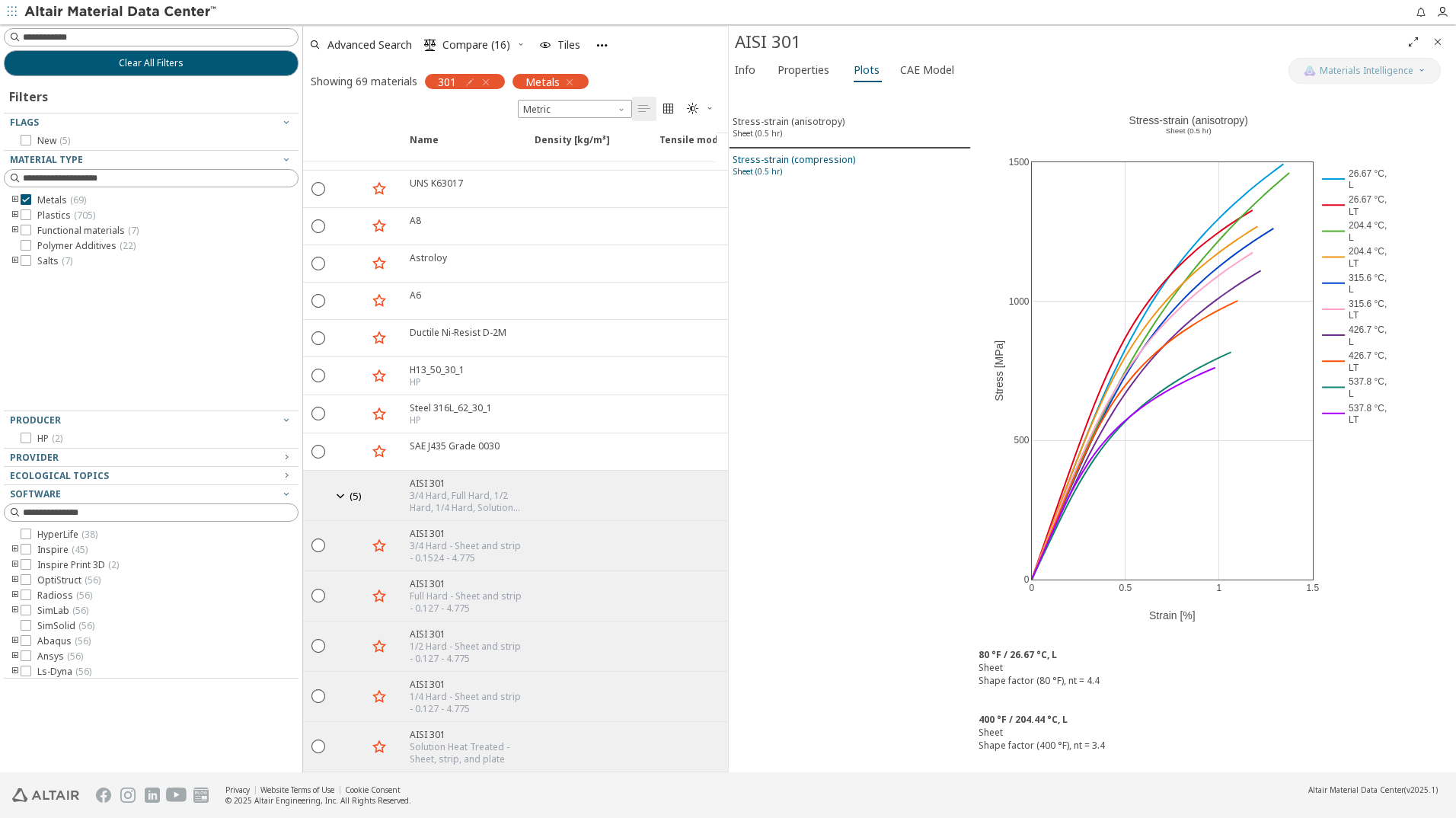
click at [775, 162] on div "Stress-strain (compression) Sheet (0.5 hr)" at bounding box center [794, 167] width 122 height 28
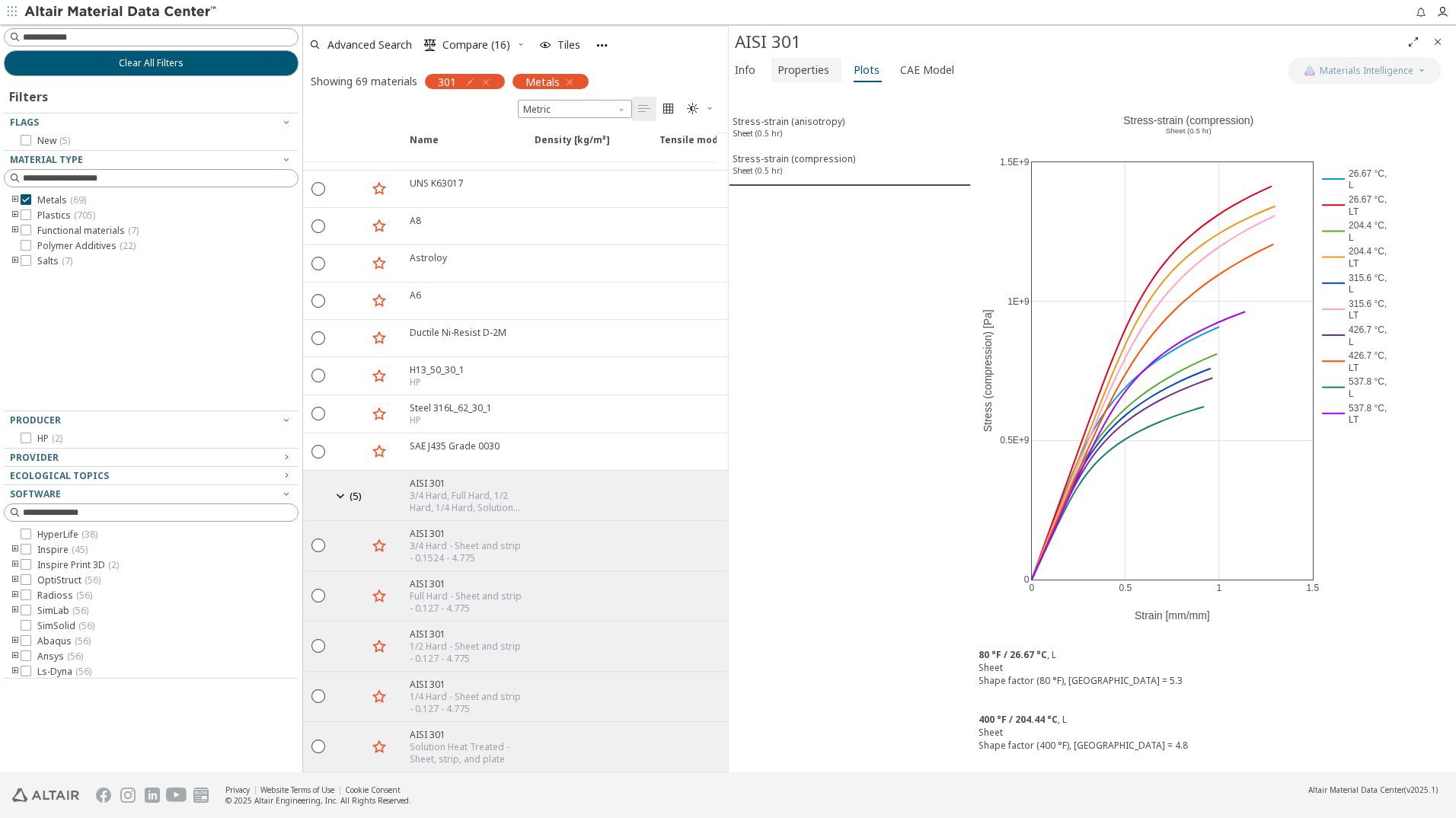
click at [802, 74] on span "Properties" at bounding box center [803, 70] width 52 height 24
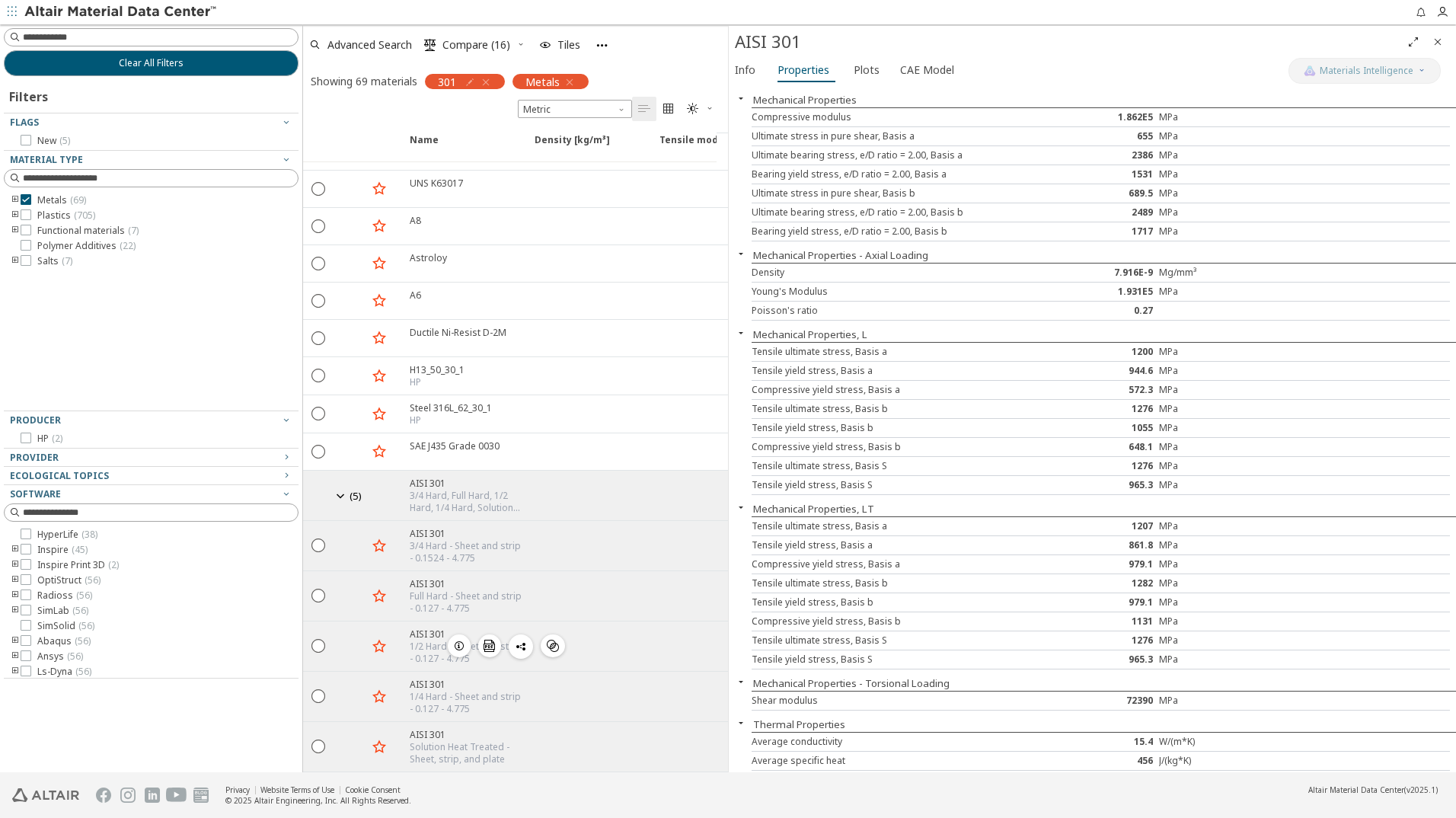
click at [460, 640] on icon "button" at bounding box center [459, 646] width 12 height 12
click at [867, 72] on span "Plots" at bounding box center [866, 70] width 26 height 24
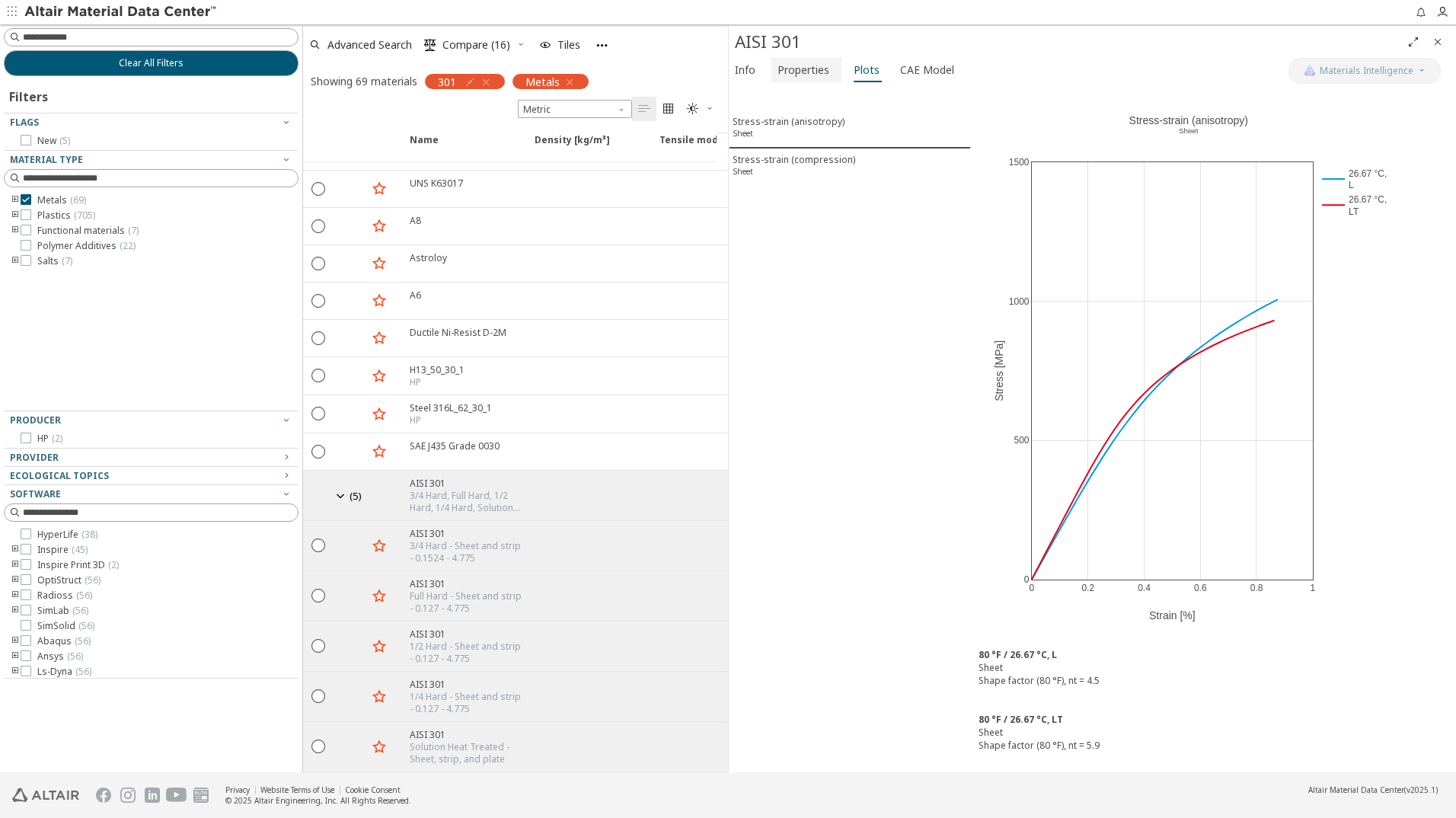
click at [806, 72] on span "Properties" at bounding box center [803, 70] width 52 height 24
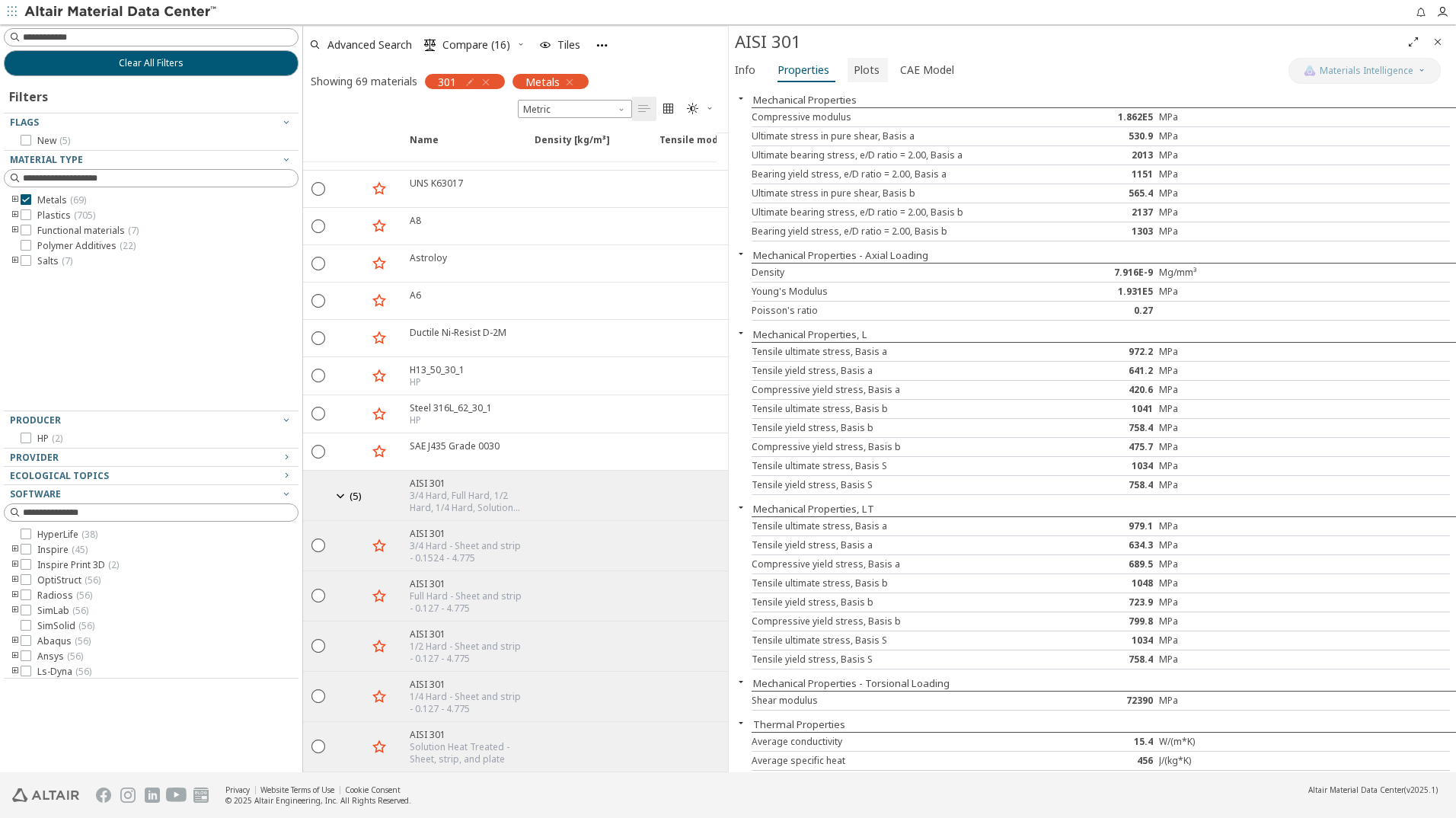
click at [867, 72] on span "Plots" at bounding box center [866, 70] width 26 height 24
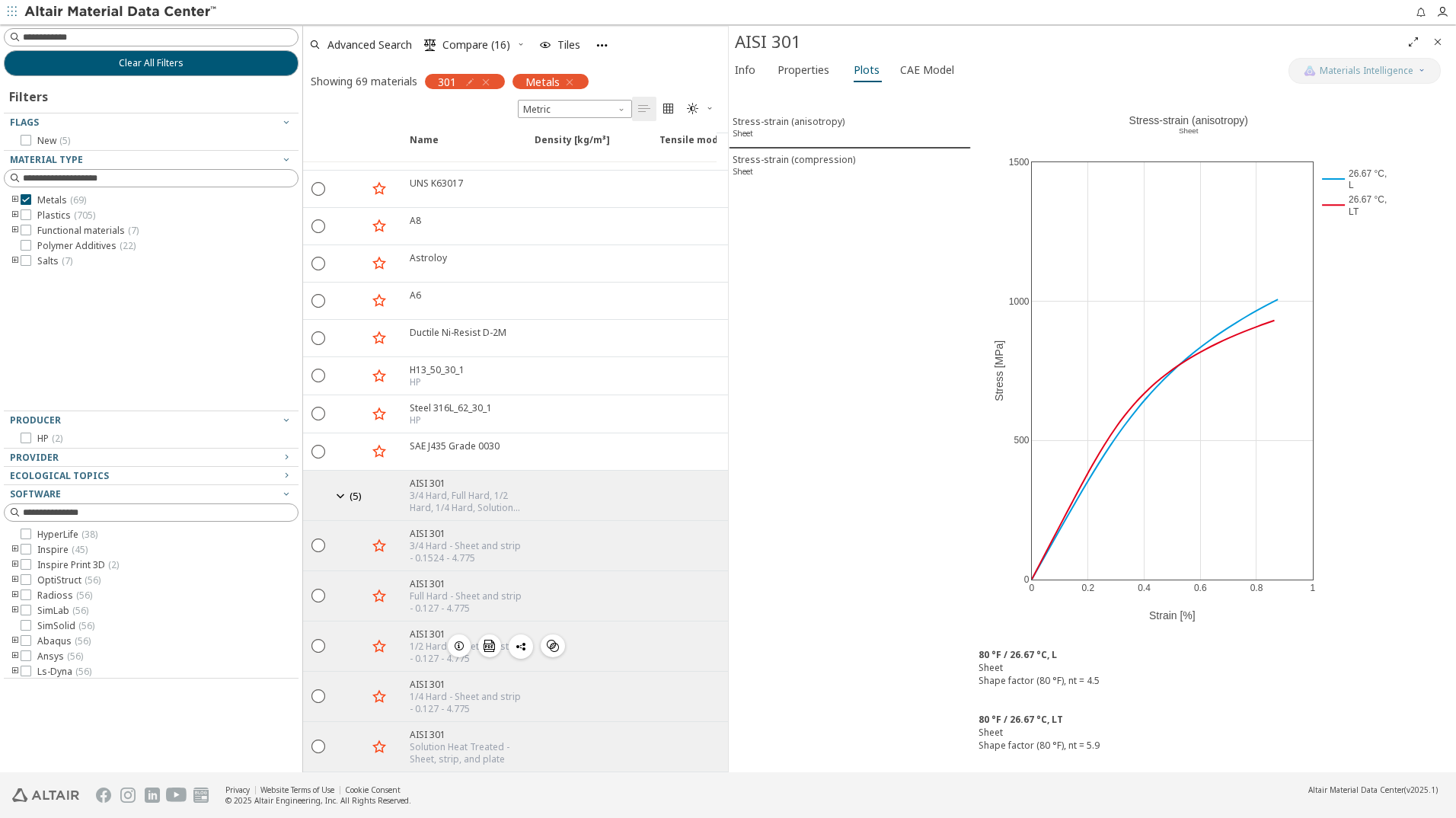
click at [458, 640] on icon "button" at bounding box center [459, 646] width 12 height 12
click at [455, 690] on icon "button" at bounding box center [459, 696] width 12 height 12
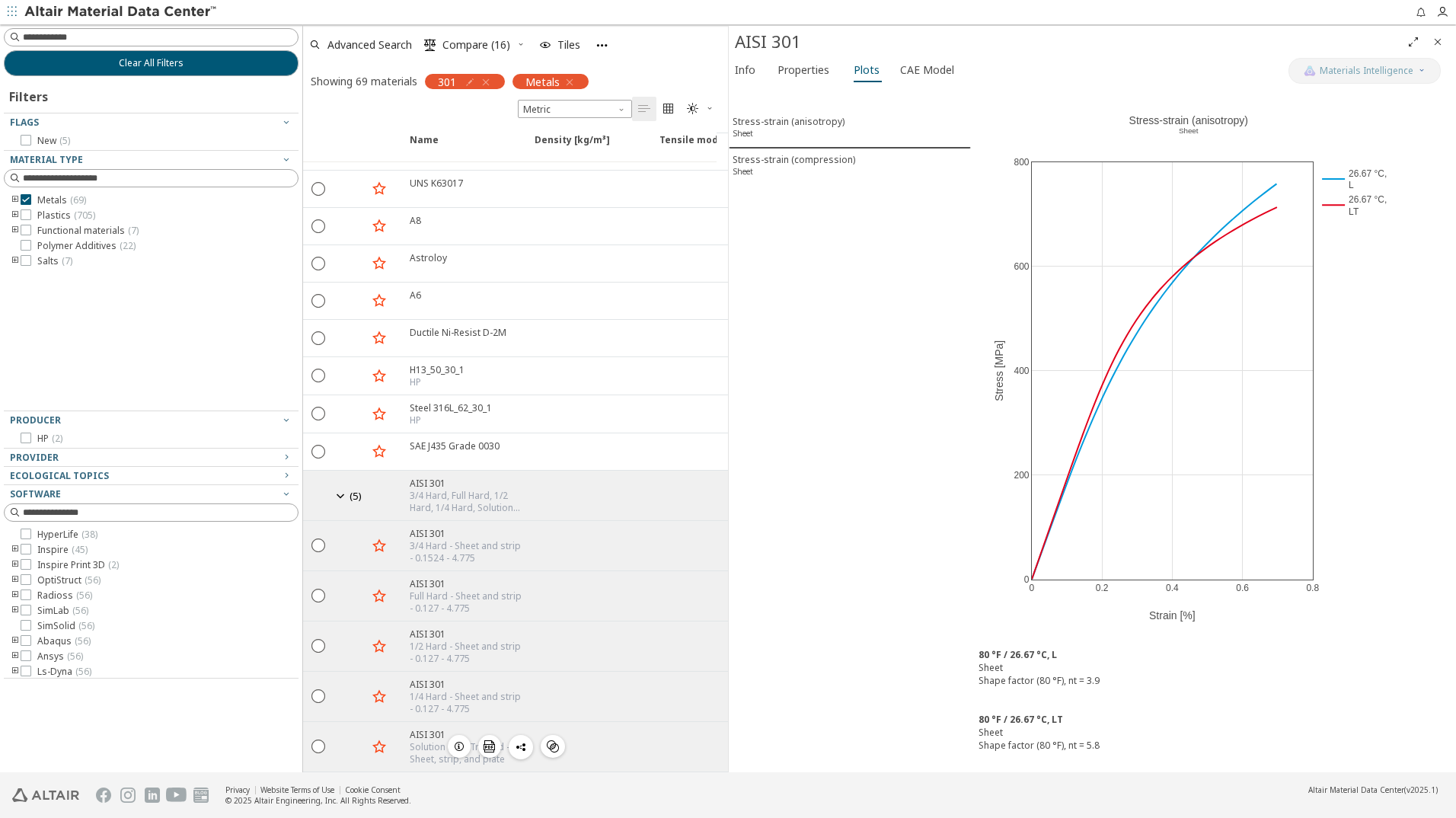
click at [455, 741] on icon "button" at bounding box center [459, 747] width 12 height 12
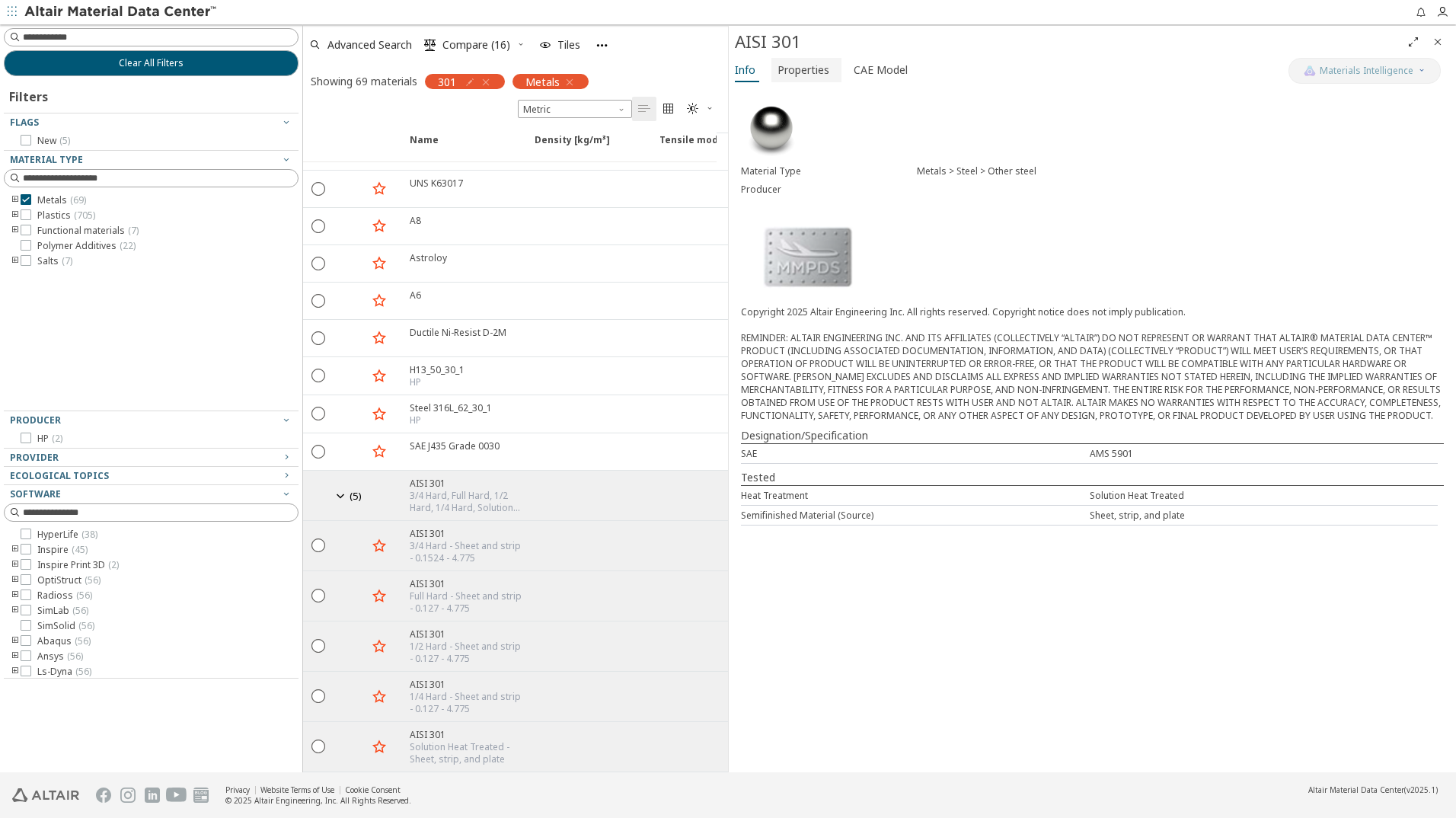
click at [816, 67] on span "Properties" at bounding box center [803, 70] width 52 height 24
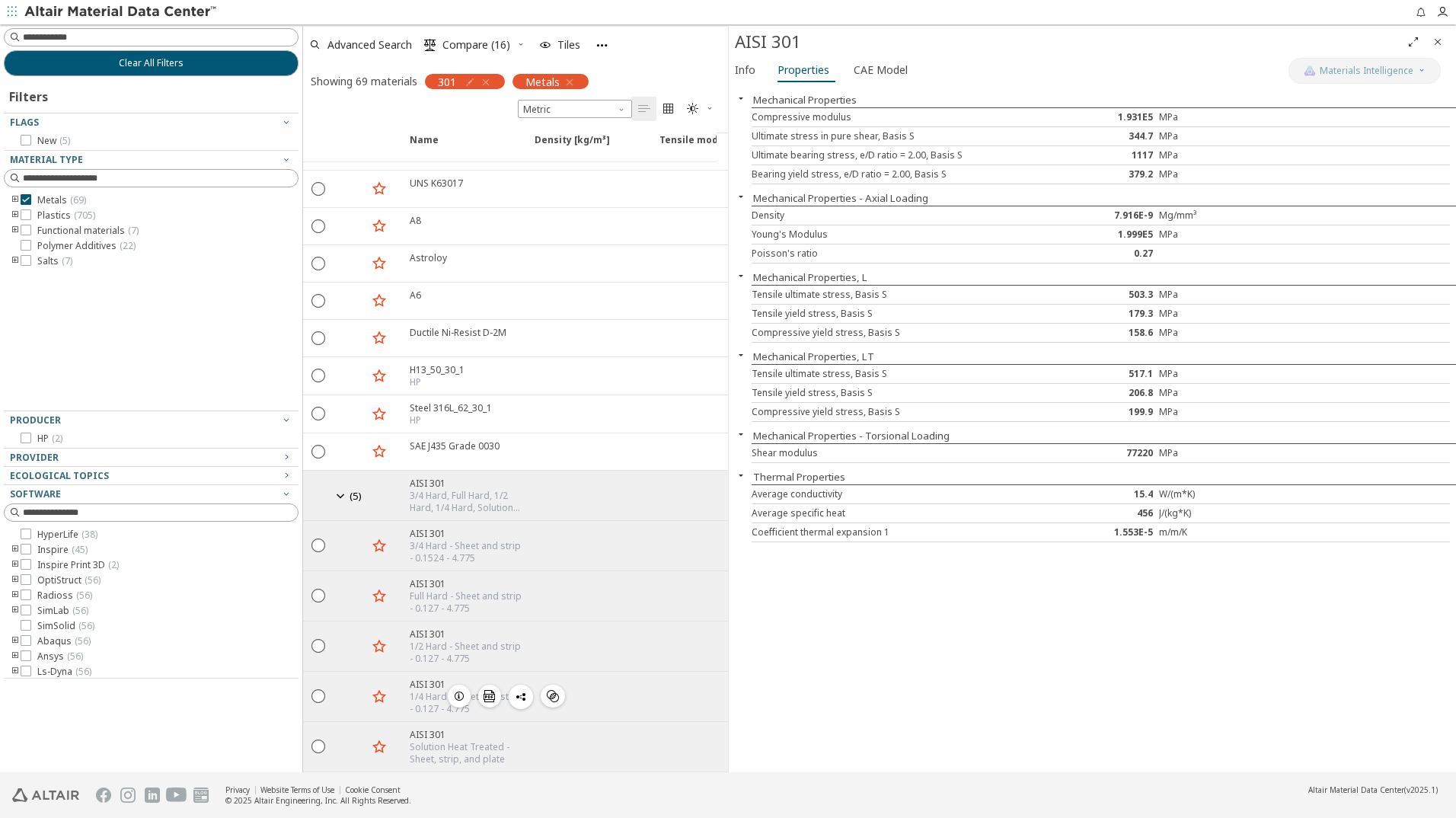
click at [458, 690] on icon "button" at bounding box center [459, 696] width 12 height 12
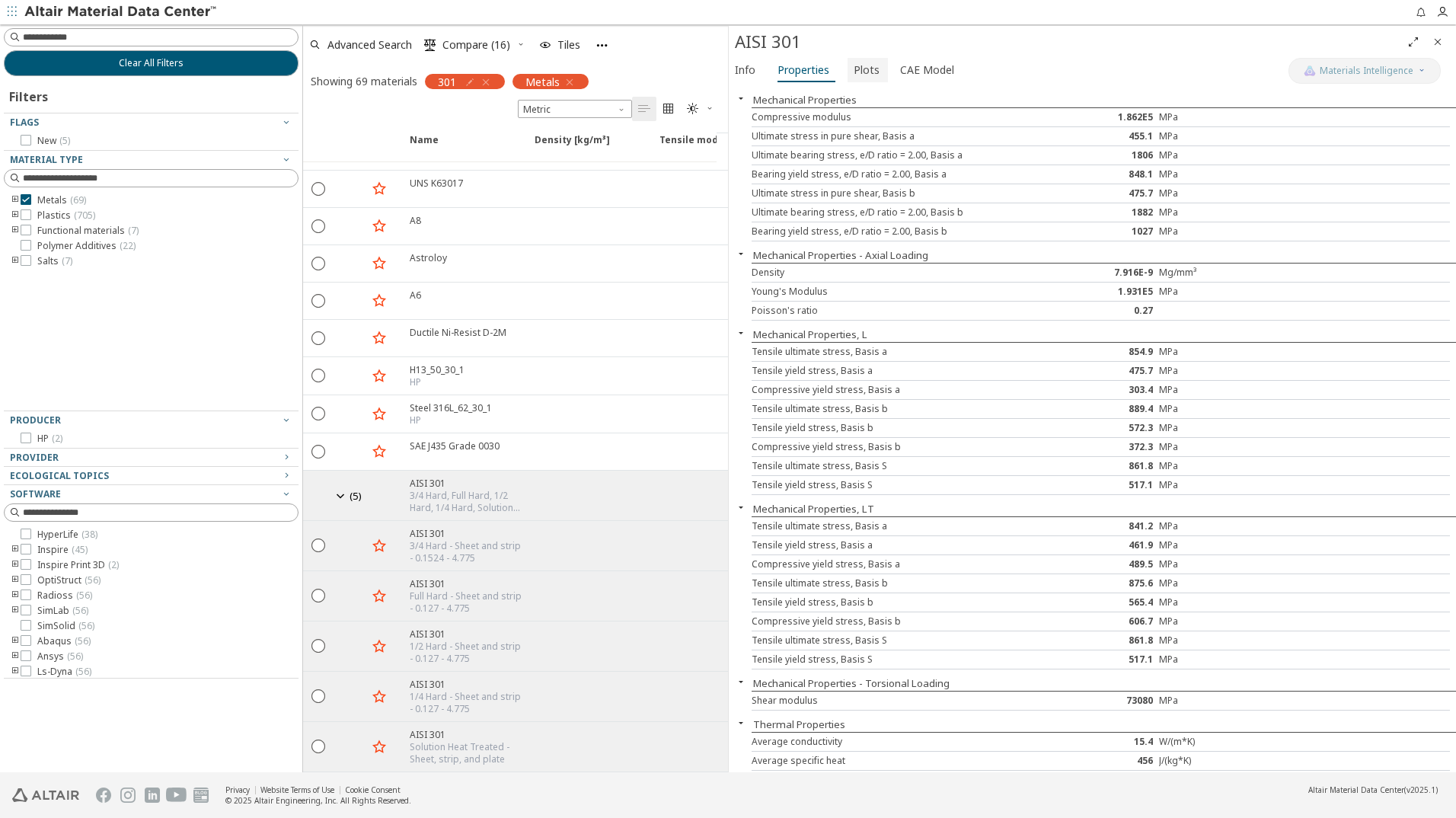
click at [857, 70] on span "Plots" at bounding box center [866, 70] width 26 height 24
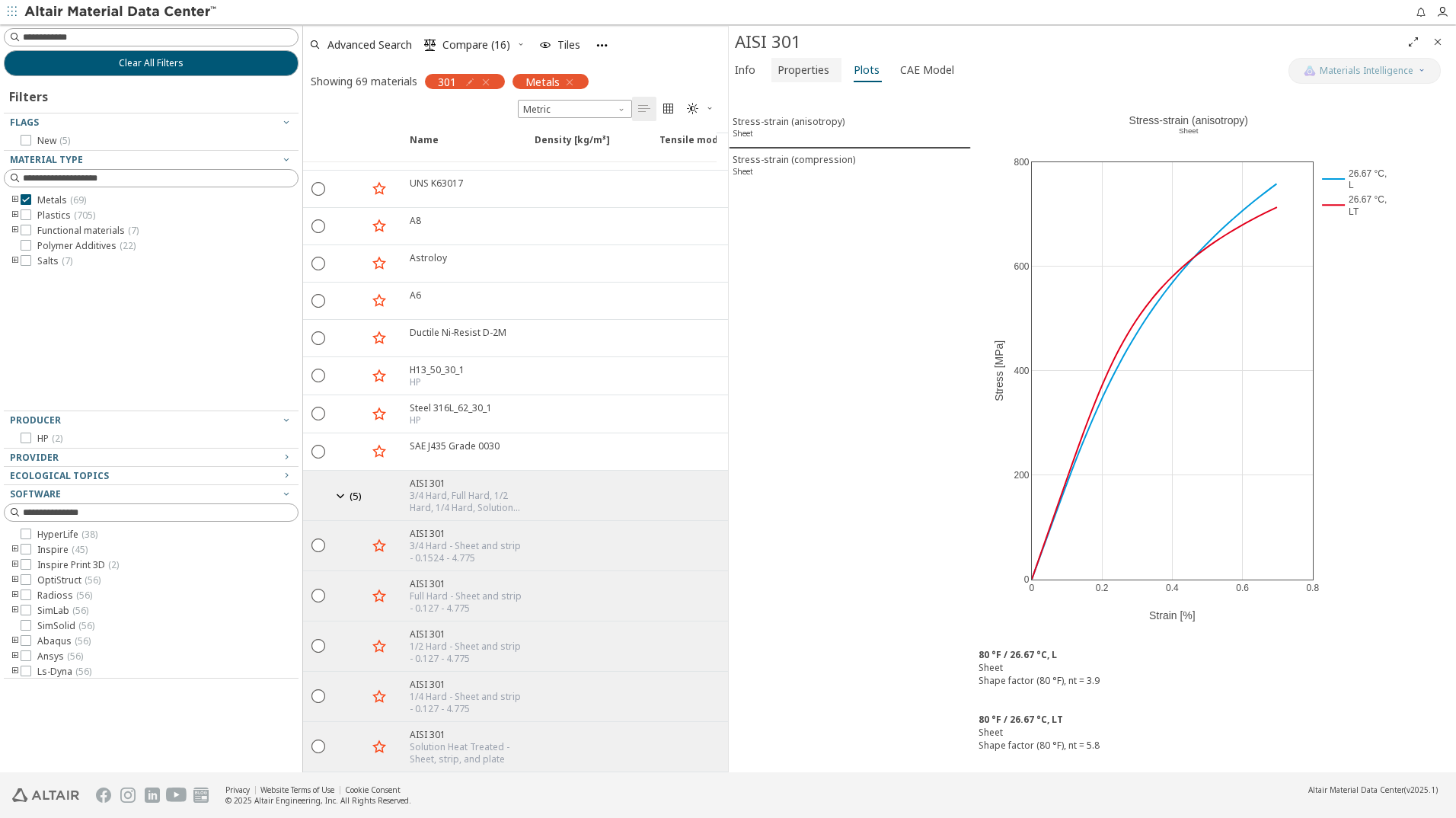
click at [802, 70] on span "Properties" at bounding box center [803, 70] width 52 height 24
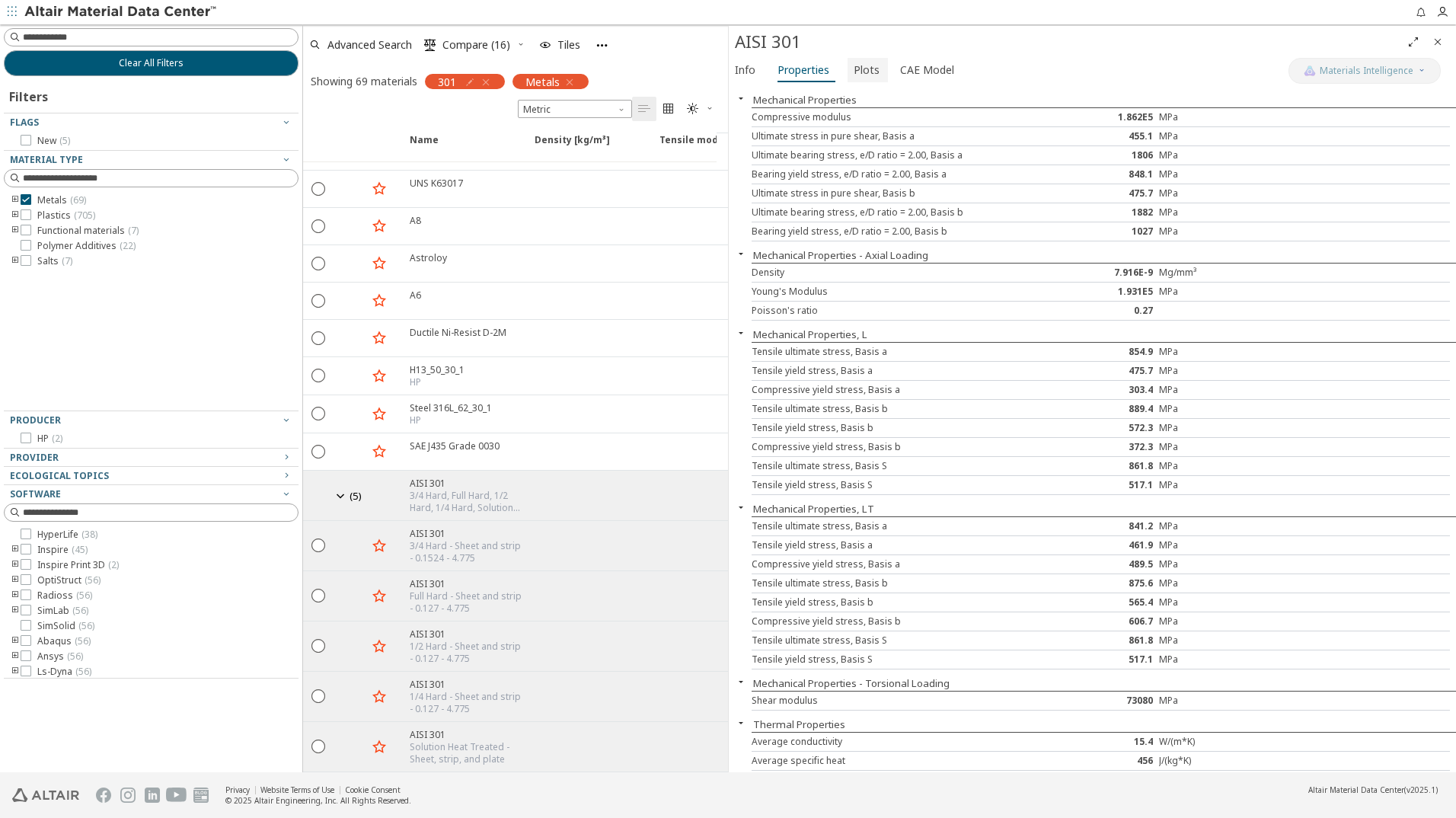
click at [864, 74] on span "Plots" at bounding box center [866, 70] width 26 height 24
